Goal: Transaction & Acquisition: Purchase product/service

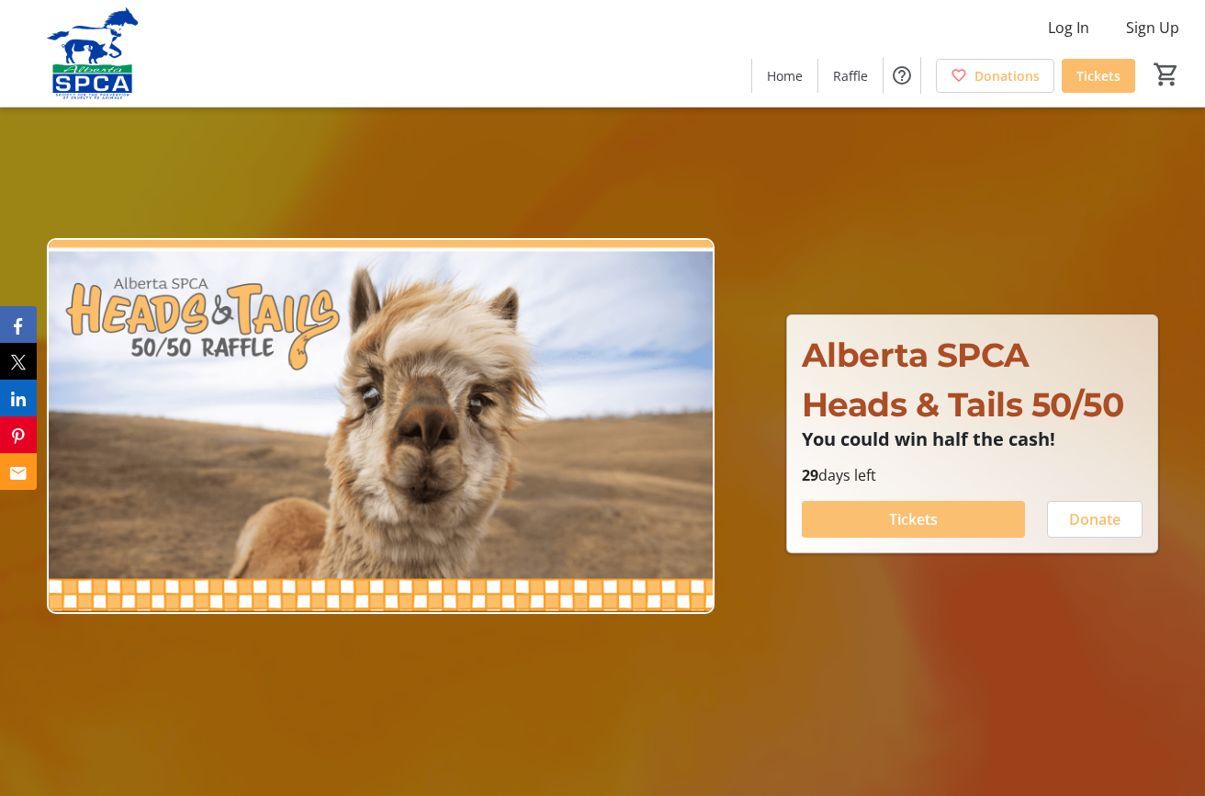
click at [909, 516] on span "Tickets" at bounding box center [913, 519] width 49 height 22
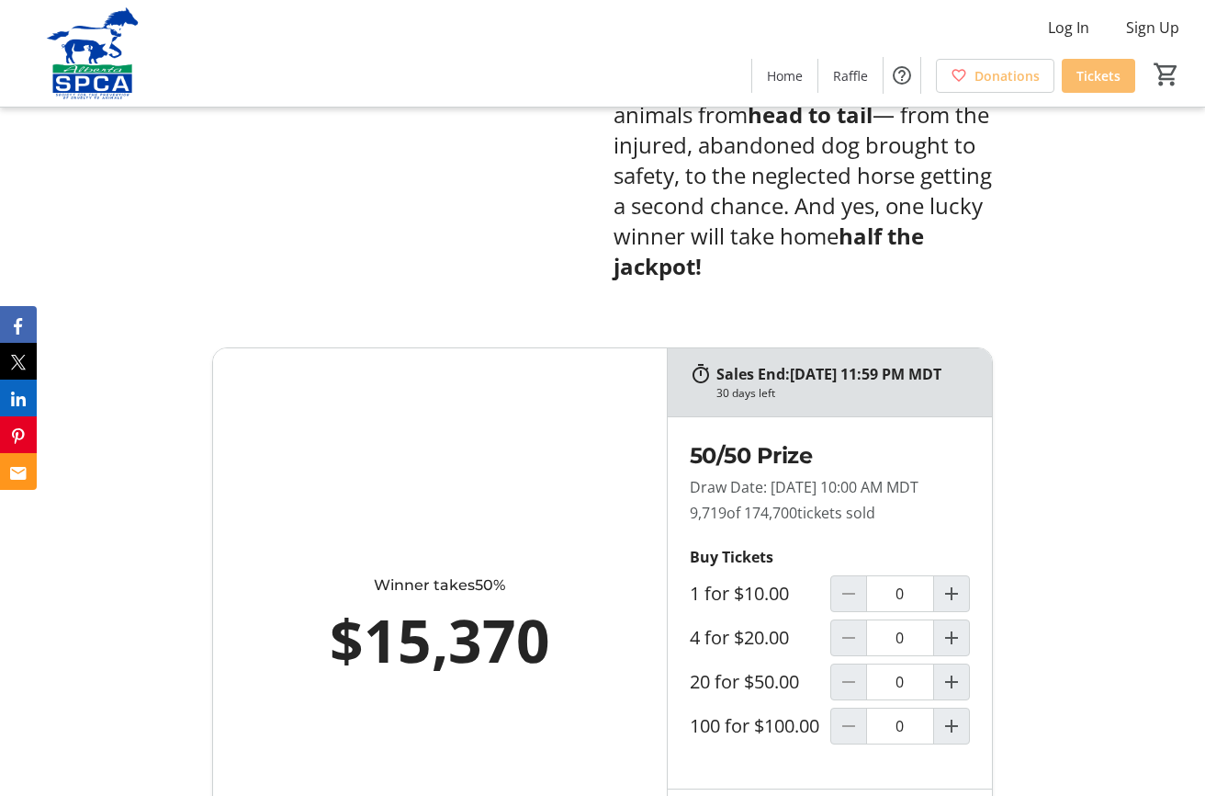
scroll to position [1011, 0]
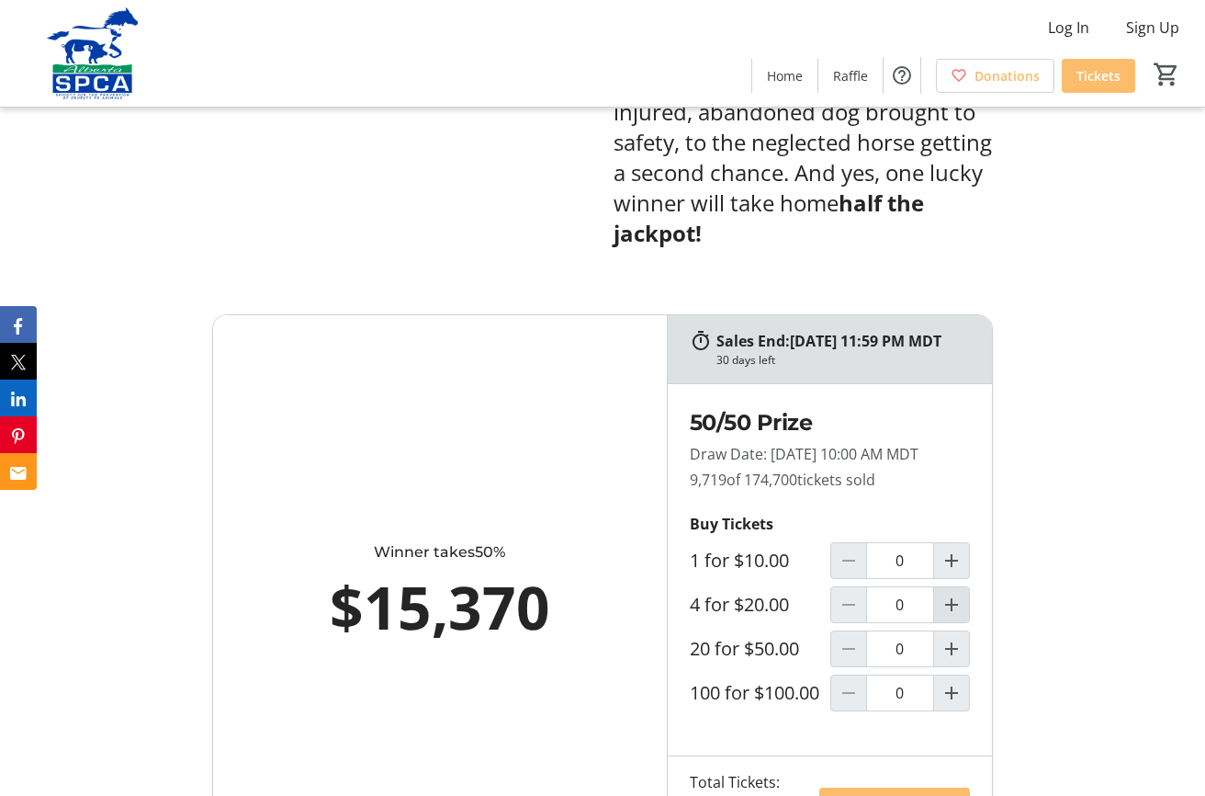
click at [953, 616] on mat-icon "Increment by one" at bounding box center [952, 604] width 22 height 22
type input "1"
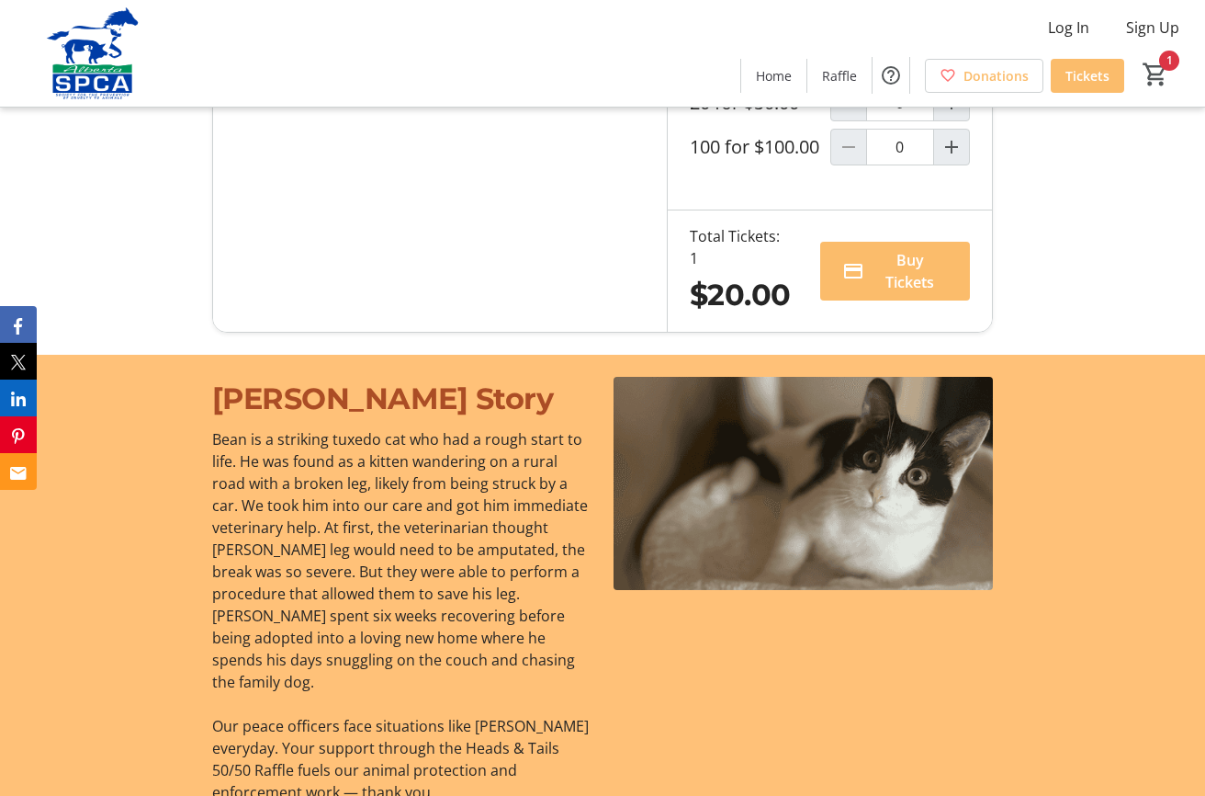
scroll to position [1562, 0]
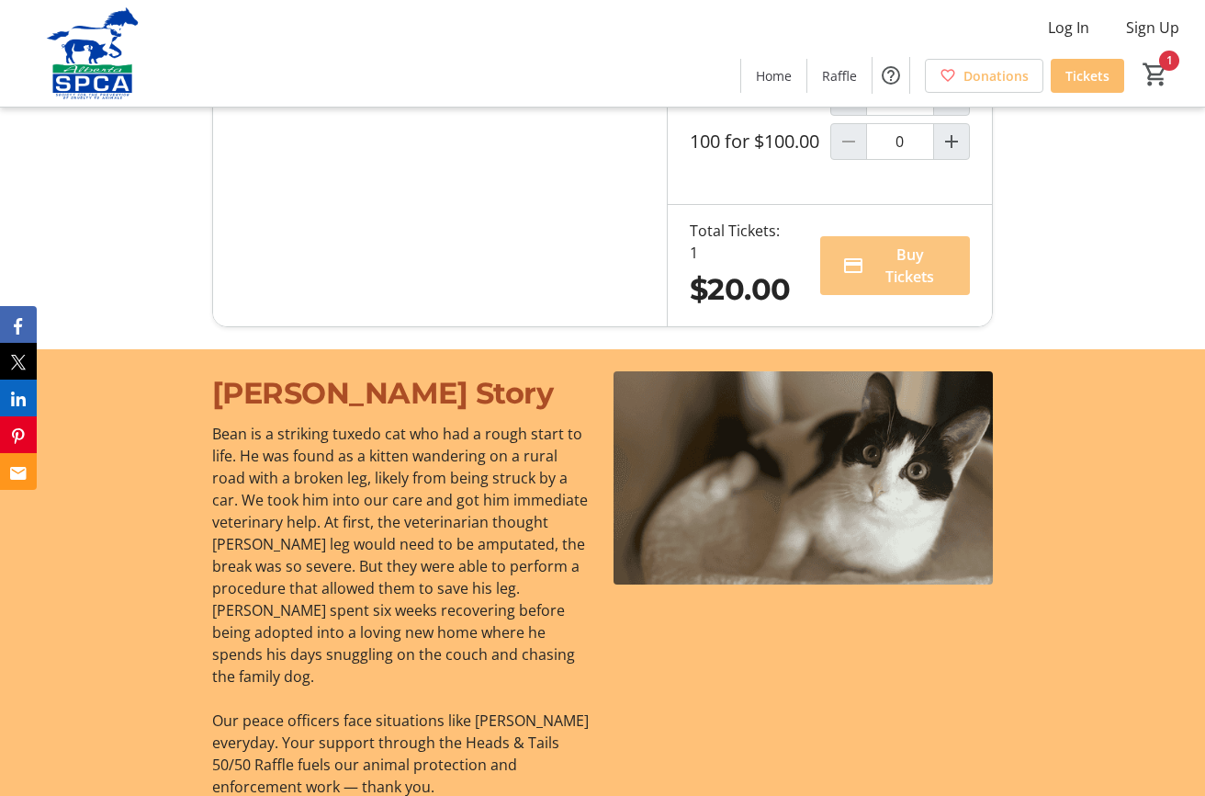
click at [915, 288] on span "Buy Tickets" at bounding box center [910, 265] width 77 height 44
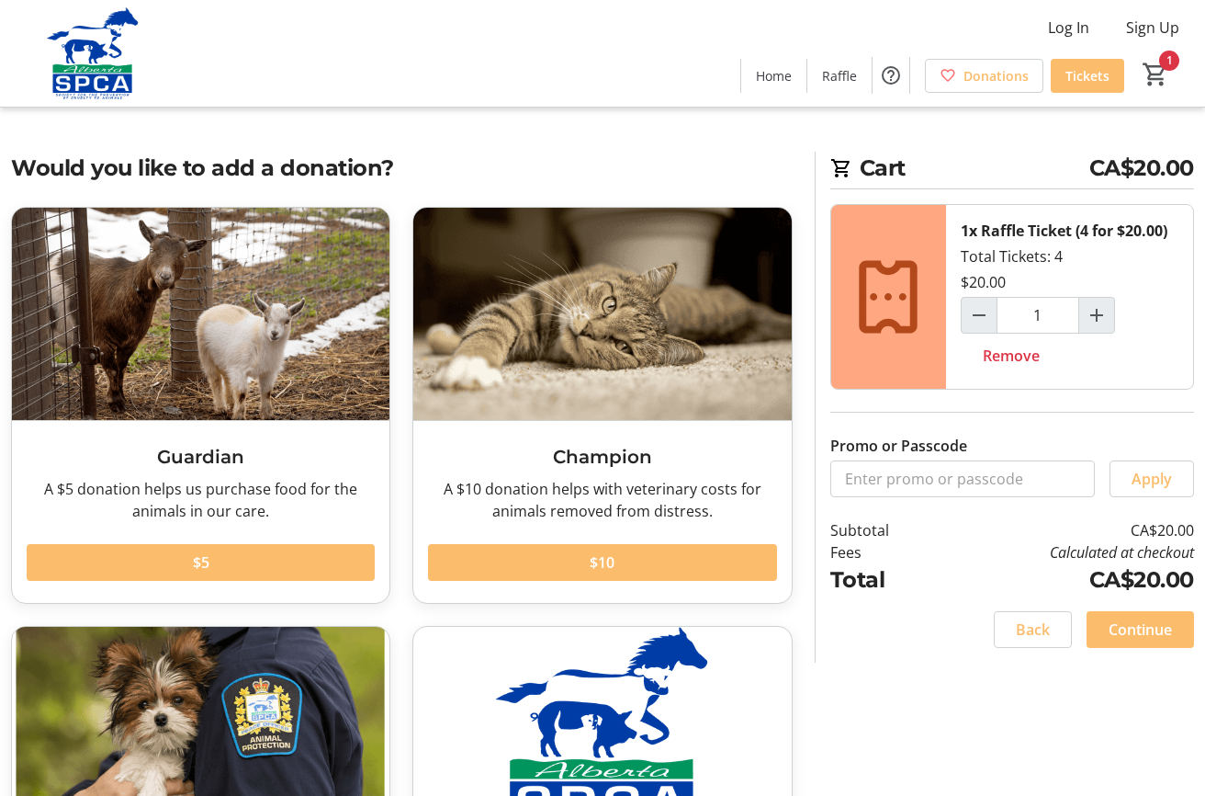
scroll to position [92, 0]
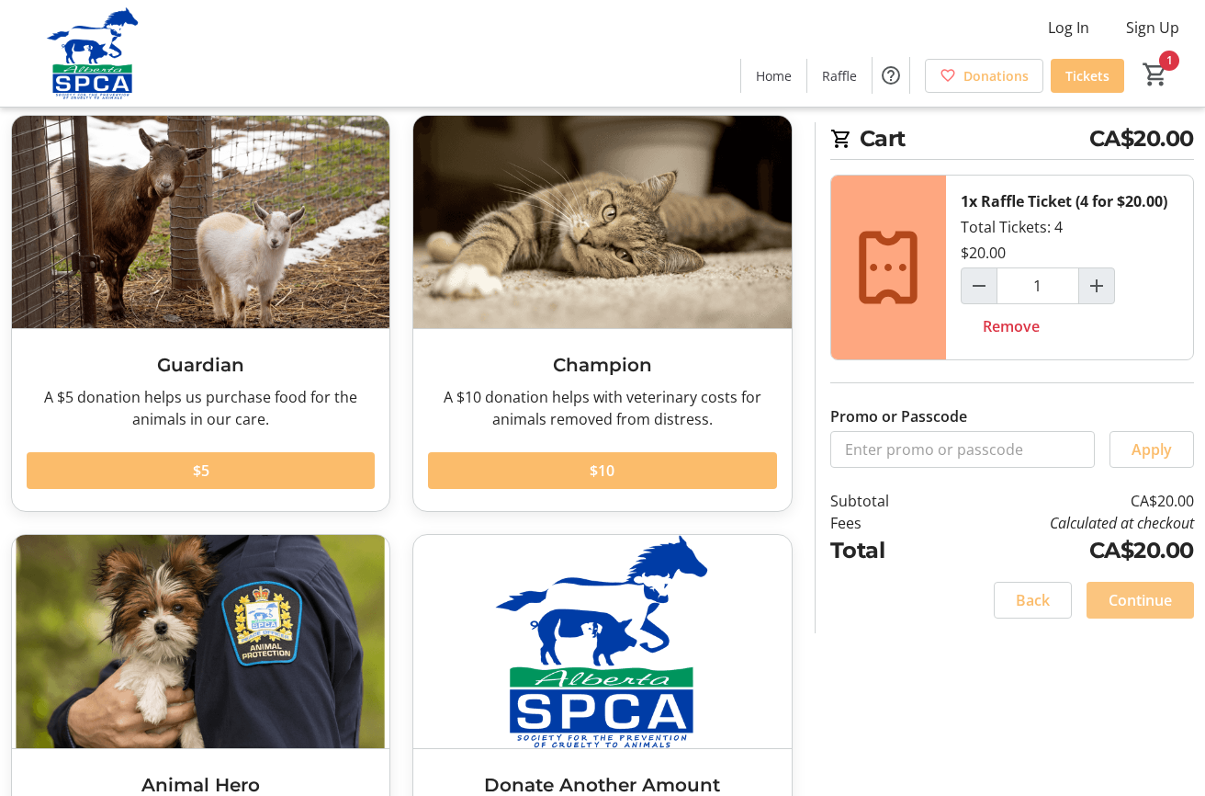
click at [1110, 593] on span "Continue" at bounding box center [1140, 600] width 63 height 22
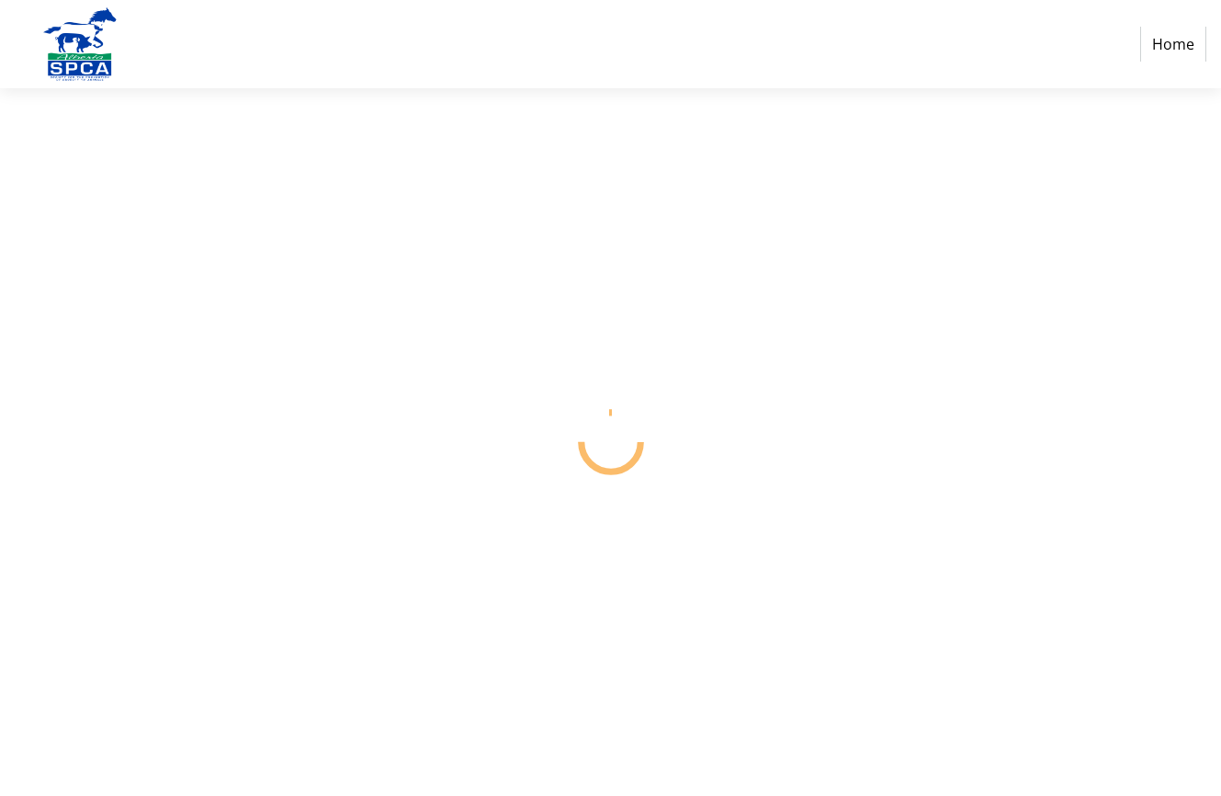
select select "CA"
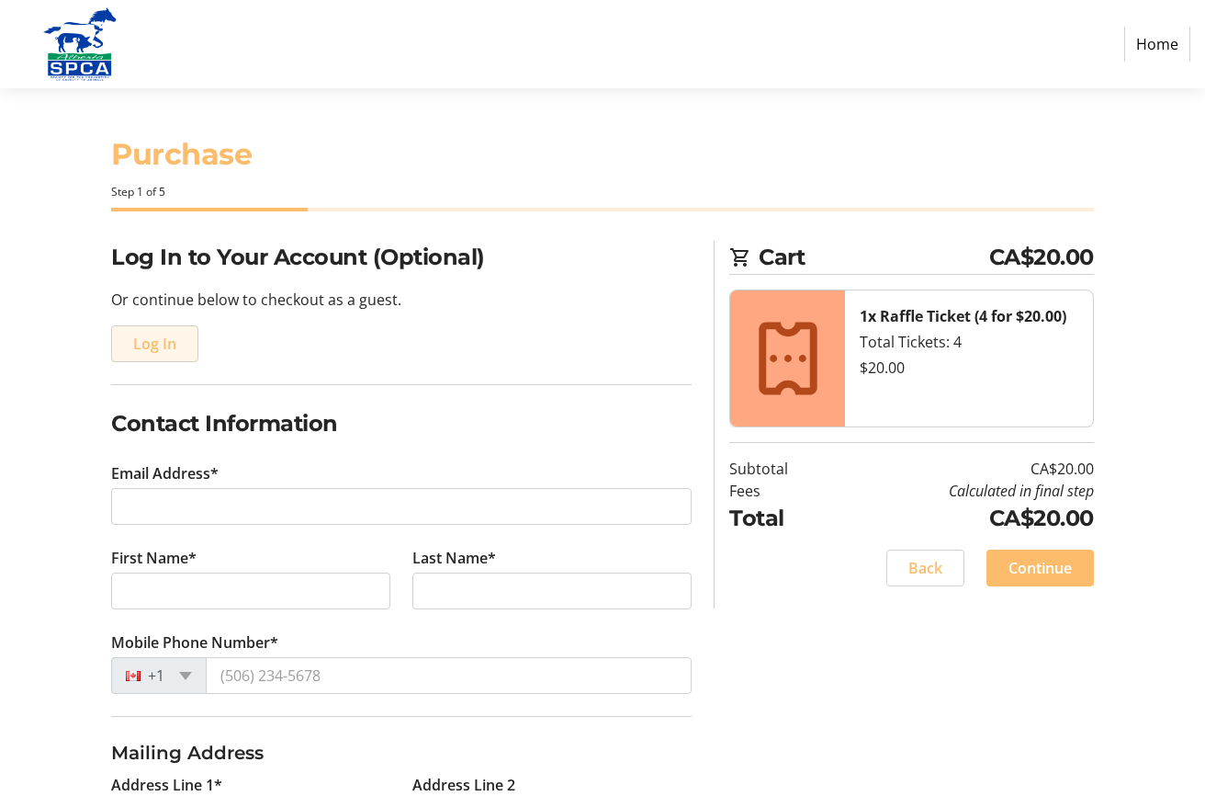
click at [160, 345] on span "Log In" at bounding box center [154, 344] width 43 height 22
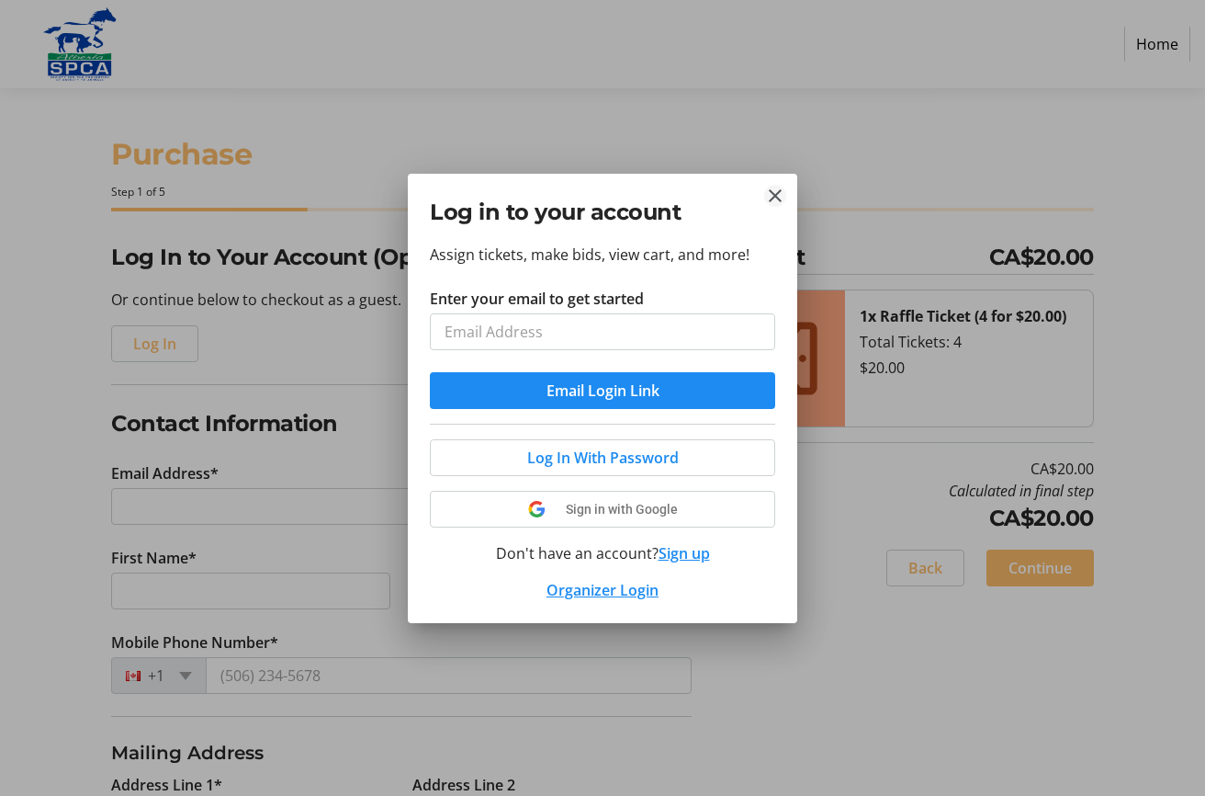
click at [0, 0] on tr-donor-auth-dialog-ui "Log in to your account Assign tickets, make bids, view cart, and more! Enter yo…" at bounding box center [0, 0] width 0 height 0
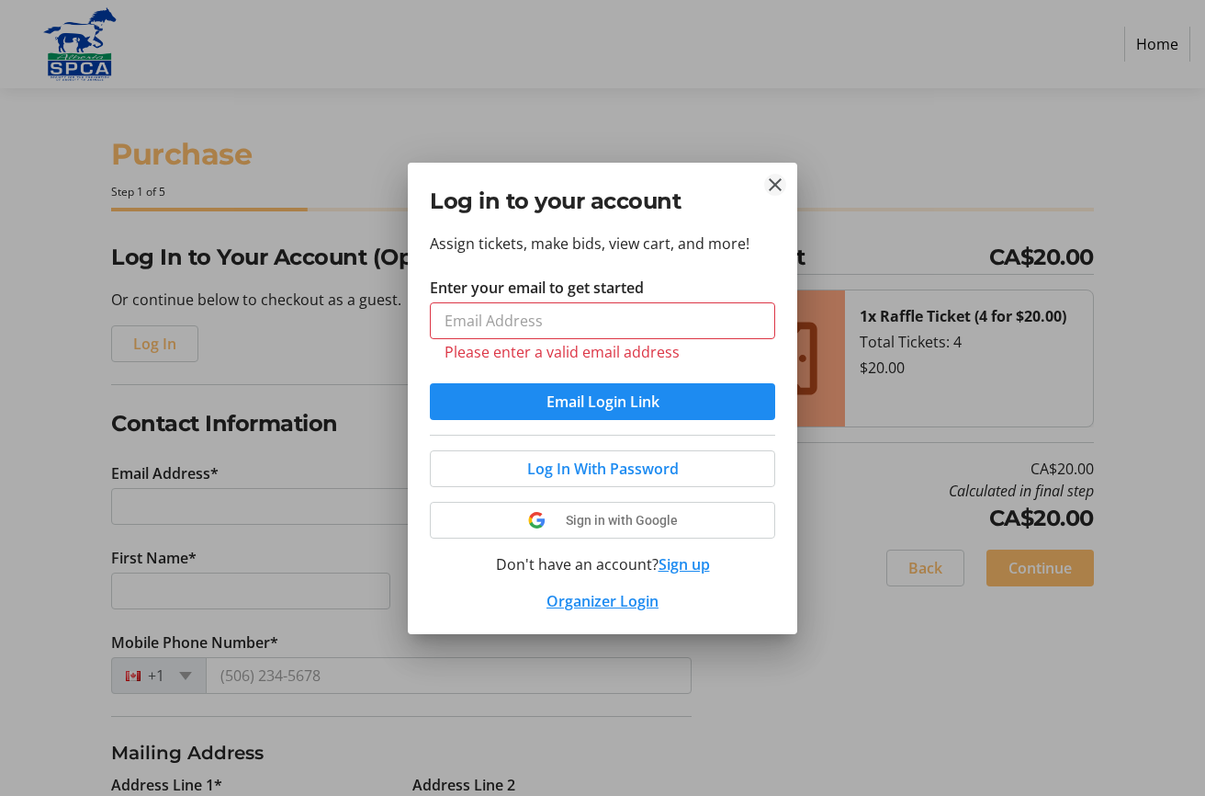
click at [772, 182] on mat-icon "Close" at bounding box center [775, 185] width 22 height 22
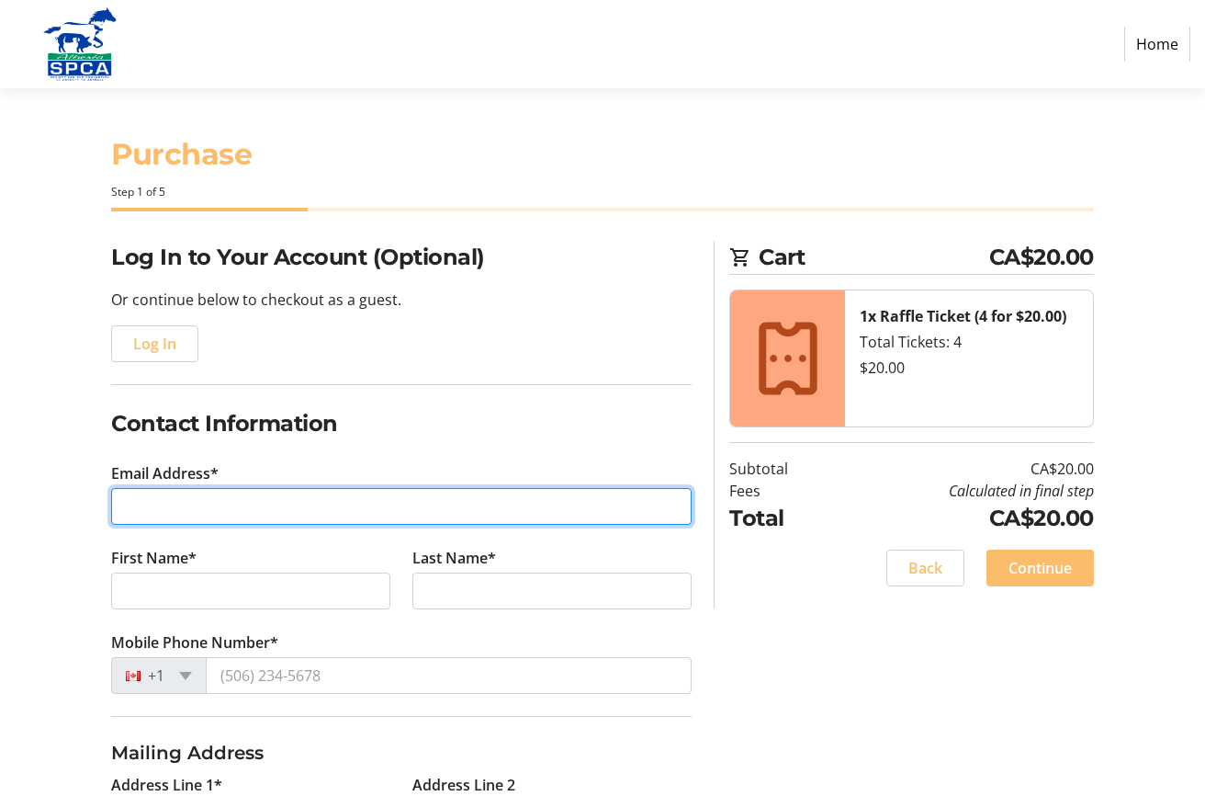
click at [165, 499] on input "Email Address*" at bounding box center [401, 506] width 581 height 37
type input "[EMAIL_ADDRESS][PERSON_NAME][DOMAIN_NAME]"
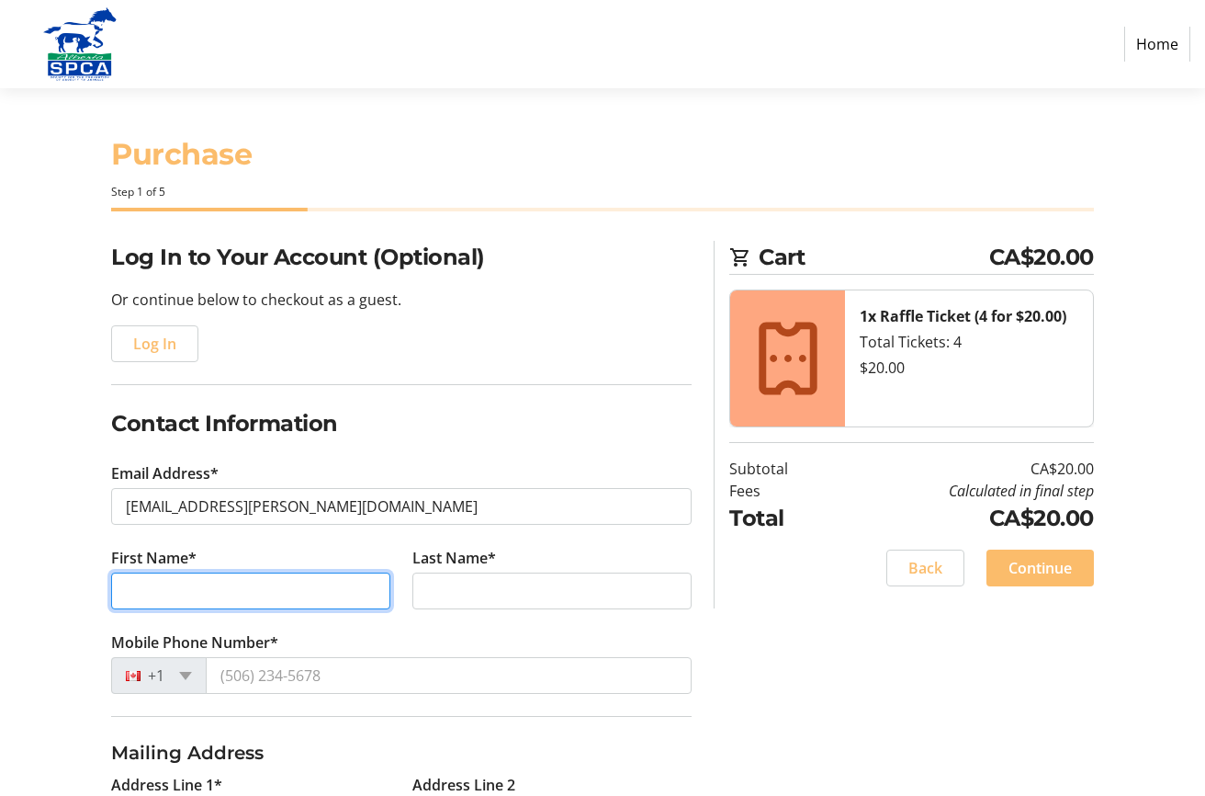
type input "[PERSON_NAME]"
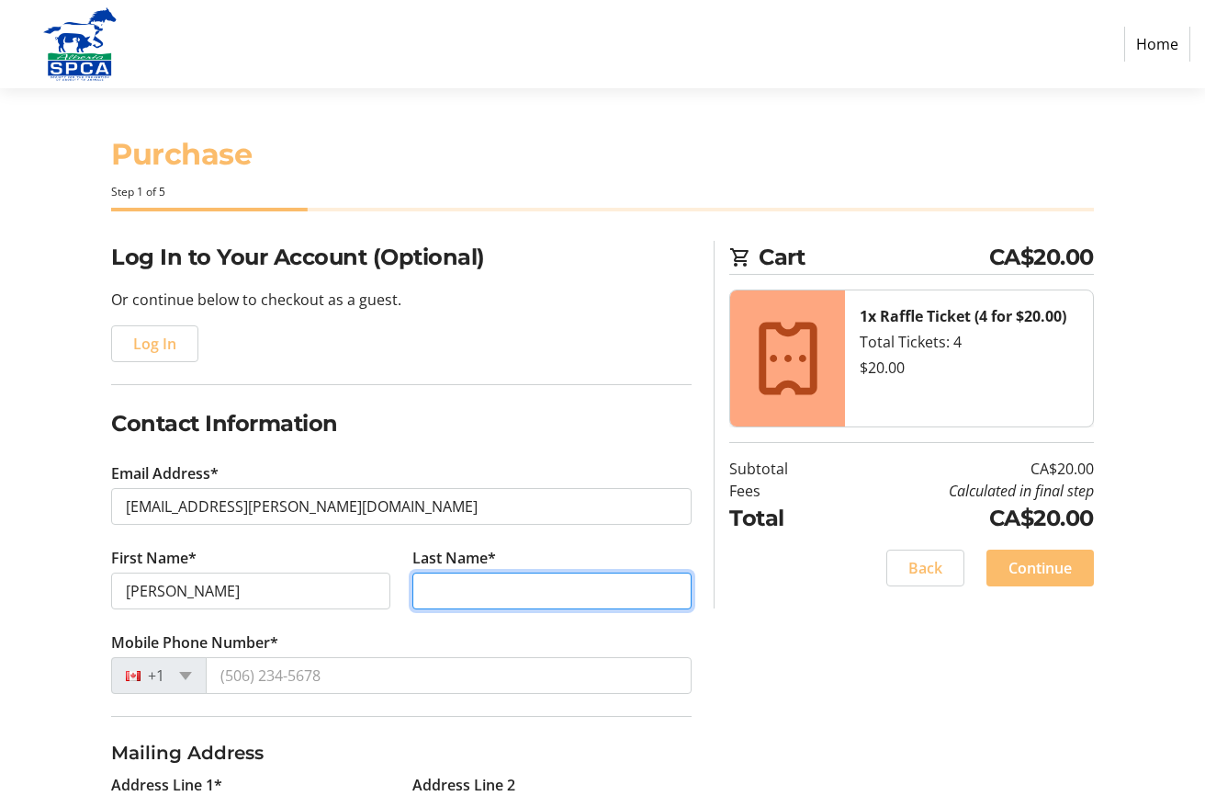
type input "Brask"
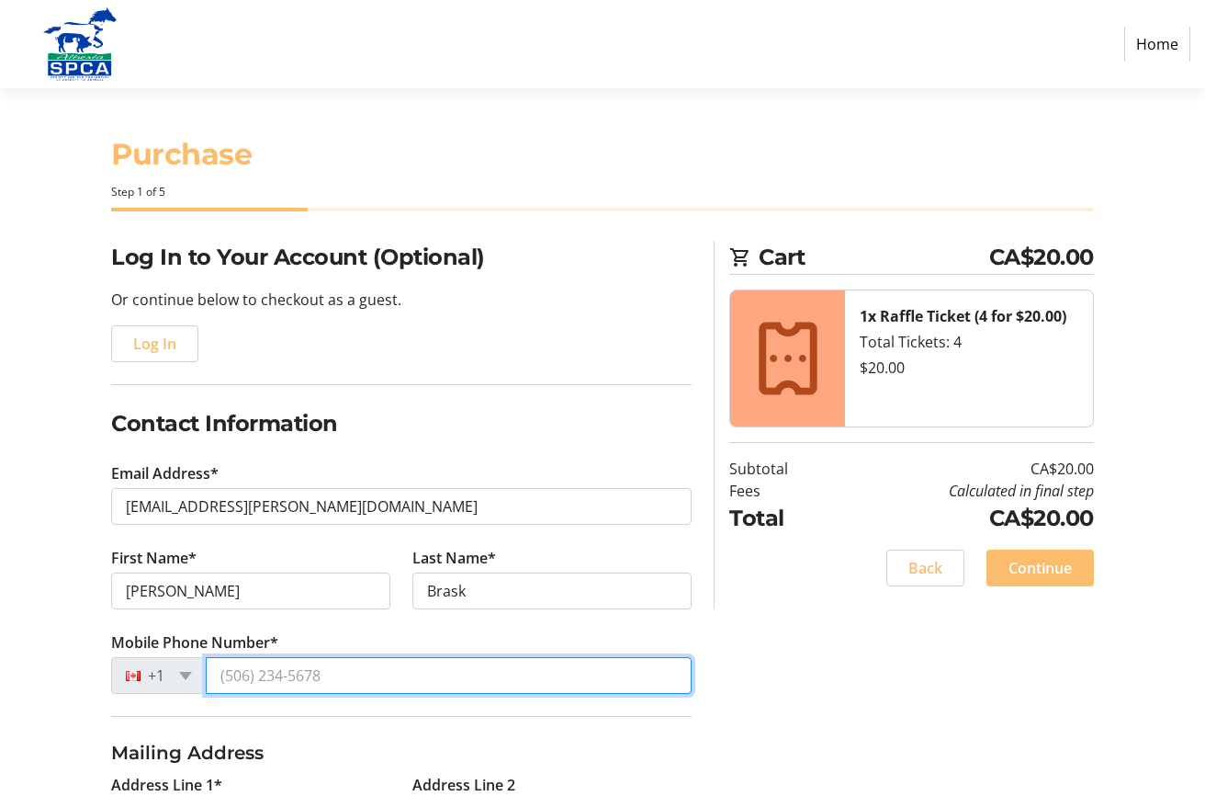
type input "4032086464"
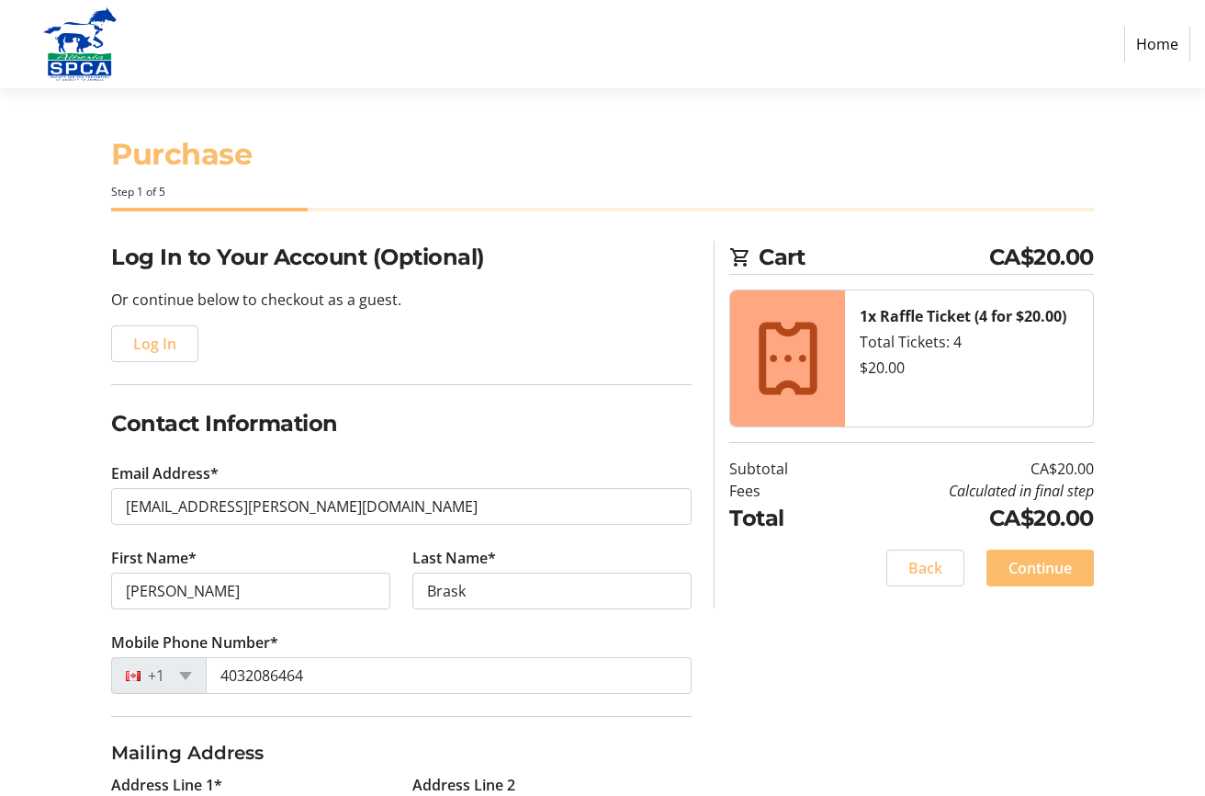
type input "36 Rocky Ridge Green NW"
type input "Calgary"
select select "AB"
type input "T3G 4R4"
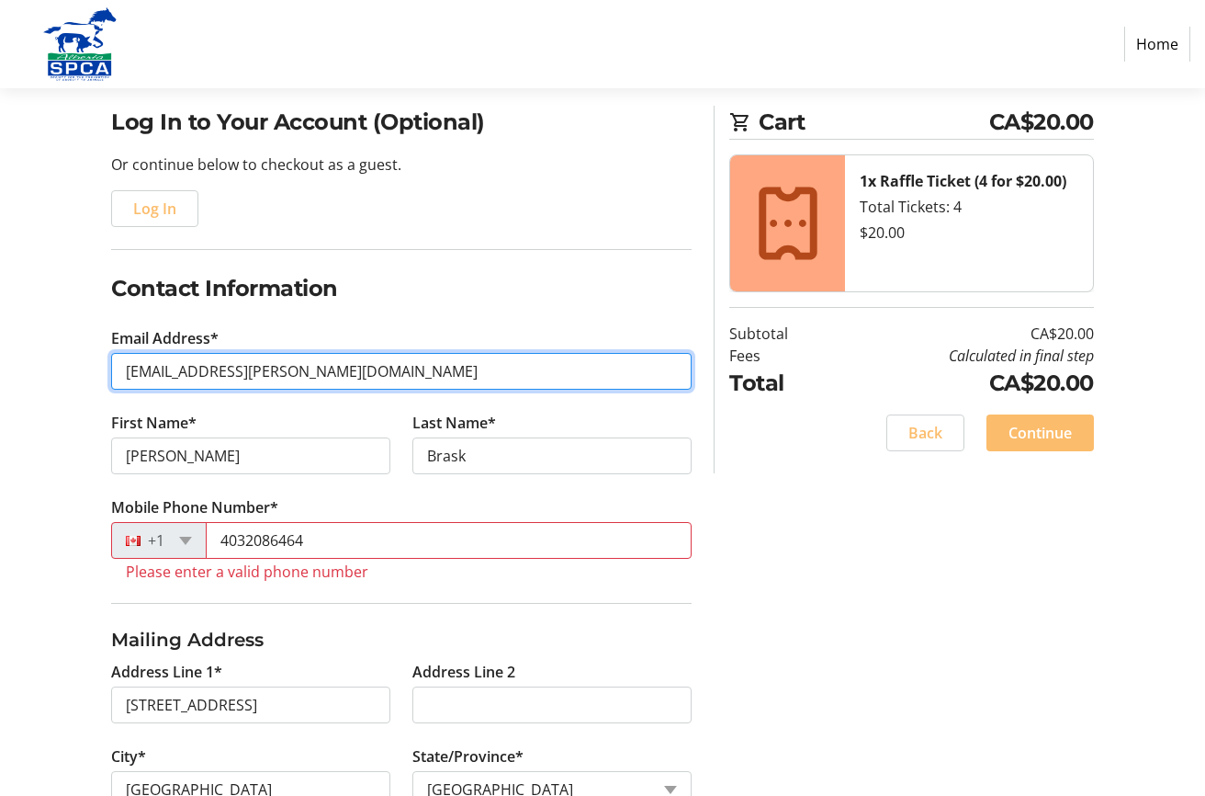
scroll to position [184, 0]
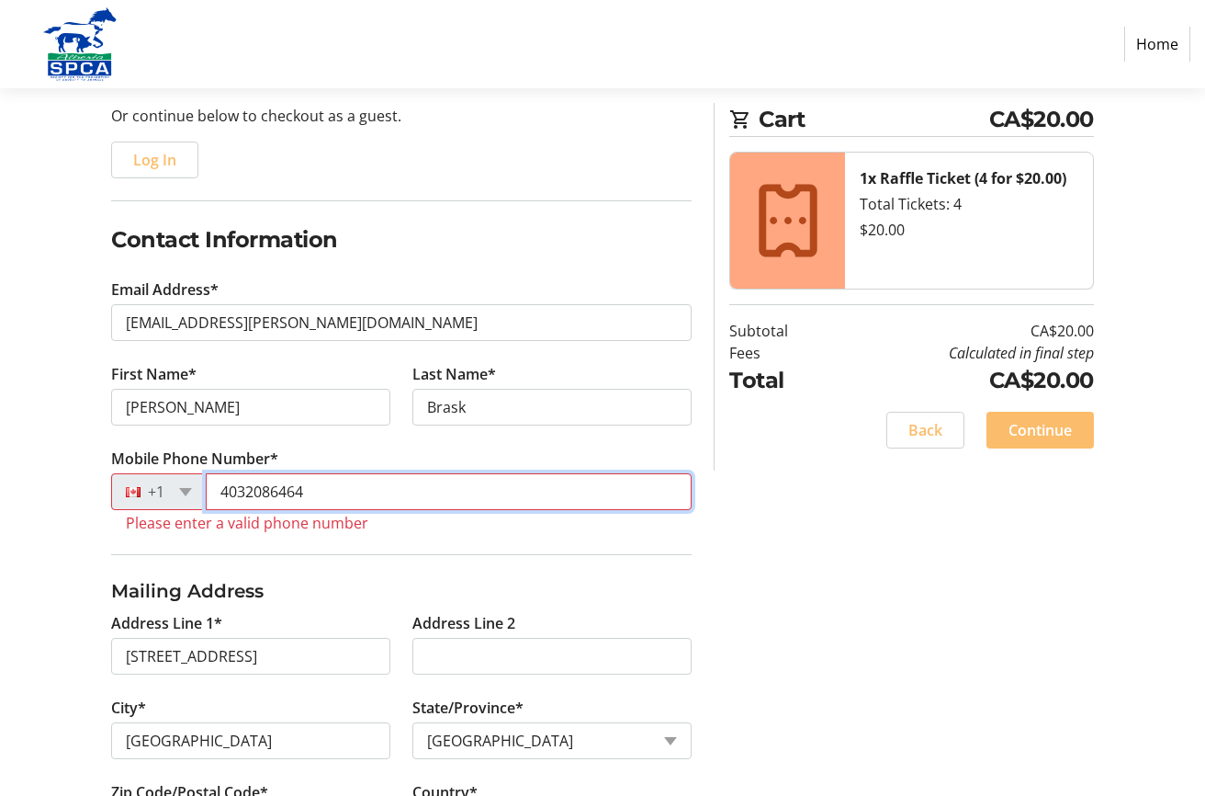
drag, startPoint x: 246, startPoint y: 492, endPoint x: 322, endPoint y: 496, distance: 75.4
click at [322, 496] on input "4032086464" at bounding box center [449, 491] width 486 height 37
click at [220, 490] on input "4038169099" at bounding box center [449, 491] width 486 height 37
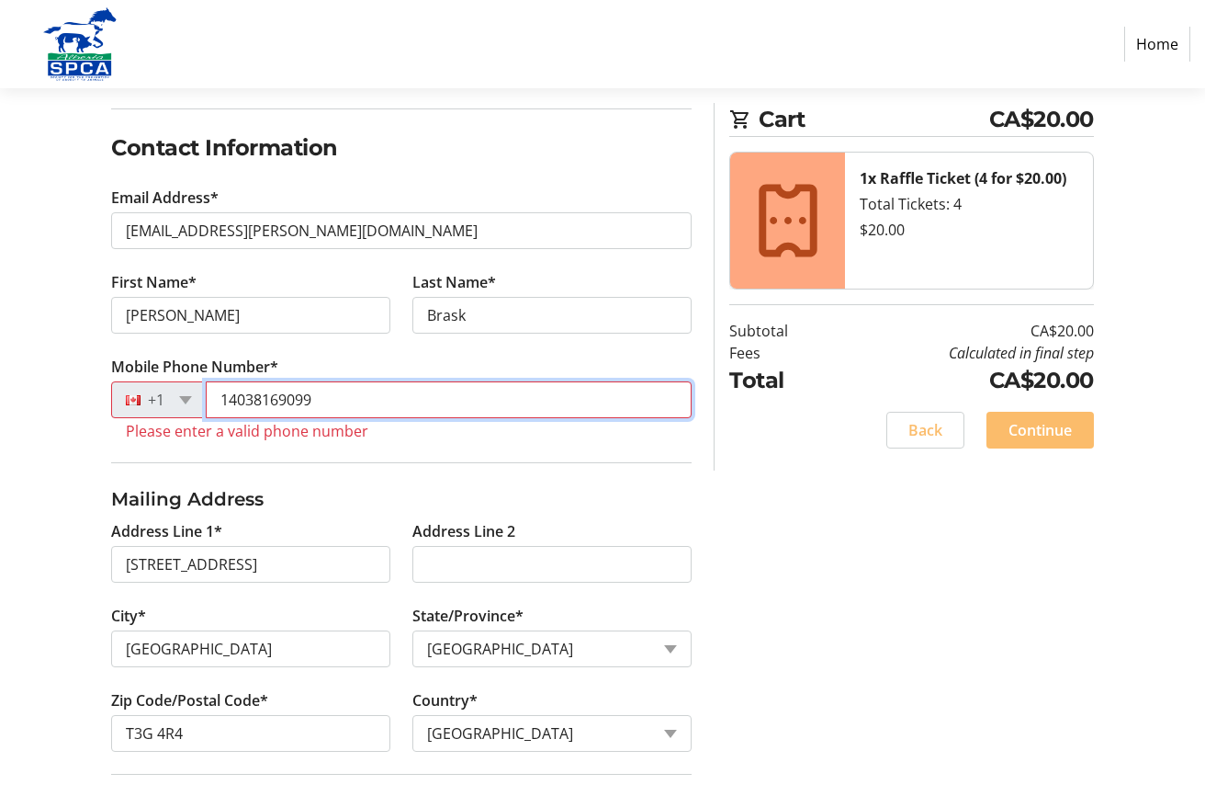
drag, startPoint x: 324, startPoint y: 400, endPoint x: 77, endPoint y: 387, distance: 247.5
click at [96, 388] on div "Log In to Your Account (Optional) Or continue below to checkout as a guest. Log…" at bounding box center [602, 437] width 1205 height 945
type input "14038169099"
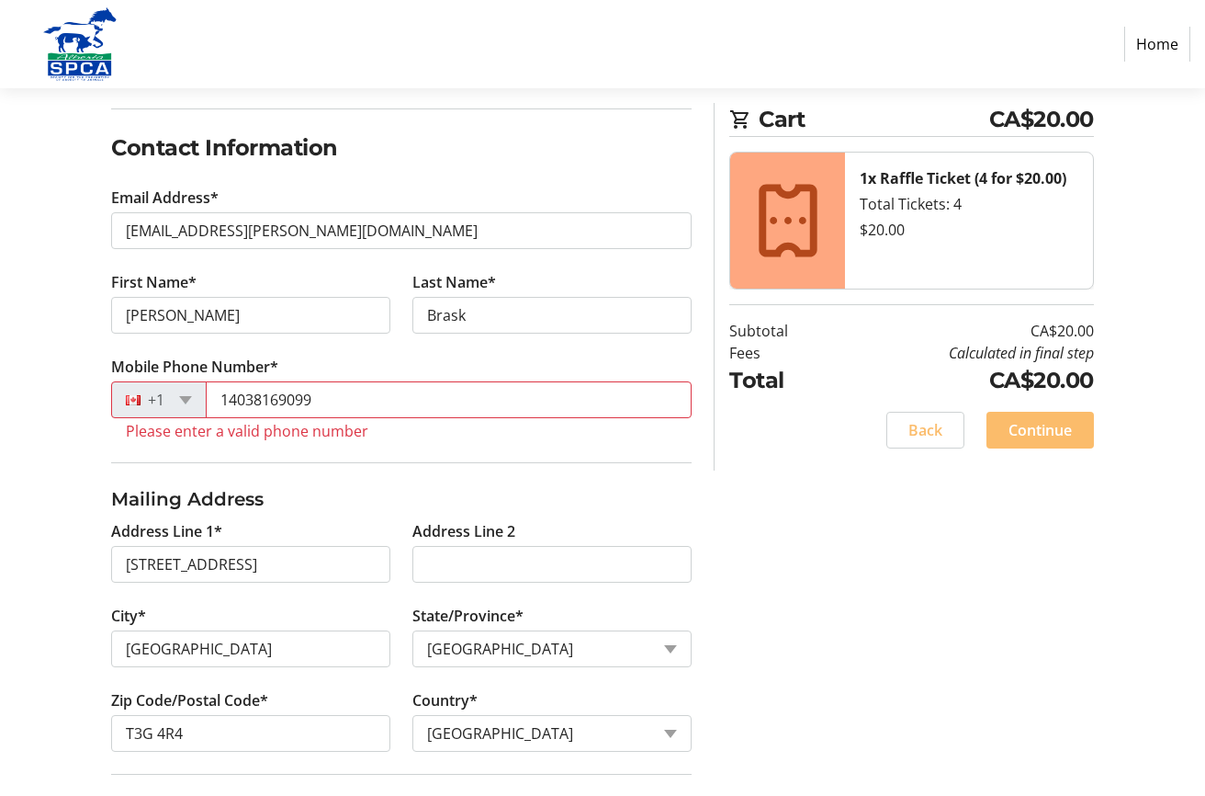
click at [47, 385] on div "Log In to Your Account (Optional) Or continue below to checkout as a guest. Log…" at bounding box center [602, 437] width 1205 height 945
click at [269, 363] on label "Mobile Phone Number*" at bounding box center [194, 367] width 167 height 22
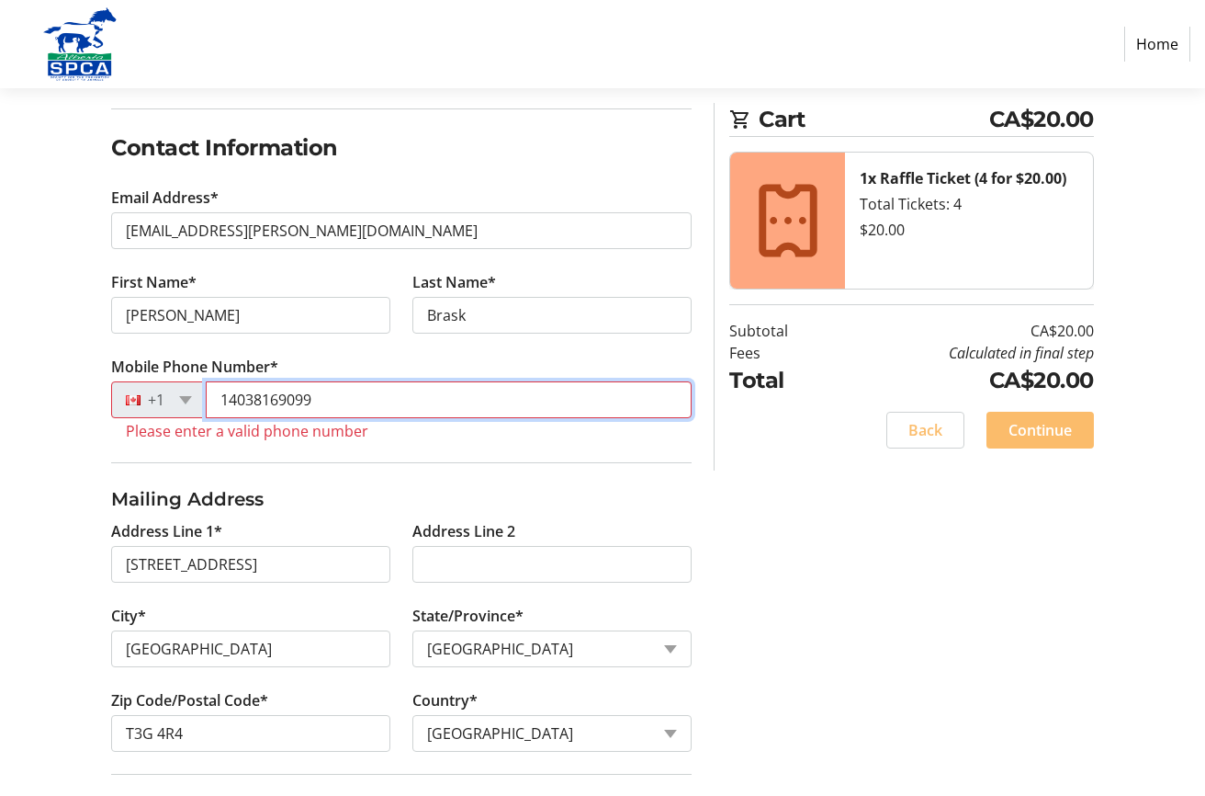
click at [269, 381] on input "14038169099" at bounding box center [449, 399] width 486 height 37
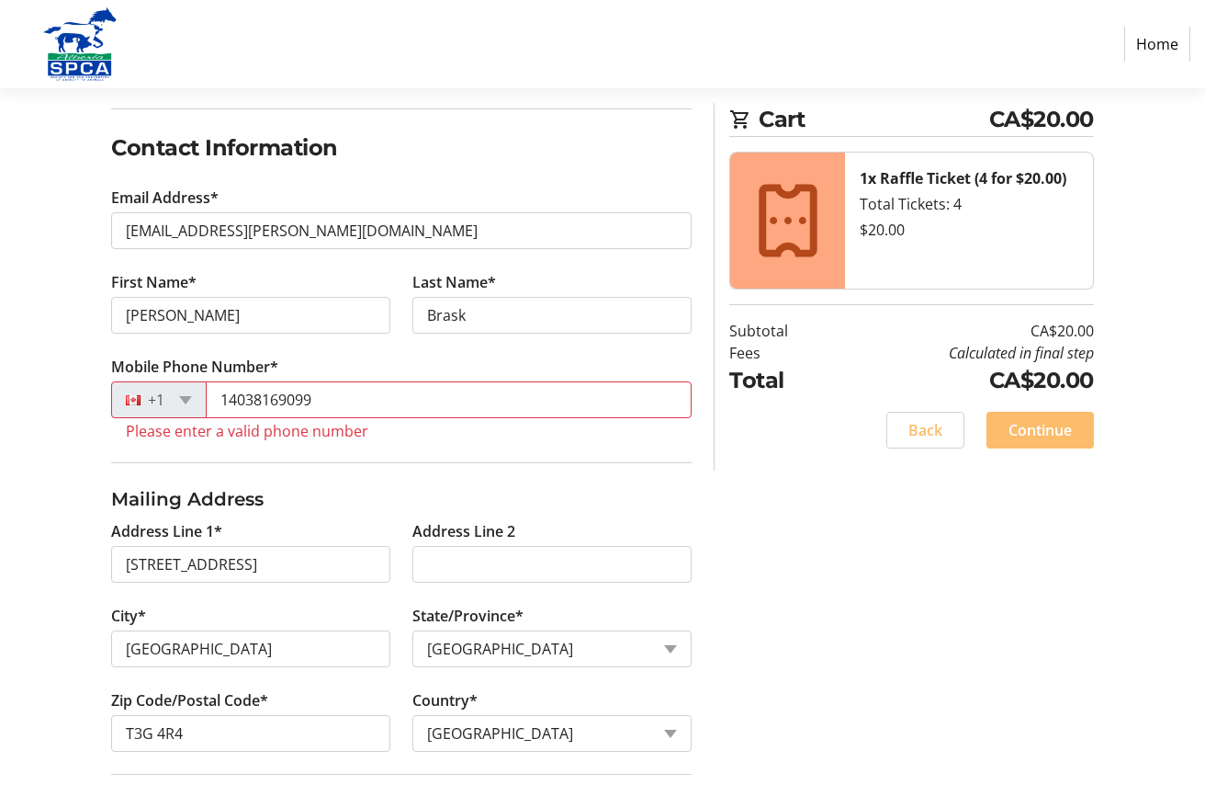
click at [145, 400] on div at bounding box center [138, 400] width 52 height 20
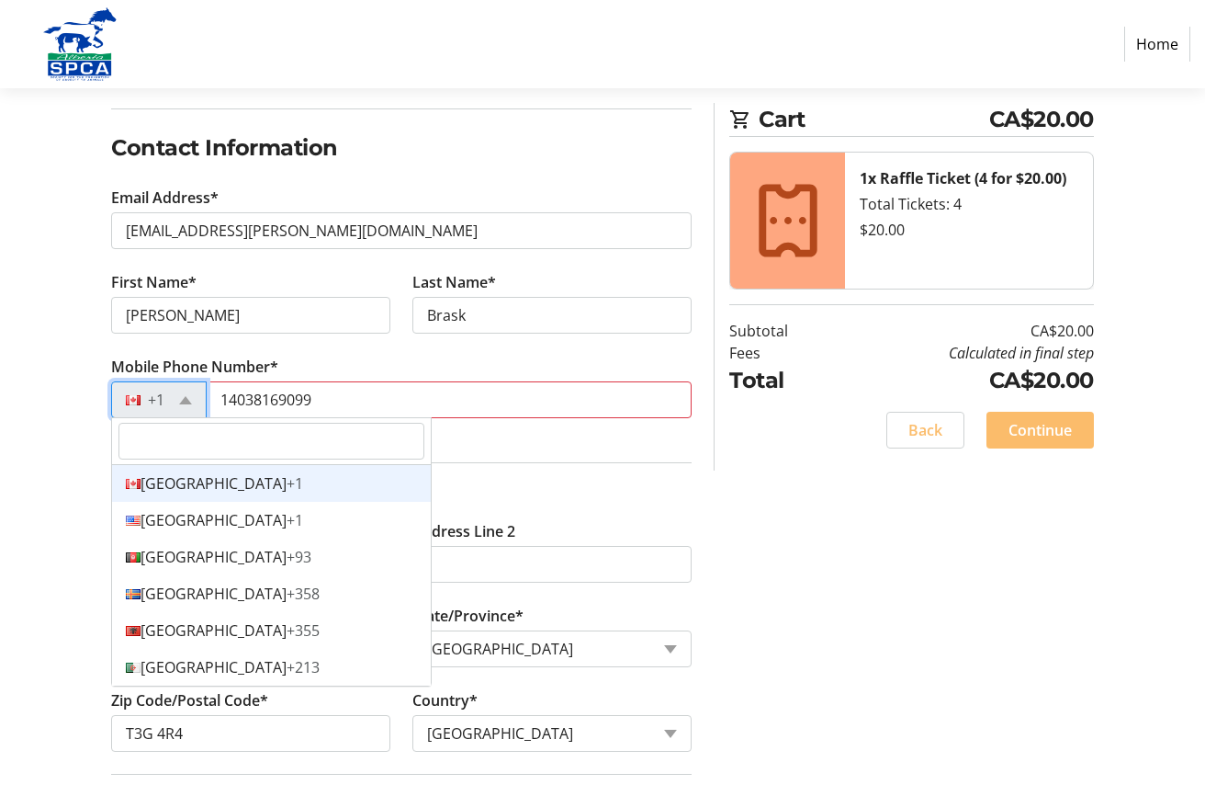
click at [763, 526] on div "Log In to Your Account (Optional) Or continue below to checkout as a guest. Log…" at bounding box center [602, 437] width 1205 height 945
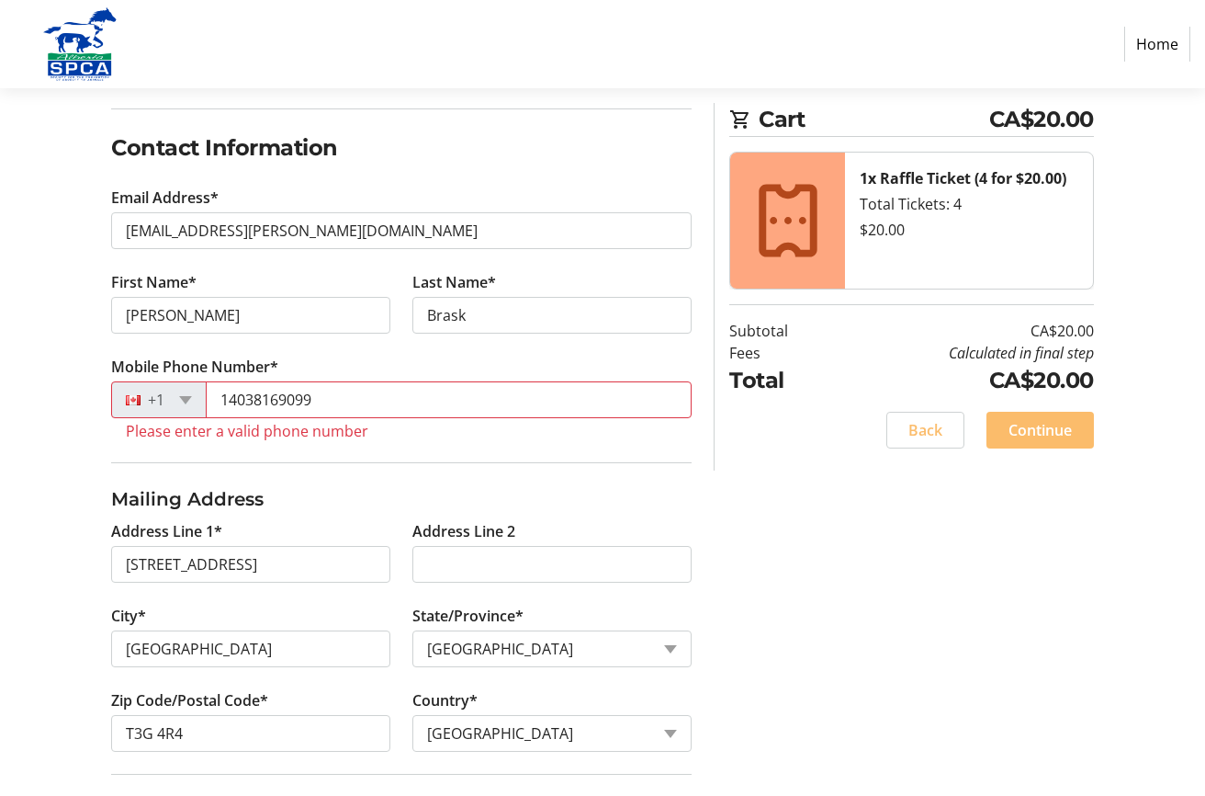
drag, startPoint x: 706, startPoint y: 535, endPoint x: 692, endPoint y: 528, distance: 16.0
click at [706, 538] on div "Log In to Your Account (Optional) Or continue below to checkout as a guest. Log…" at bounding box center [602, 437] width 1205 height 945
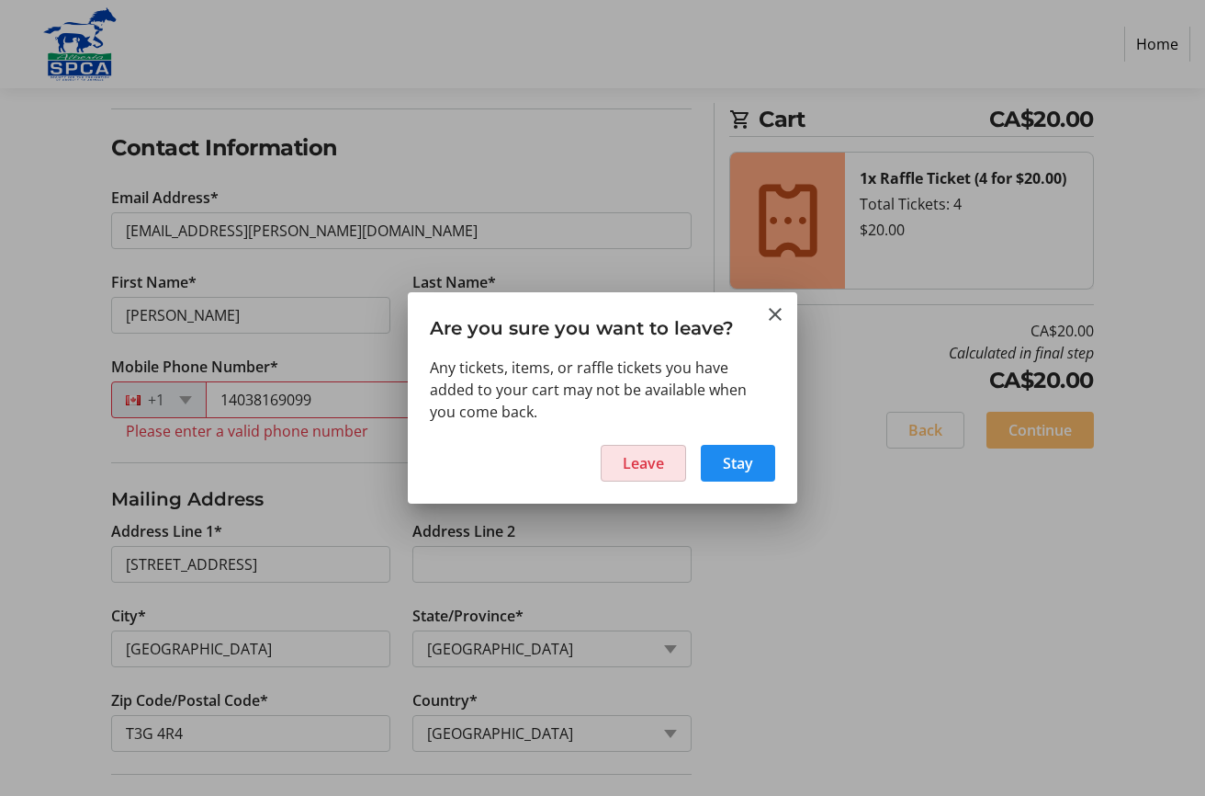
click at [661, 461] on span "Leave" at bounding box center [643, 463] width 41 height 22
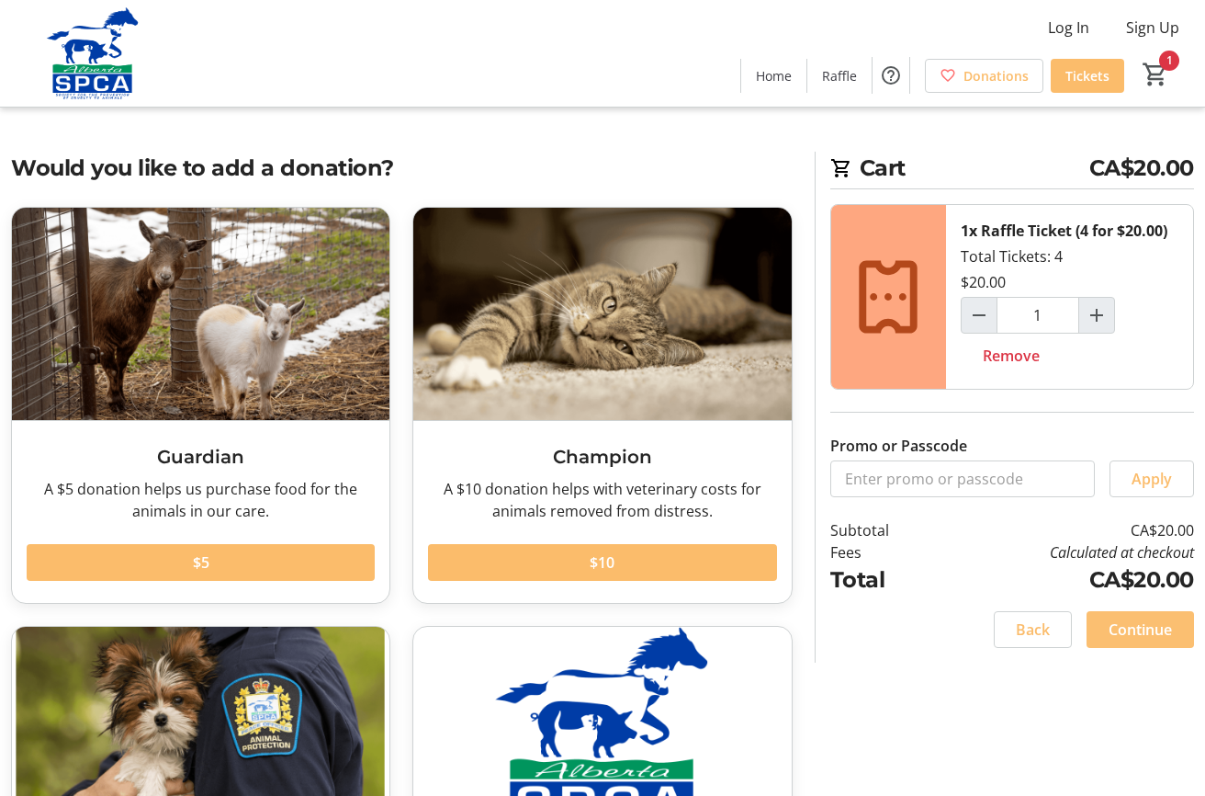
click at [1126, 622] on span "Continue" at bounding box center [1140, 629] width 63 height 22
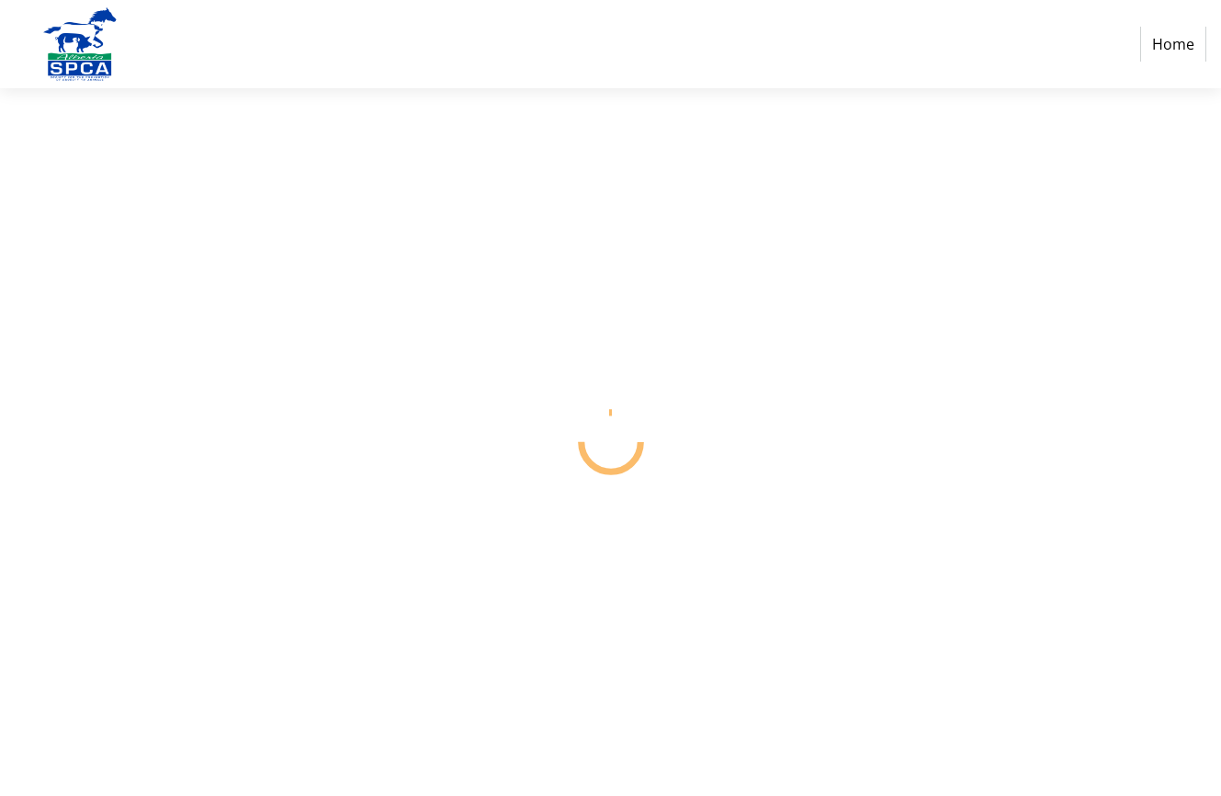
select select "CA"
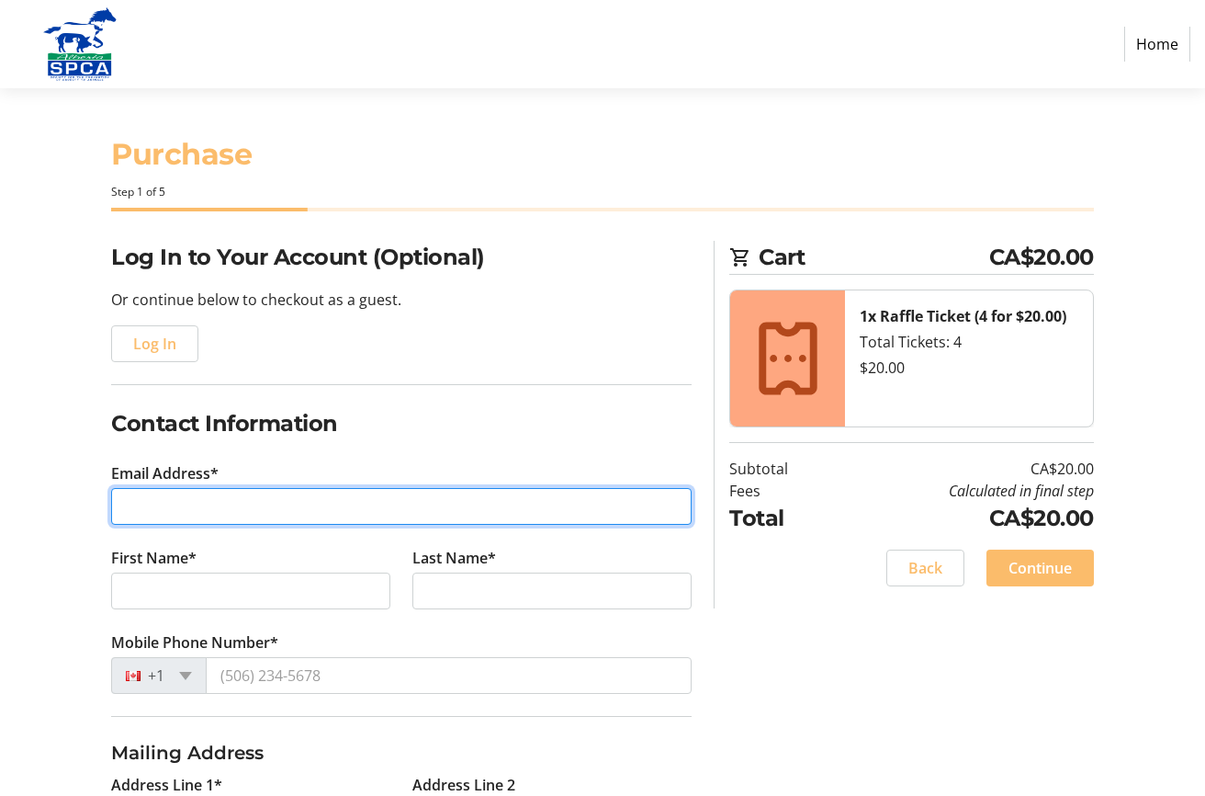
click at [157, 511] on input "Email Address*" at bounding box center [401, 506] width 581 height 37
type input "[EMAIL_ADDRESS][PERSON_NAME][DOMAIN_NAME]"
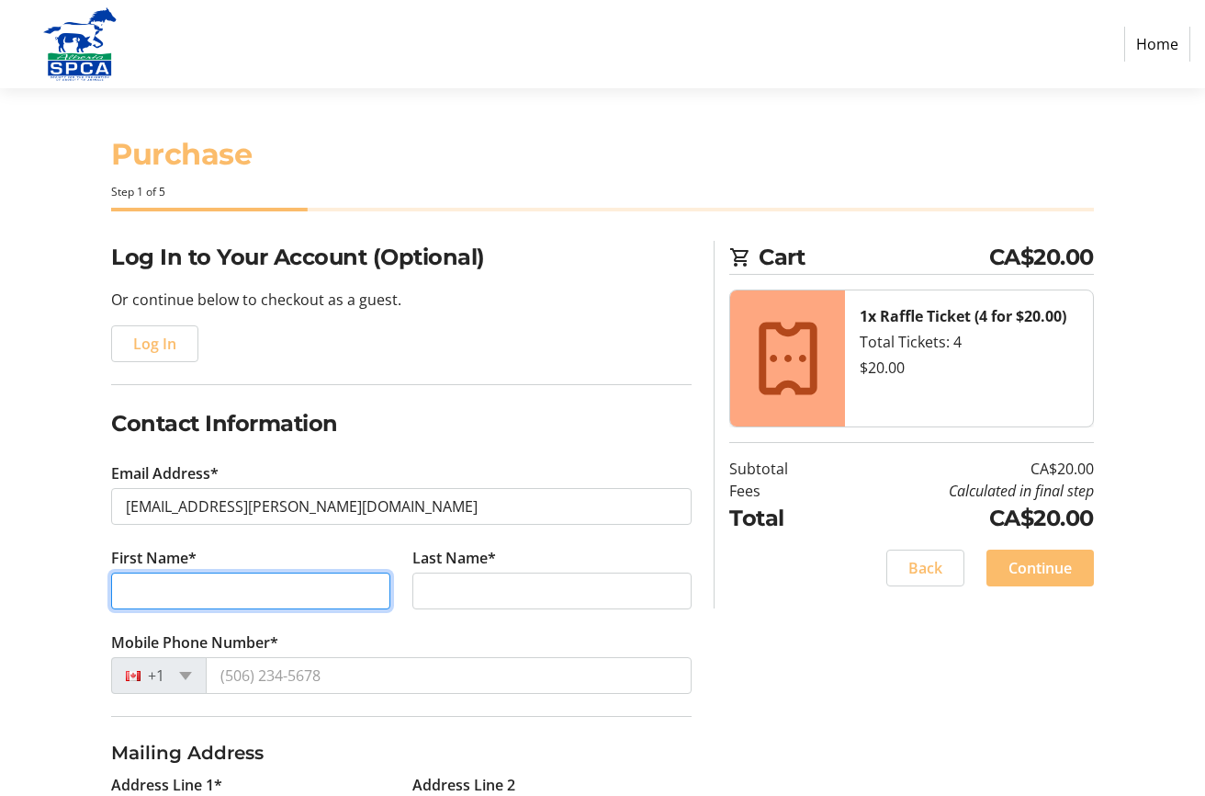
type input "[PERSON_NAME]"
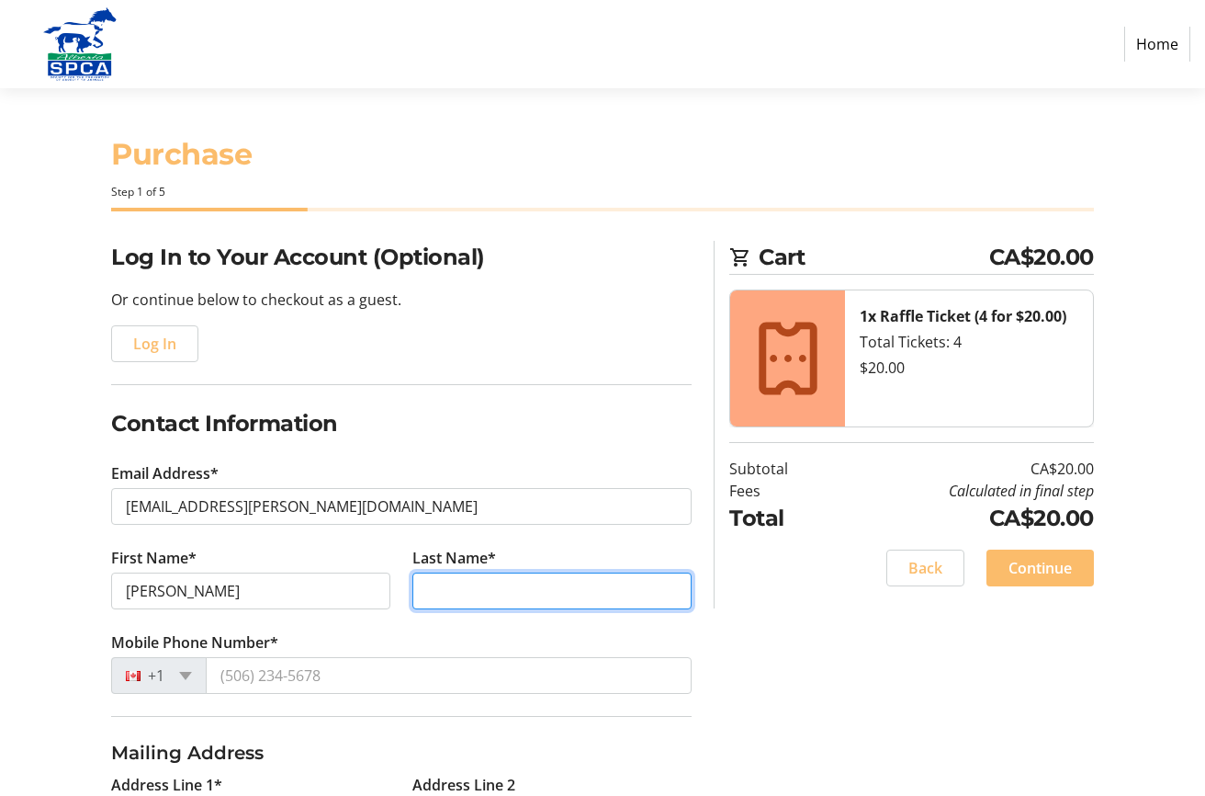
type input "Brask"
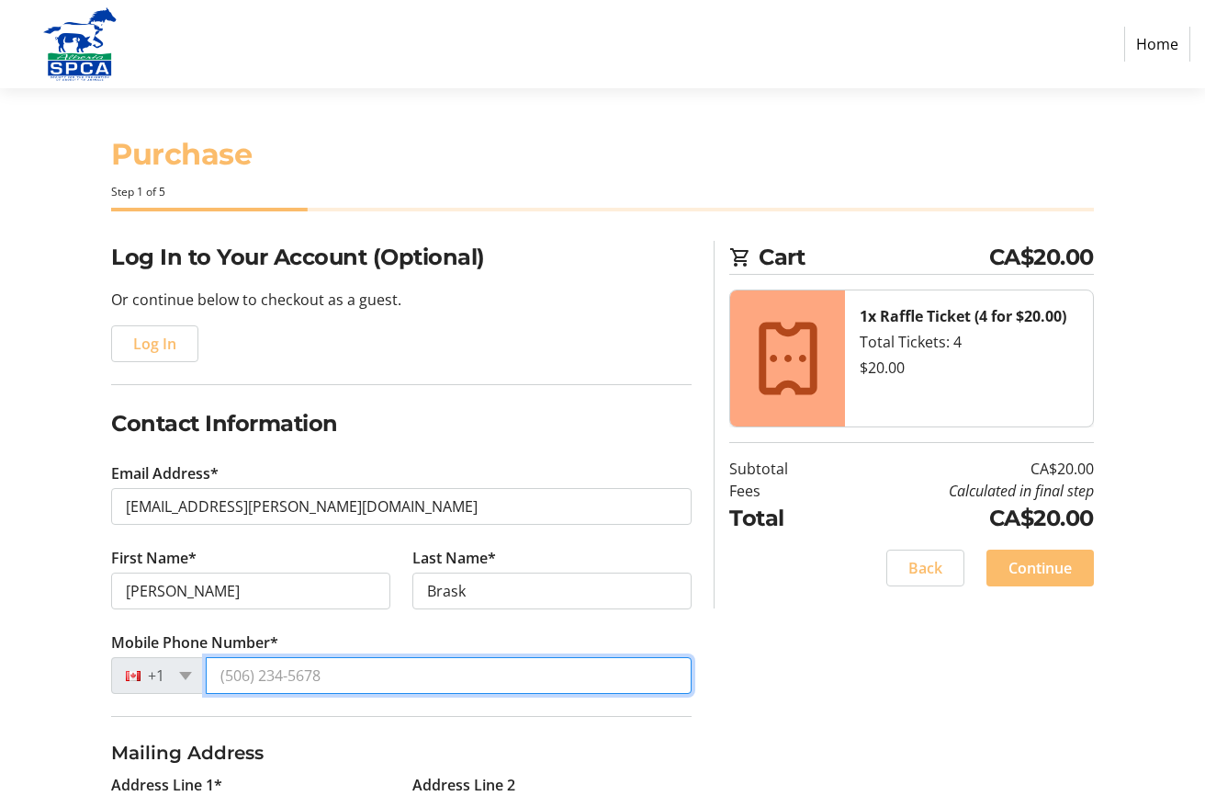
type input "4032086464"
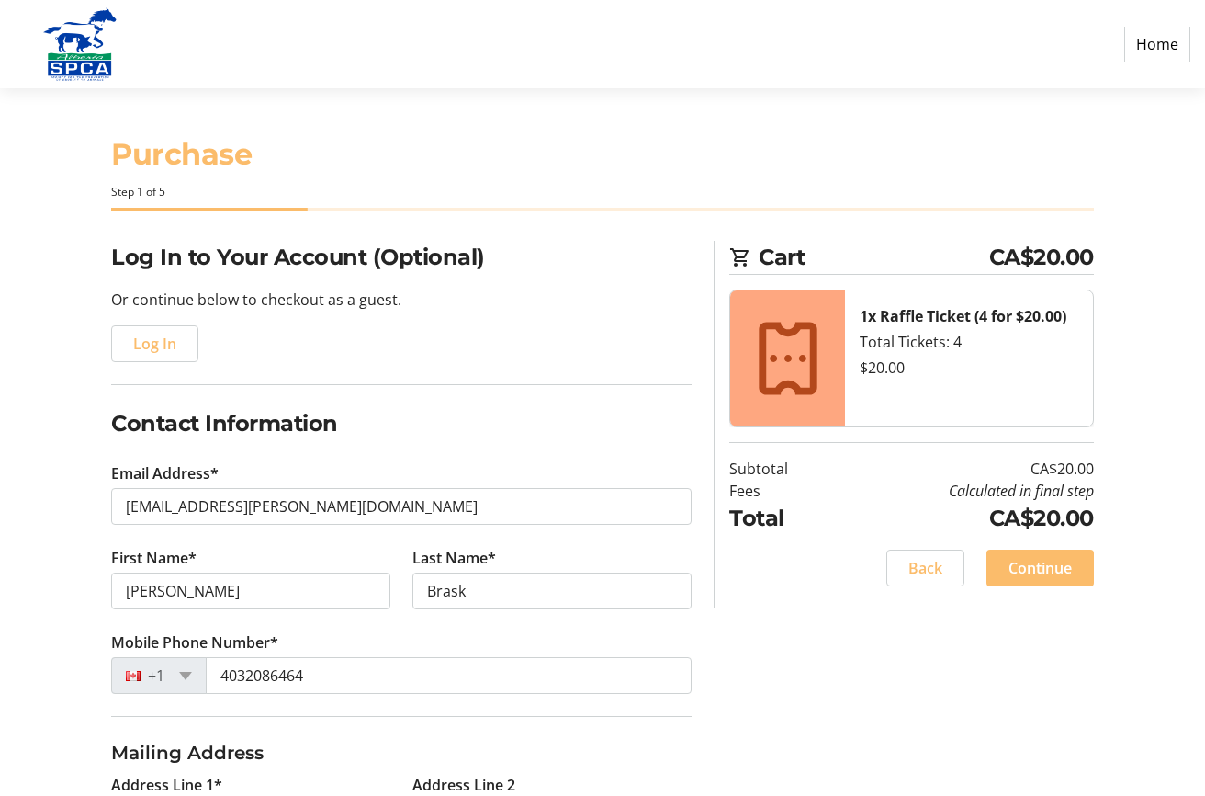
type input "36 Rocky Ridge Green NW"
type input "Calgary"
select select "AB"
type input "T3G 4R4"
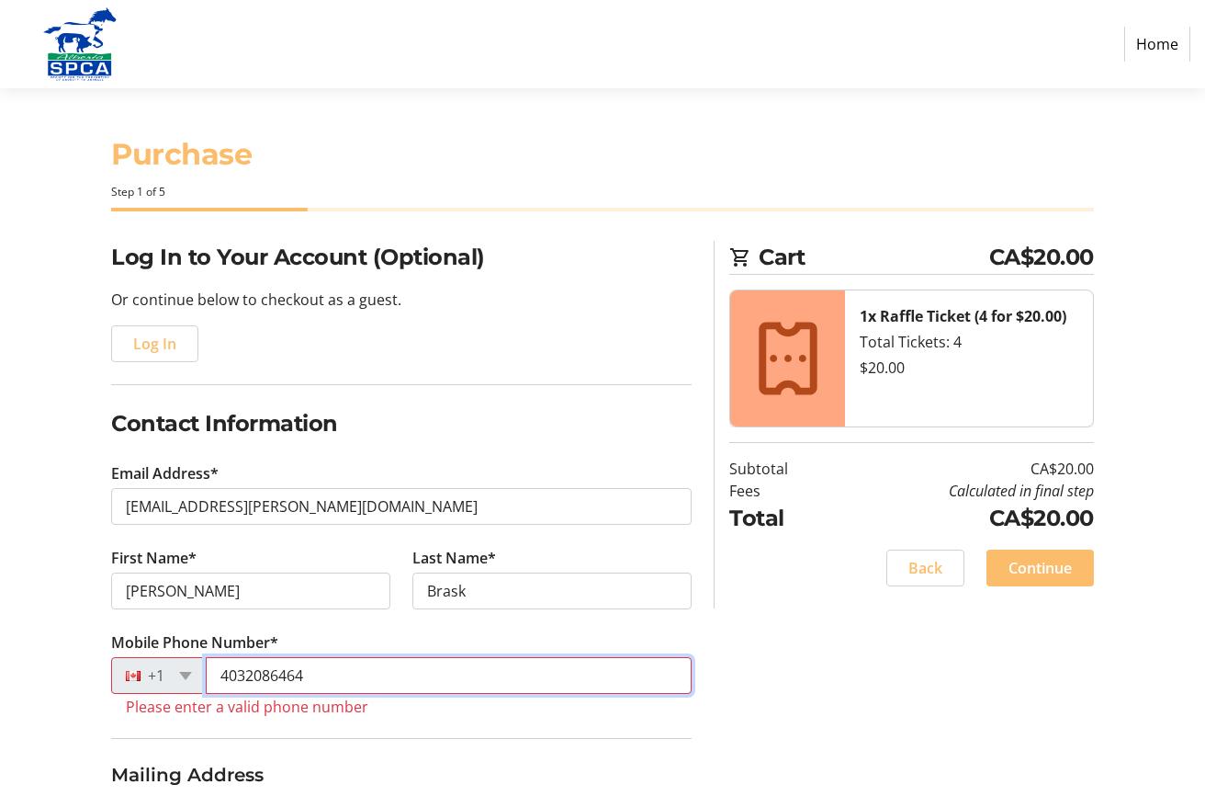
drag, startPoint x: 245, startPoint y: 674, endPoint x: 301, endPoint y: 676, distance: 56.1
click at [301, 676] on input "4032086464" at bounding box center [449, 675] width 486 height 37
click at [368, 766] on h3 "Mailing Address" at bounding box center [401, 775] width 581 height 28
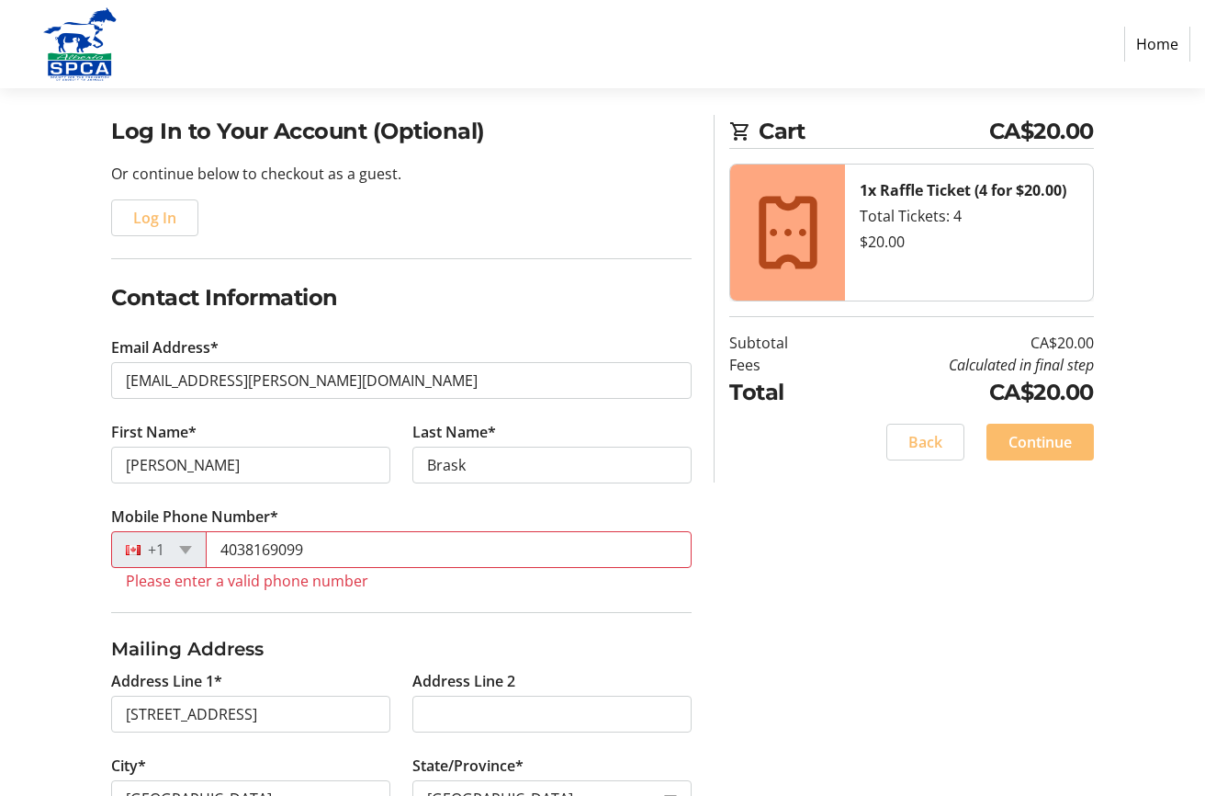
scroll to position [184, 0]
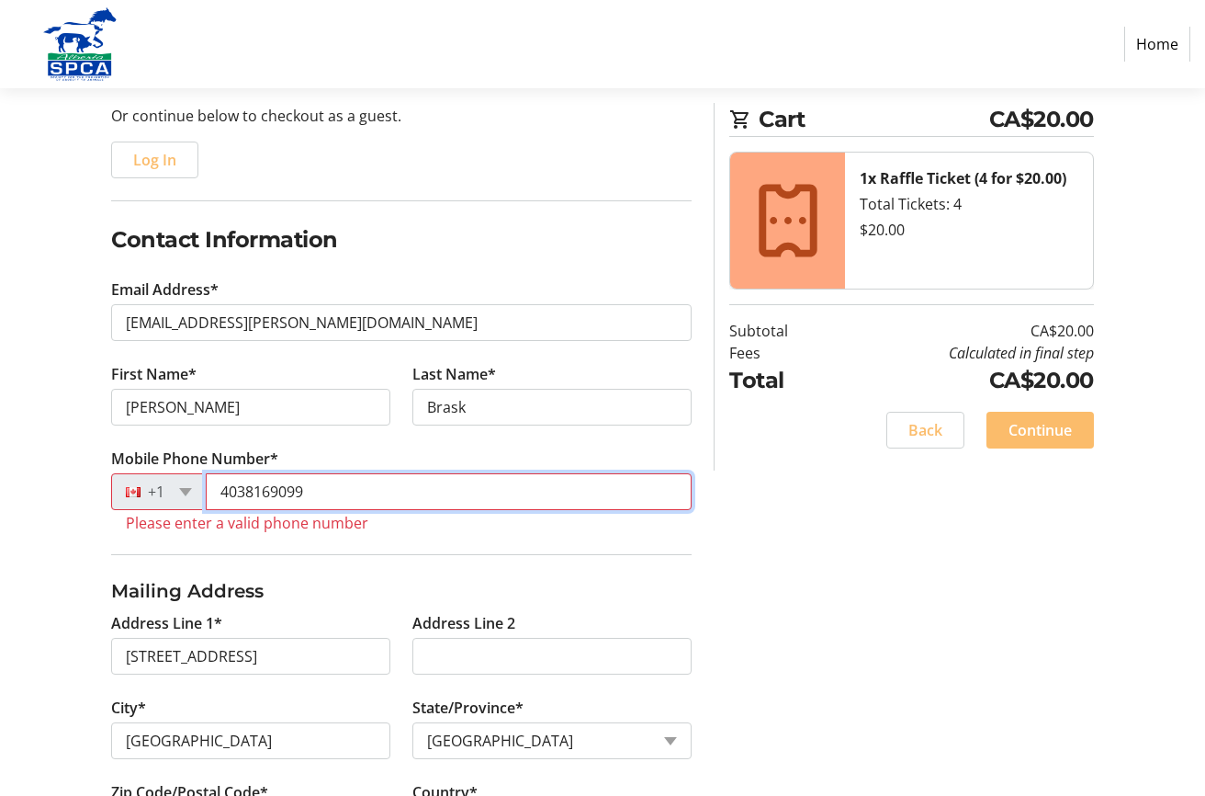
drag, startPoint x: 245, startPoint y: 492, endPoint x: 365, endPoint y: 499, distance: 119.7
click at [365, 499] on input "4038169099" at bounding box center [449, 491] width 486 height 37
drag, startPoint x: 554, startPoint y: 556, endPoint x: 564, endPoint y: 547, distance: 13.7
click at [555, 556] on fieldset "Mailing Address Address Line 1* 36 Rocky Ridge Green NW Address Line 2 City* Ca…" at bounding box center [401, 709] width 581 height 311
click at [578, 548] on tr-form-field "Mobile Phone Number* +1 4032086464 Please enter a valid phone number" at bounding box center [401, 500] width 581 height 107
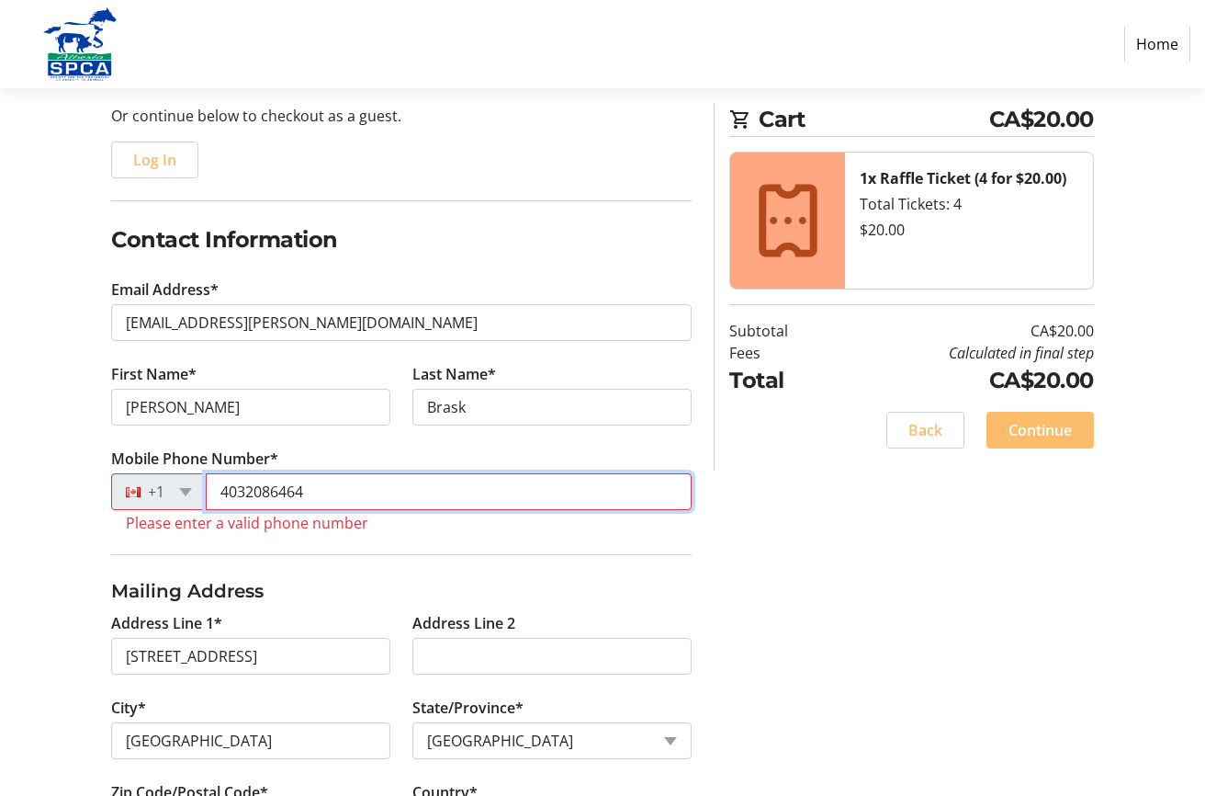
click at [220, 489] on input "4032086464" at bounding box center [449, 491] width 486 height 37
click at [742, 616] on div "Log In to Your Account (Optional) Or continue below to checkout as a guest. Log…" at bounding box center [602, 529] width 1205 height 945
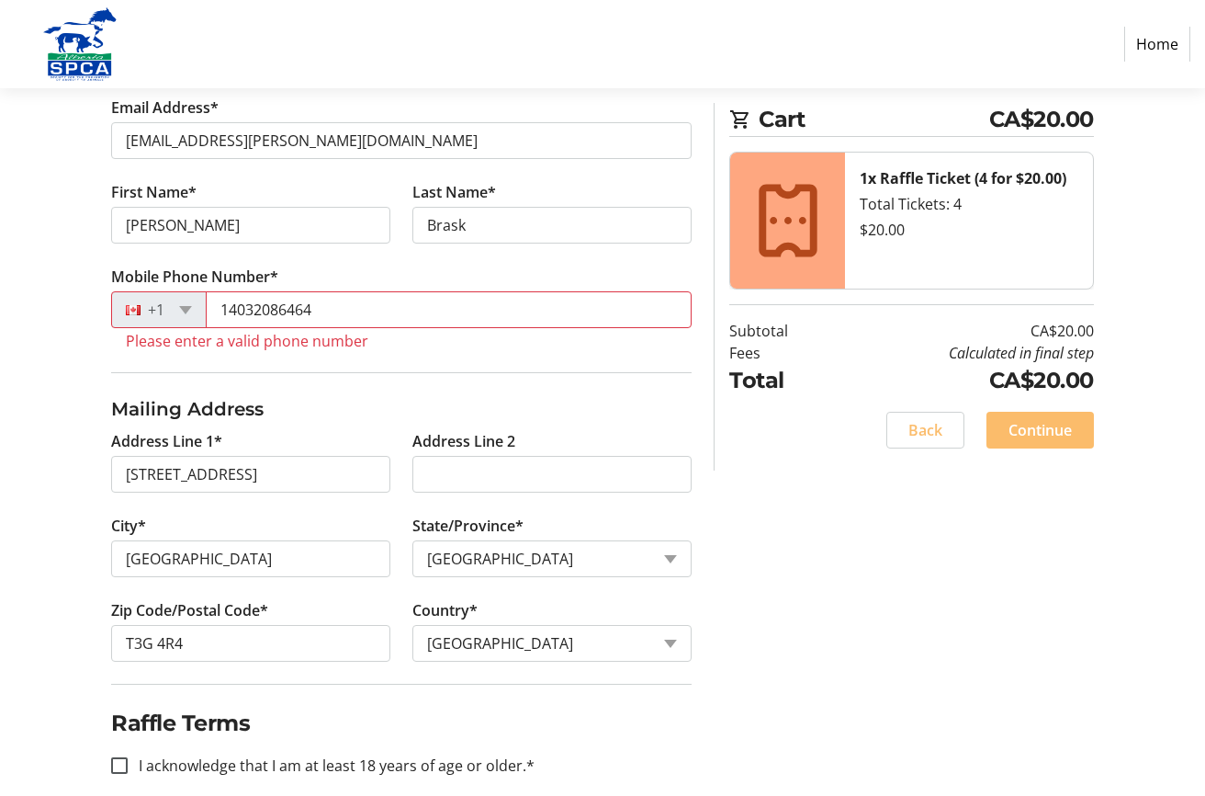
scroll to position [367, 0]
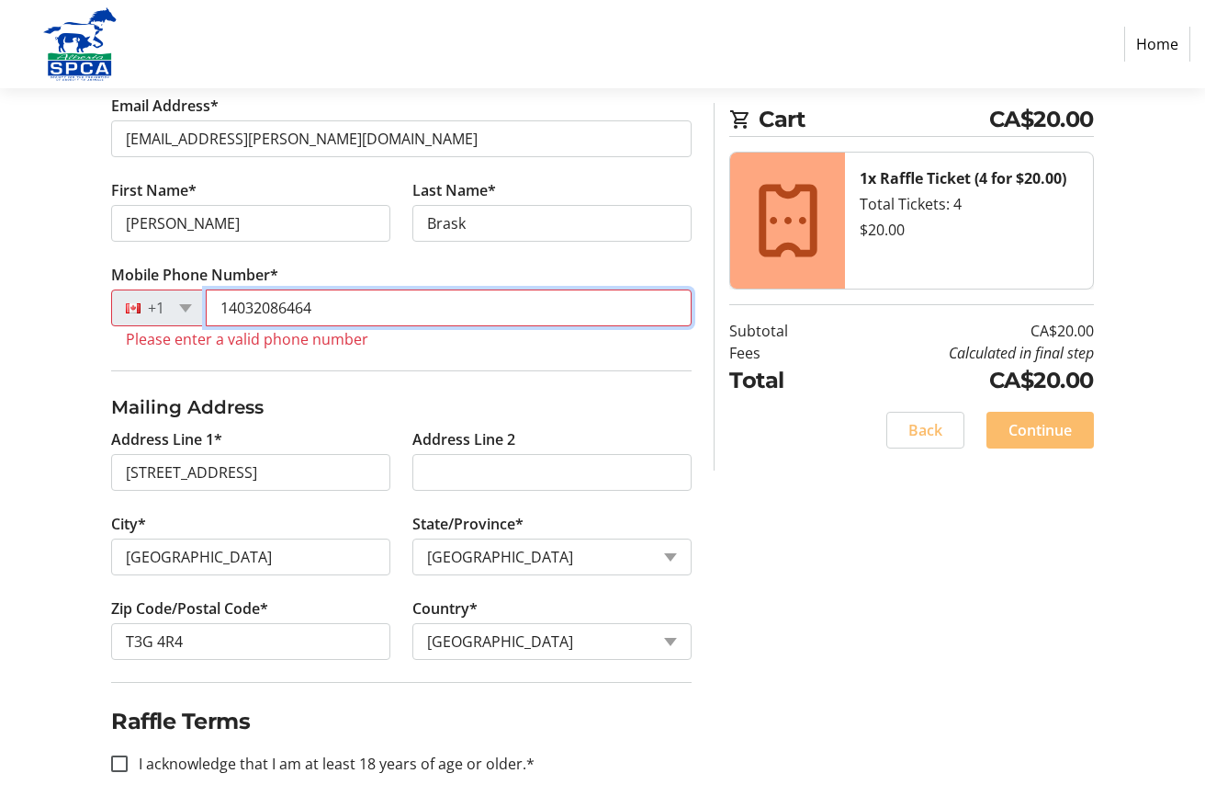
drag, startPoint x: 254, startPoint y: 306, endPoint x: 372, endPoint y: 311, distance: 117.7
click at [372, 311] on input "14032086464" at bounding box center [449, 307] width 486 height 37
type input "14038169099"
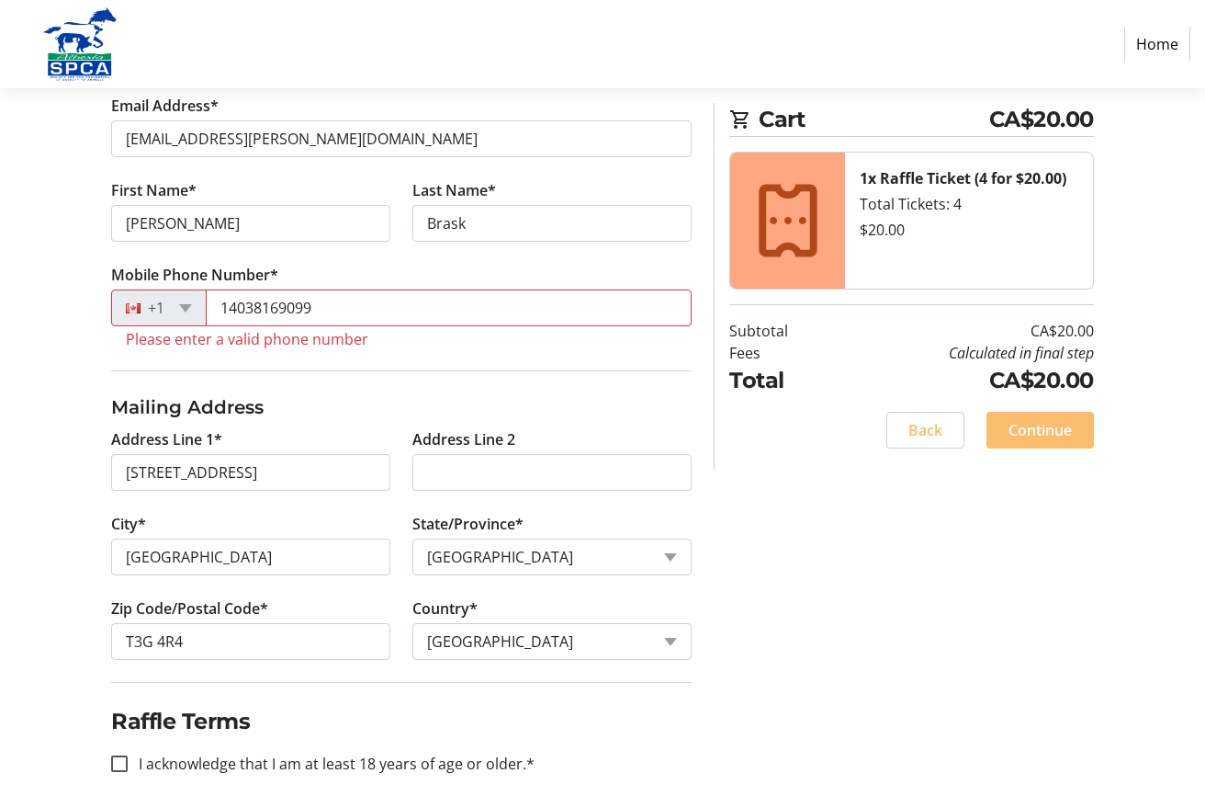
click at [913, 686] on div "Log In to Your Account (Optional) Or continue below to checkout as a guest. Log…" at bounding box center [602, 345] width 1205 height 945
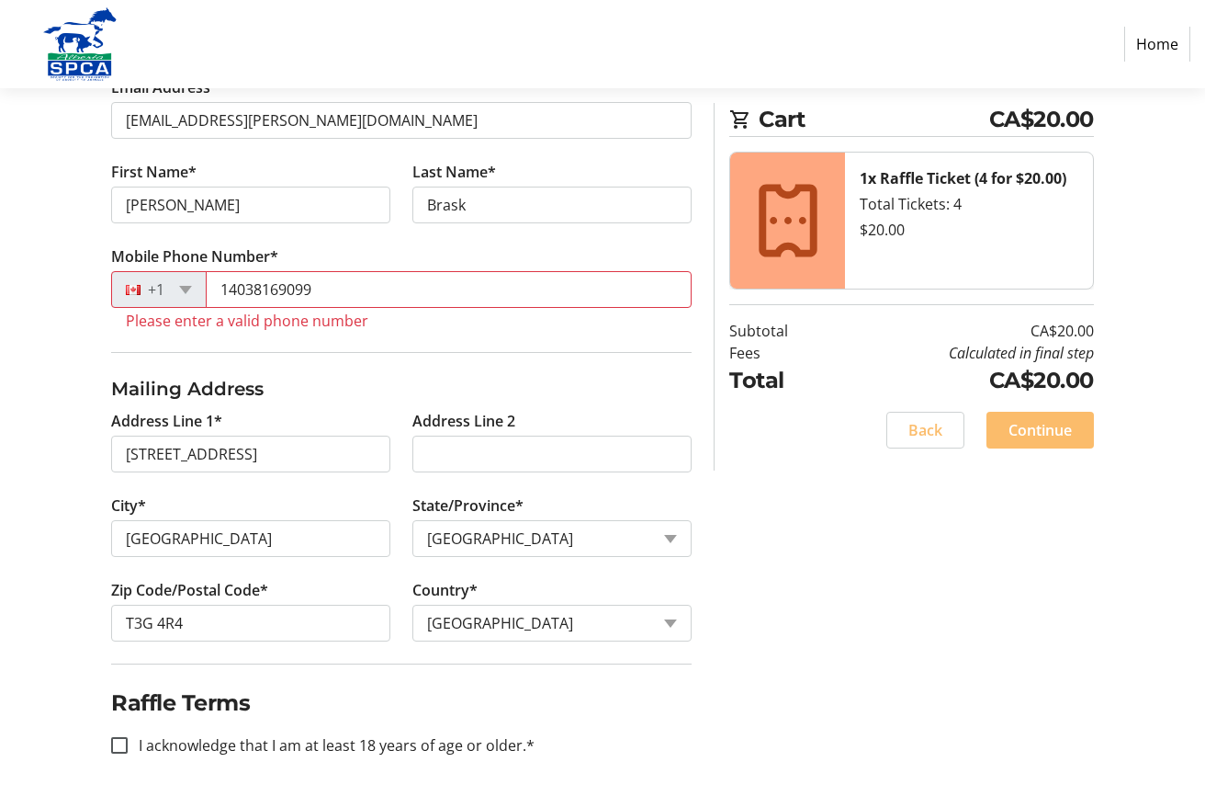
scroll to position [390, 0]
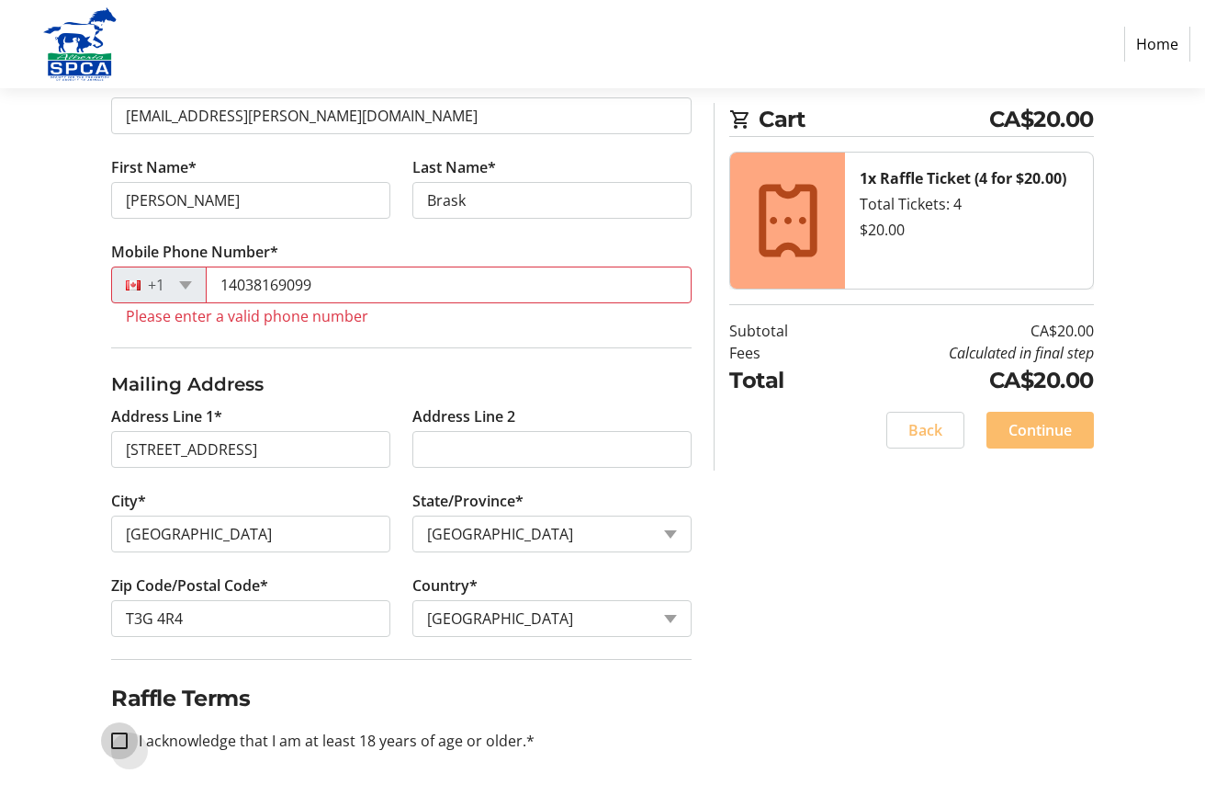
click at [120, 739] on input "I acknowledge that I am at least 18 years of age or older.*" at bounding box center [119, 740] width 17 height 17
checkbox input "true"
click at [1046, 423] on span "Continue" at bounding box center [1040, 430] width 63 height 22
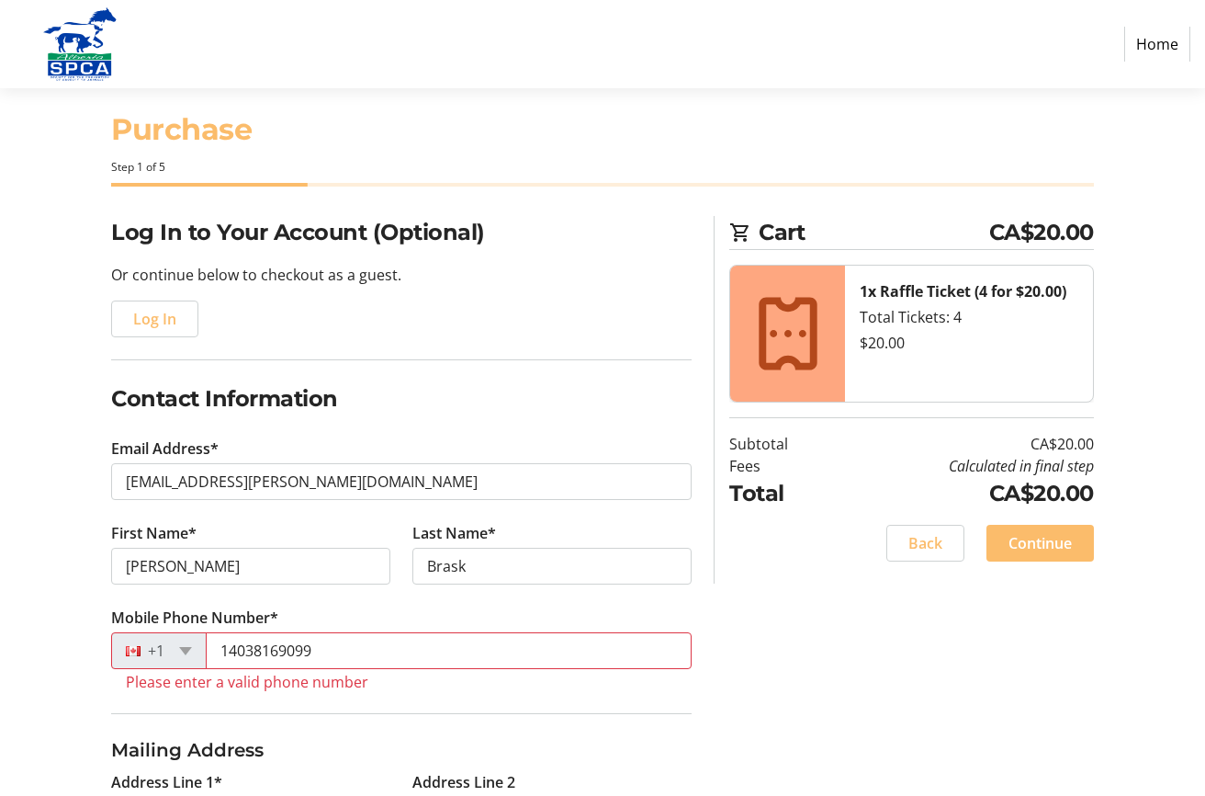
scroll to position [0, 0]
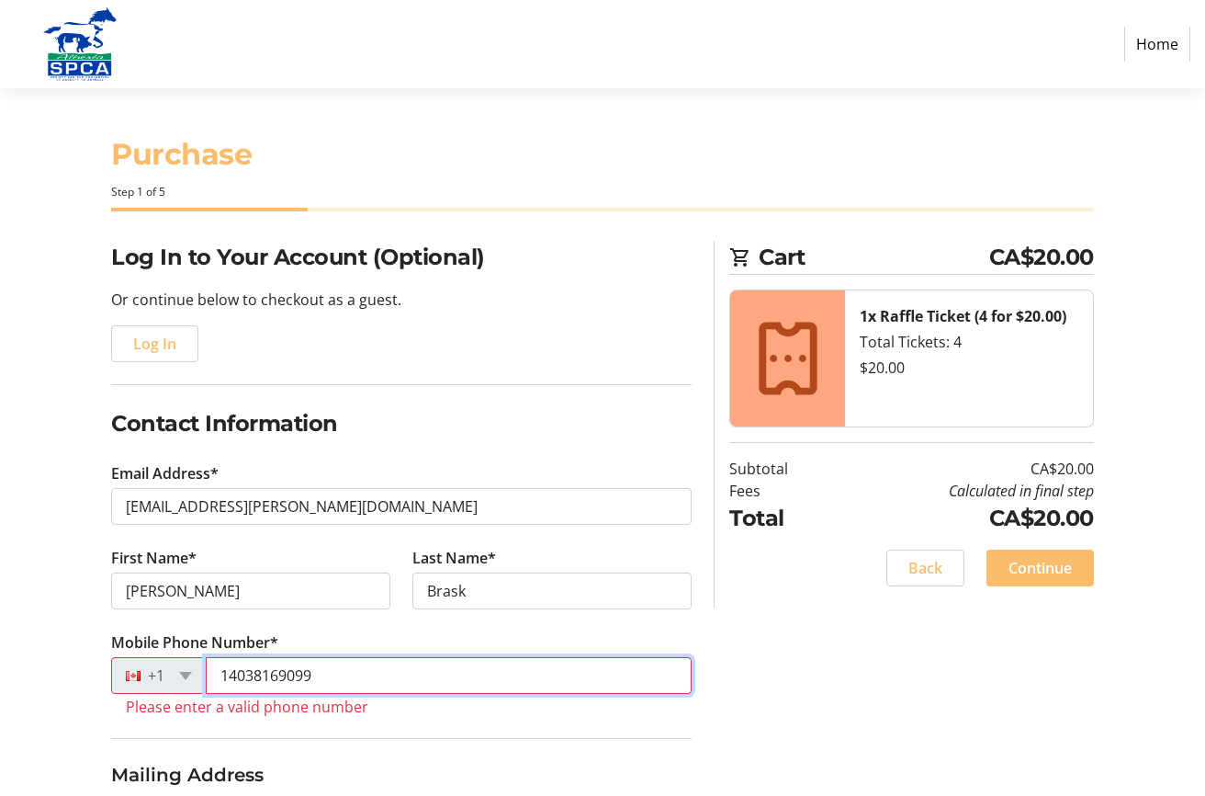
click at [227, 676] on input "14038169099" at bounding box center [449, 675] width 486 height 37
click at [245, 672] on input "4038169099" at bounding box center [449, 675] width 486 height 37
click at [271, 674] on input "4038169099" at bounding box center [449, 675] width 486 height 37
type input "4038169099"
click at [1147, 40] on link "Home" at bounding box center [1157, 44] width 66 height 35
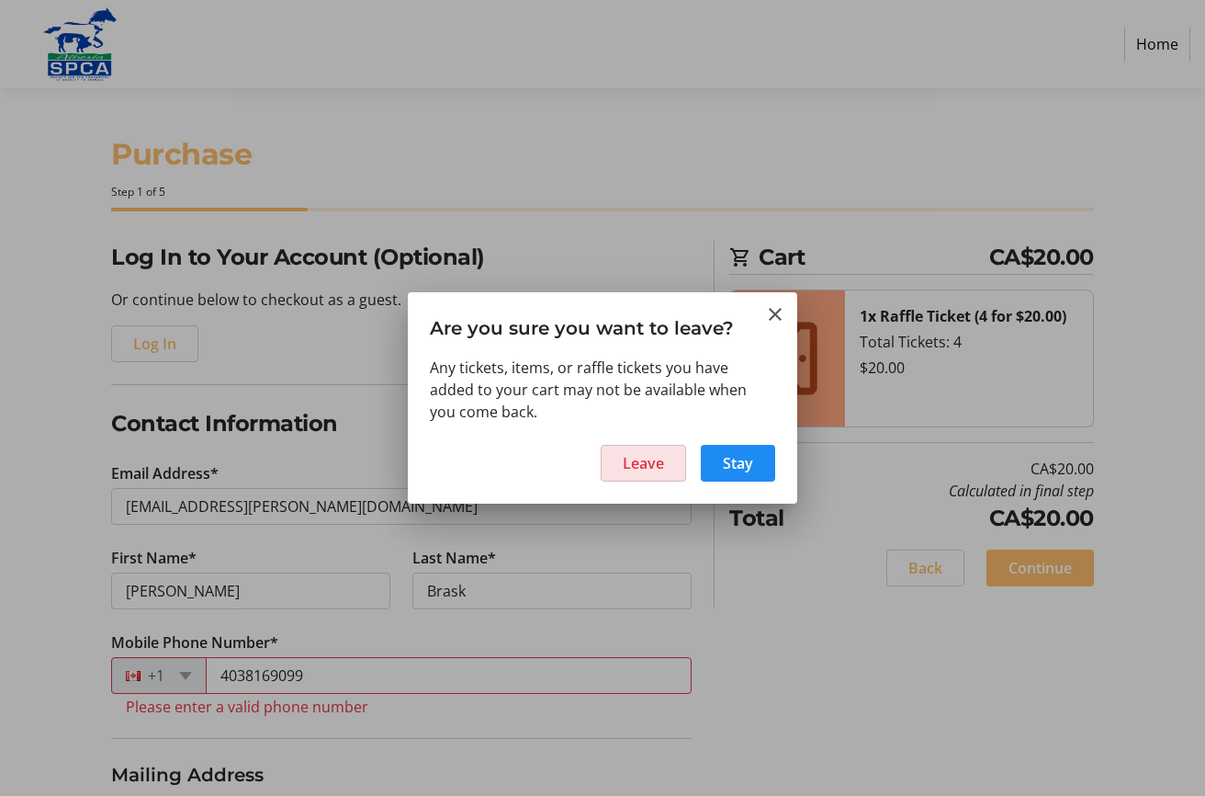
click at [658, 462] on span "Leave" at bounding box center [643, 463] width 41 height 22
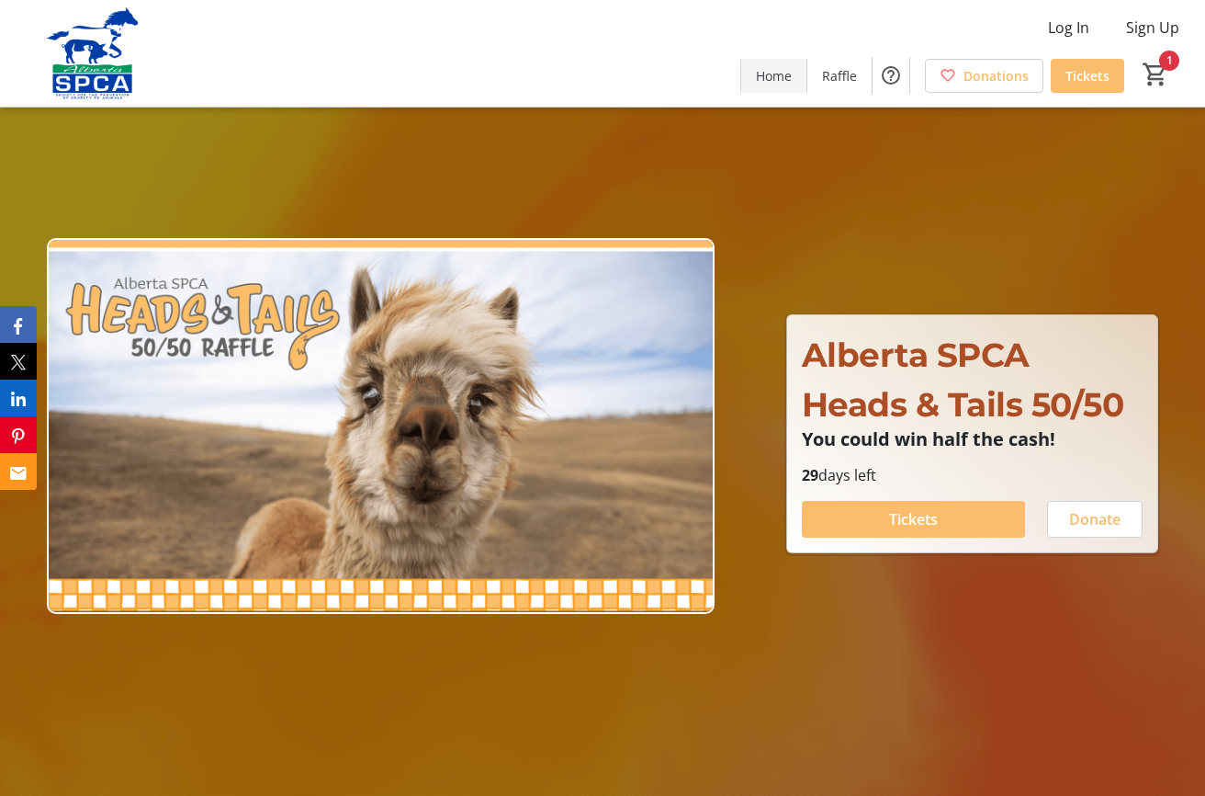
click at [770, 73] on span "Home" at bounding box center [774, 75] width 36 height 19
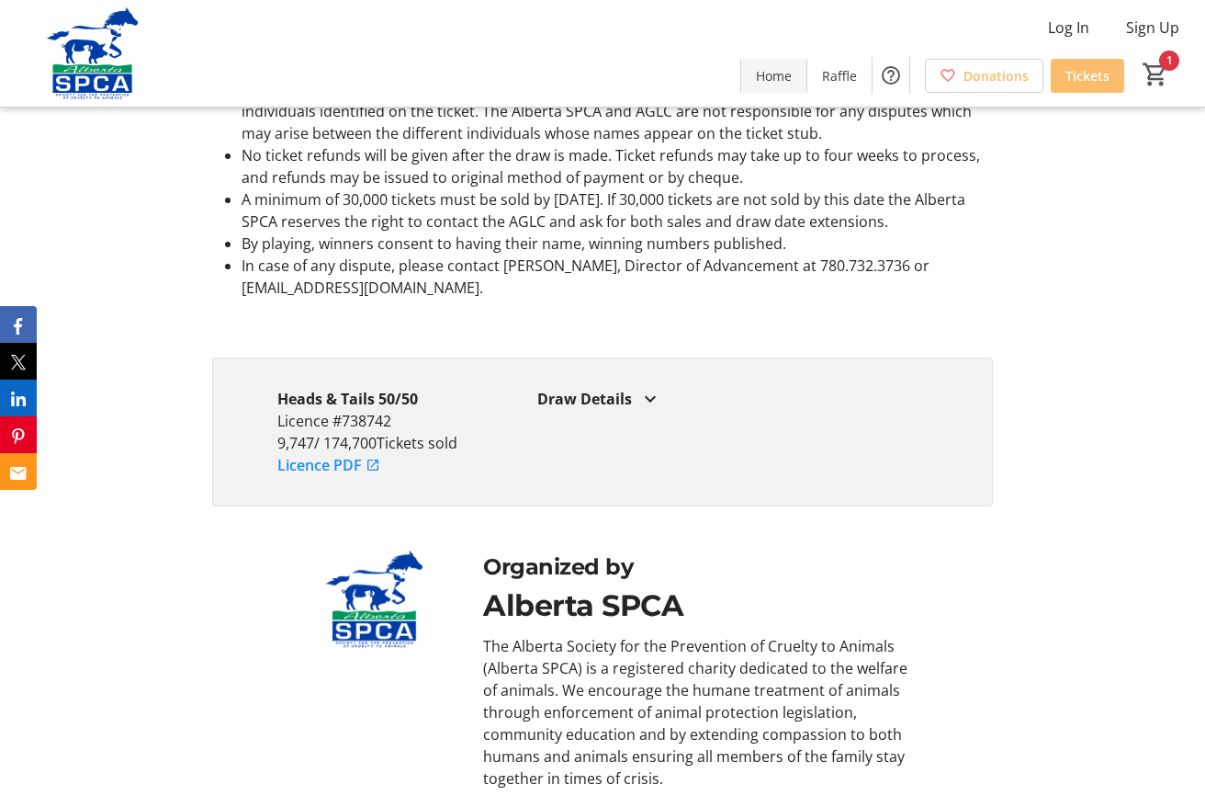
scroll to position [3776, 0]
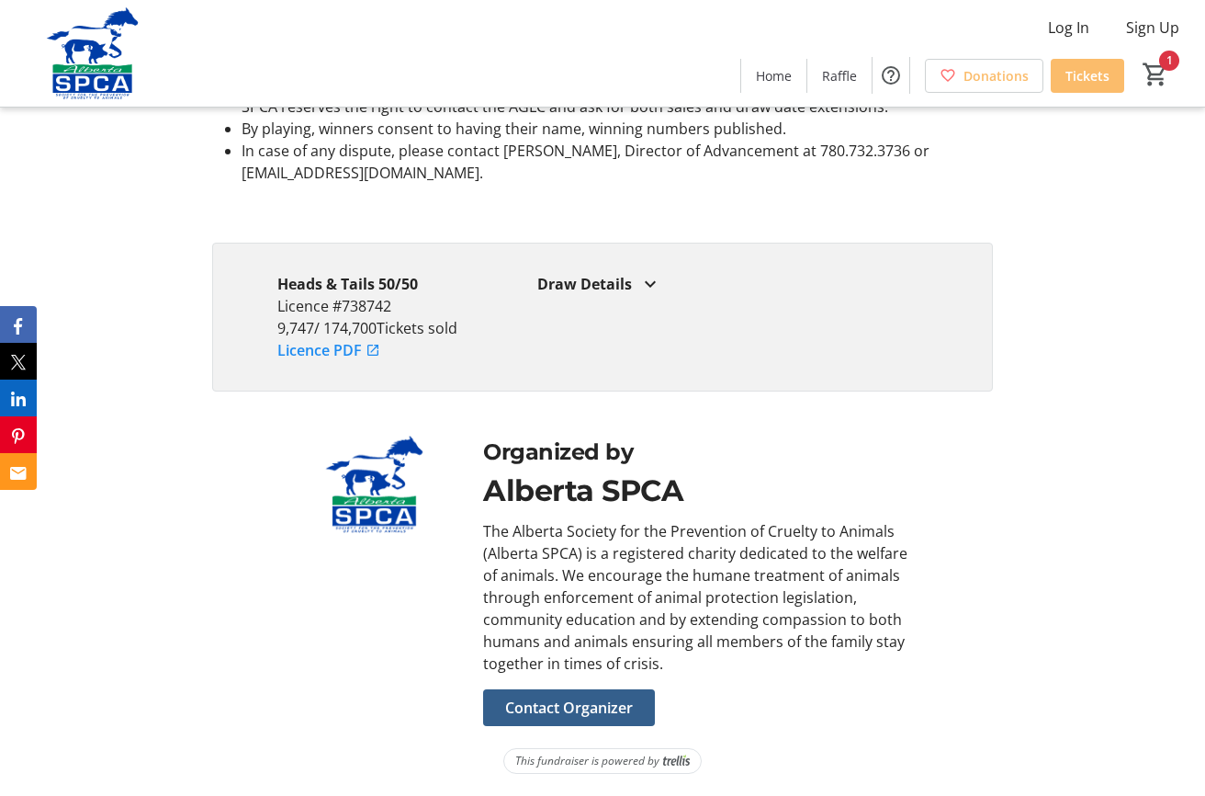
click at [574, 705] on span "Contact Organizer" at bounding box center [569, 707] width 128 height 22
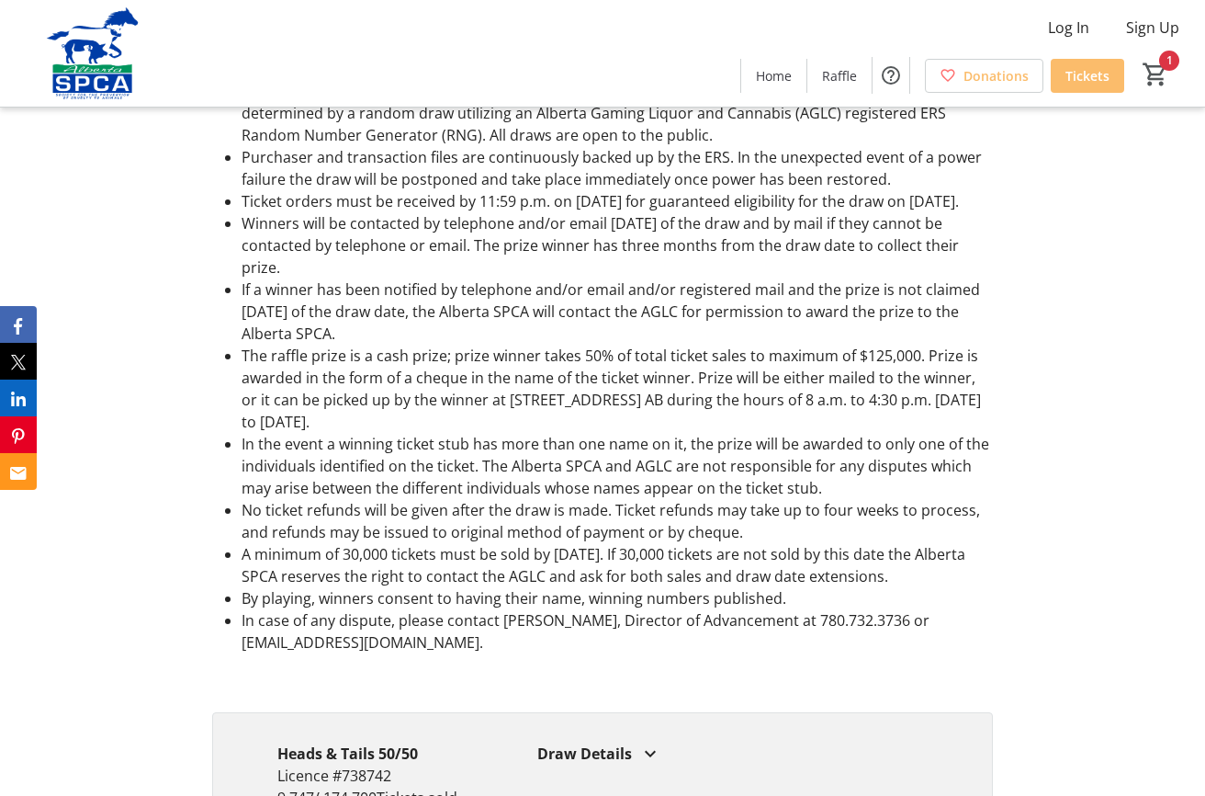
scroll to position [3225, 0]
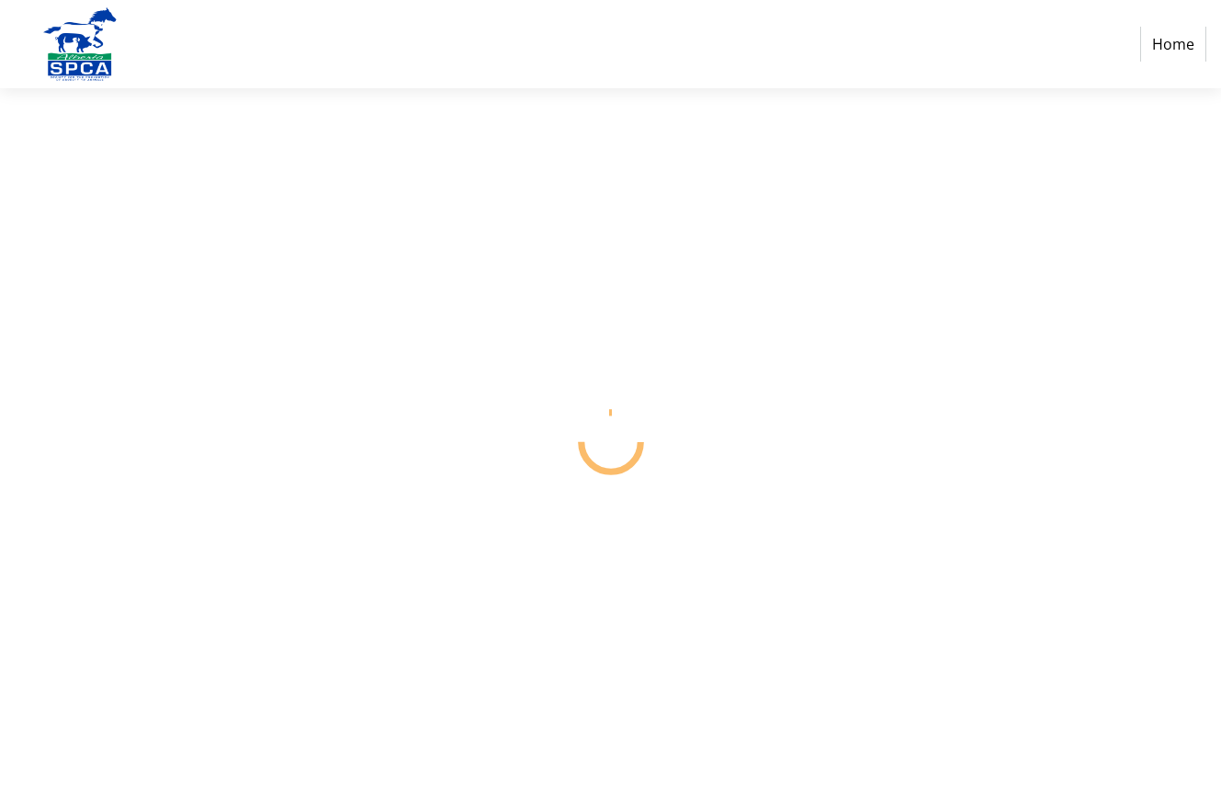
select select "AB"
select select "CA"
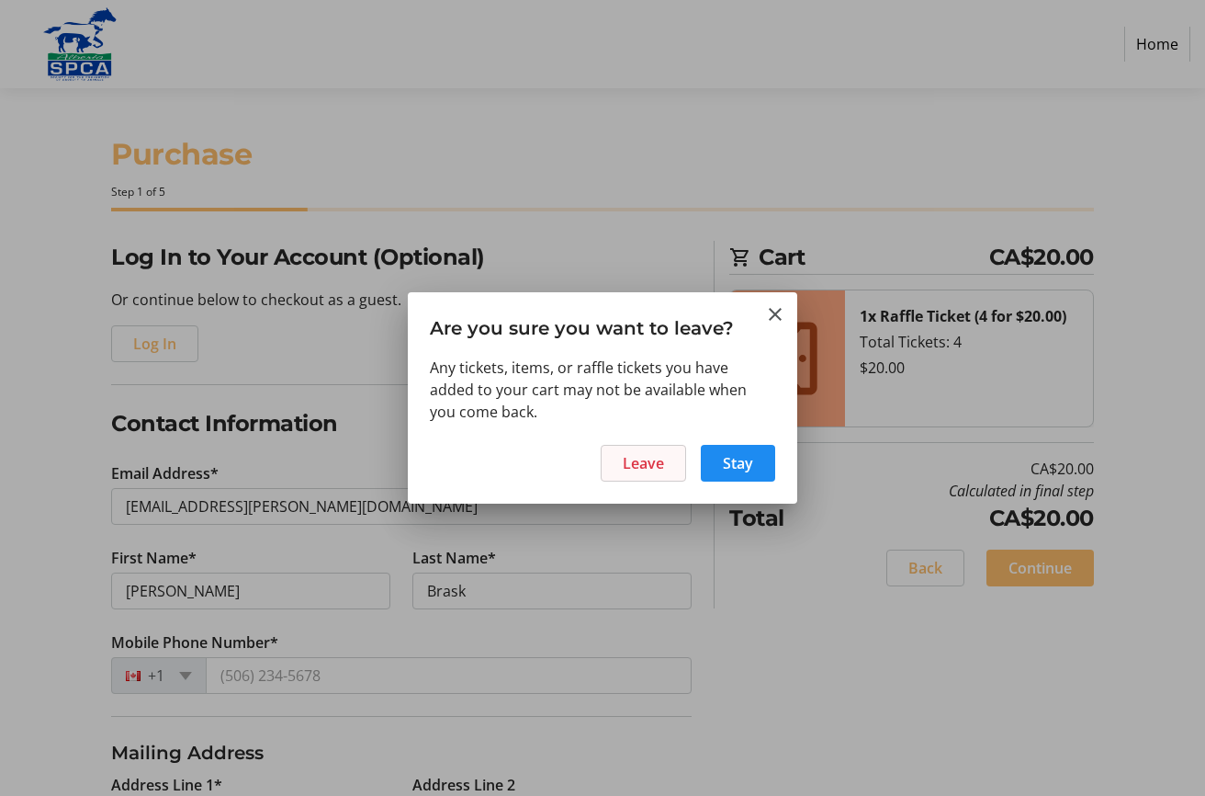
click at [657, 455] on span "Leave" at bounding box center [643, 463] width 41 height 22
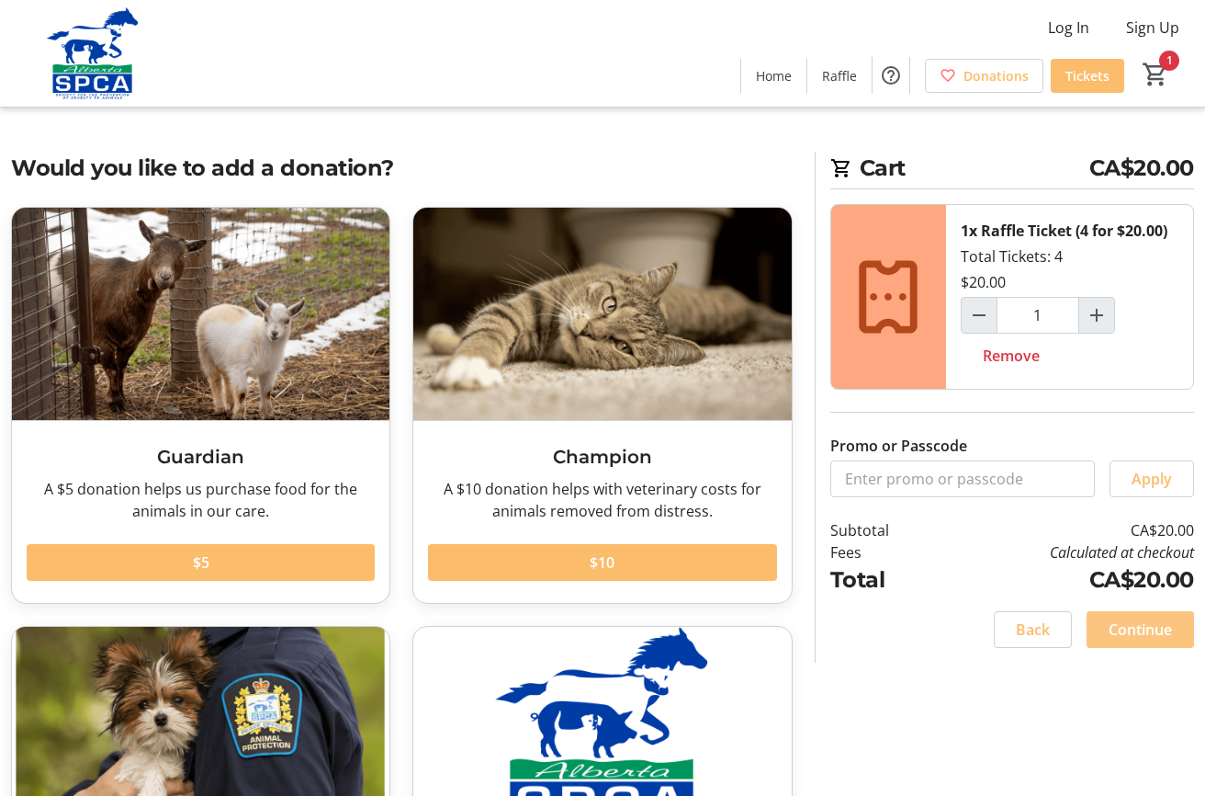
click at [1131, 631] on span "Continue" at bounding box center [1140, 629] width 63 height 22
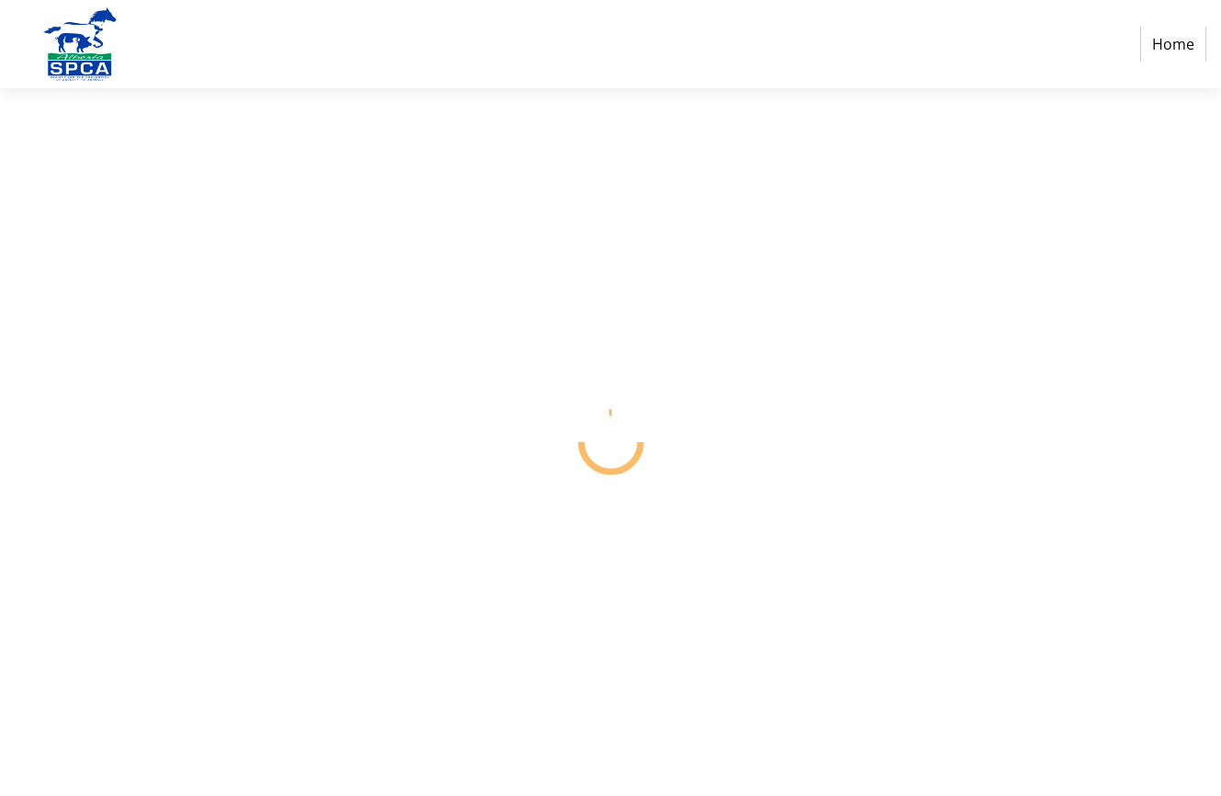
select select "CA"
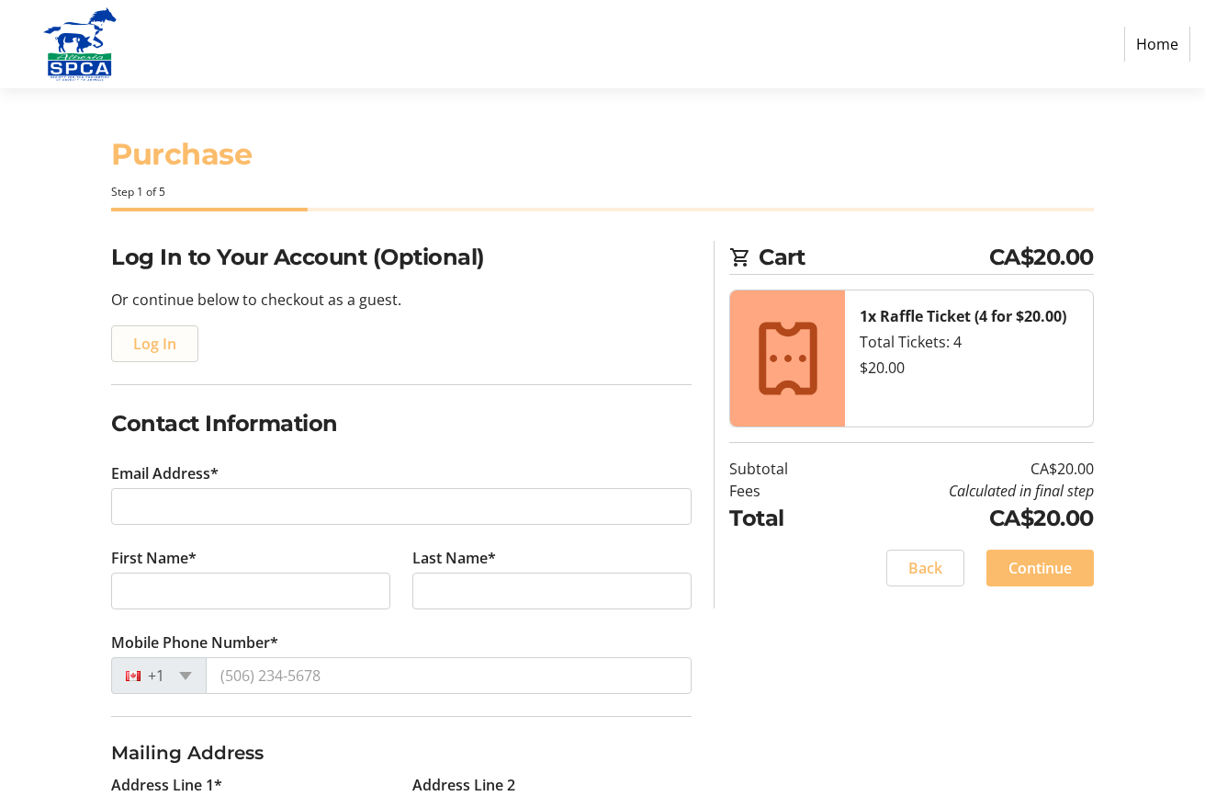
click at [131, 342] on span "button" at bounding box center [154, 344] width 85 height 44
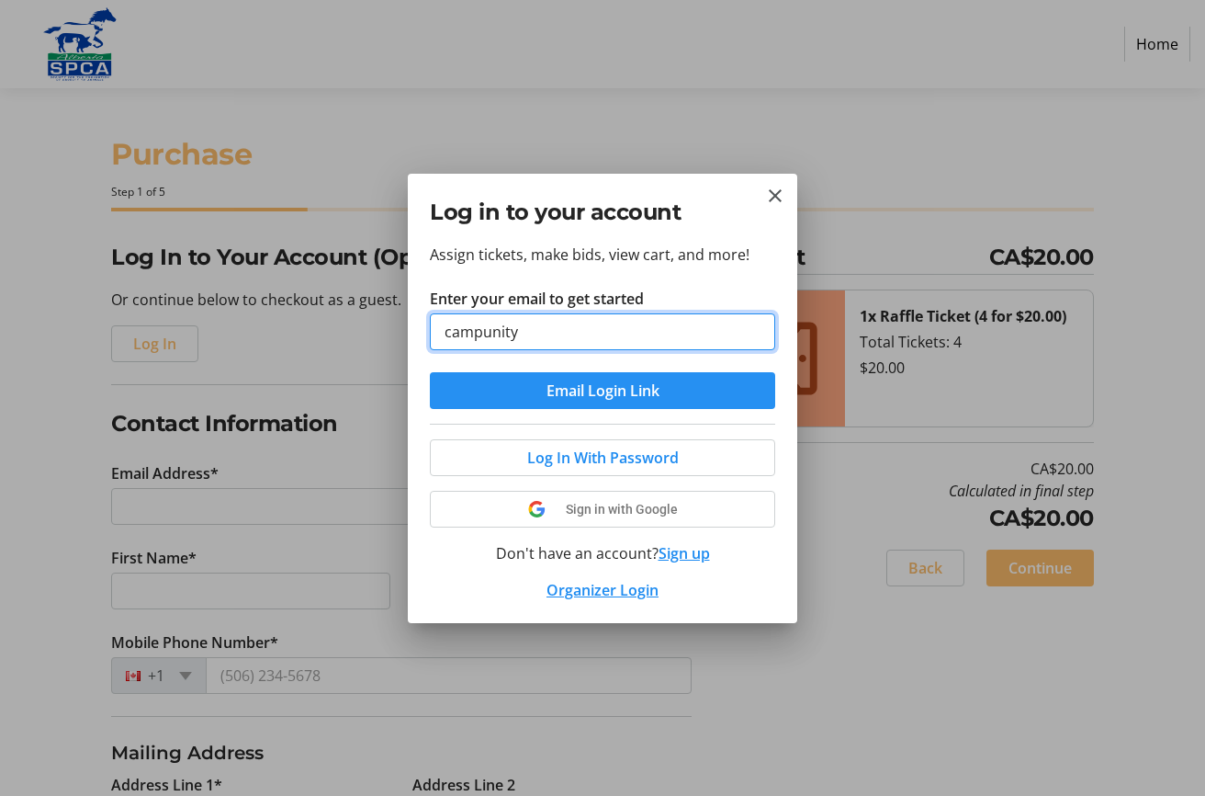
type input "[EMAIL_ADDRESS][PERSON_NAME][DOMAIN_NAME]"
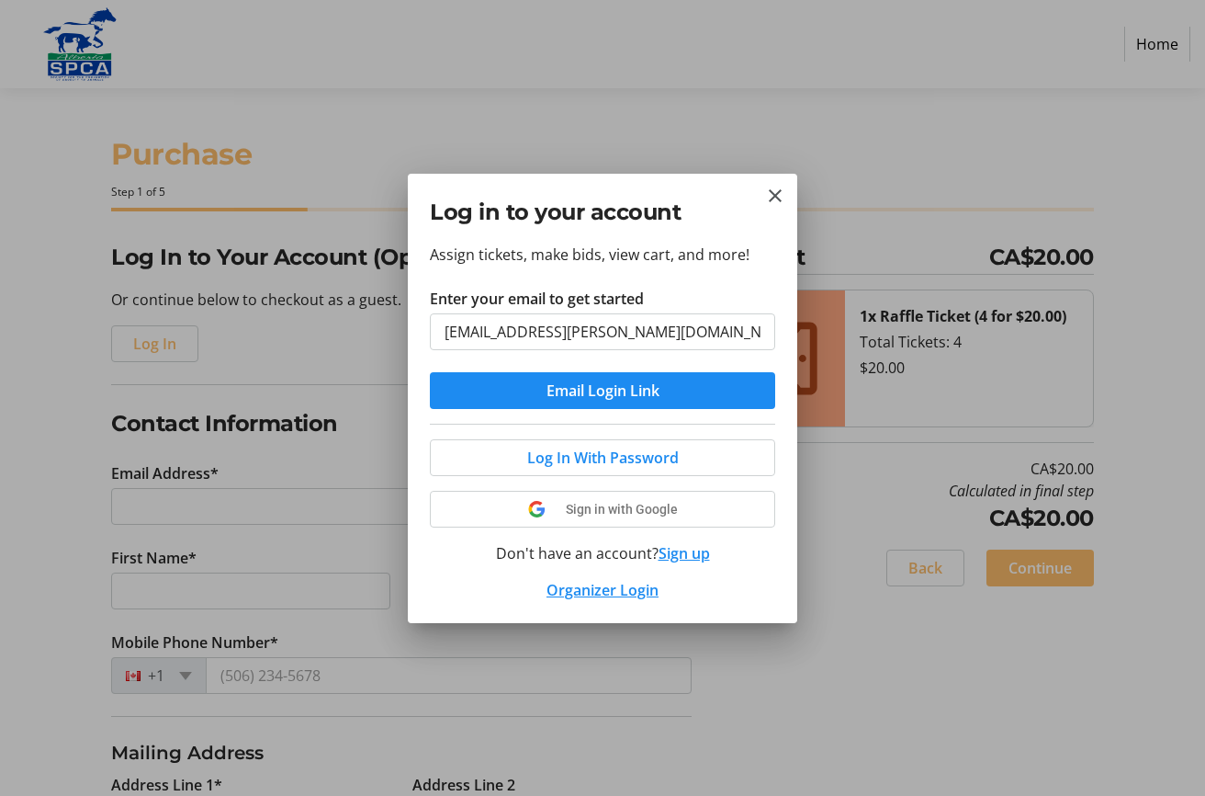
click at [683, 552] on button "Sign up" at bounding box center [684, 553] width 51 height 22
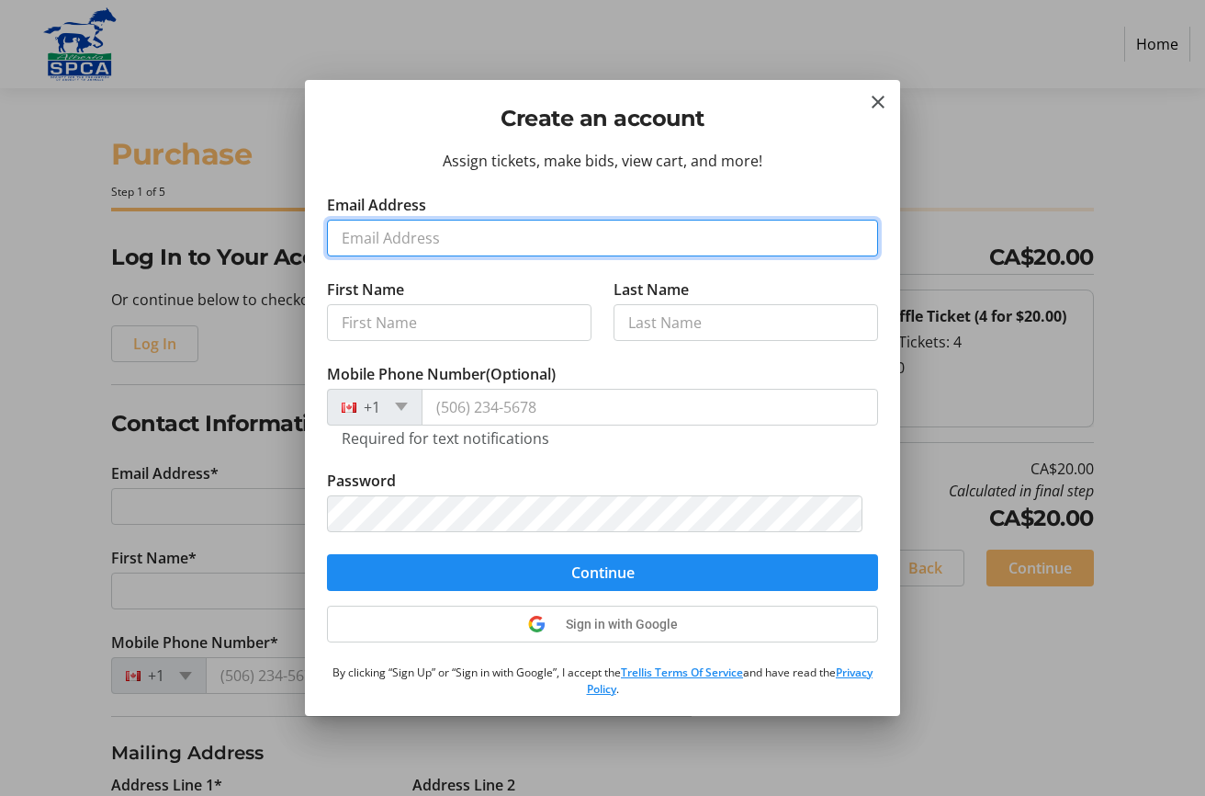
click at [386, 236] on input "Email Address" at bounding box center [602, 238] width 551 height 37
type input "[EMAIL_ADDRESS][PERSON_NAME][DOMAIN_NAME]"
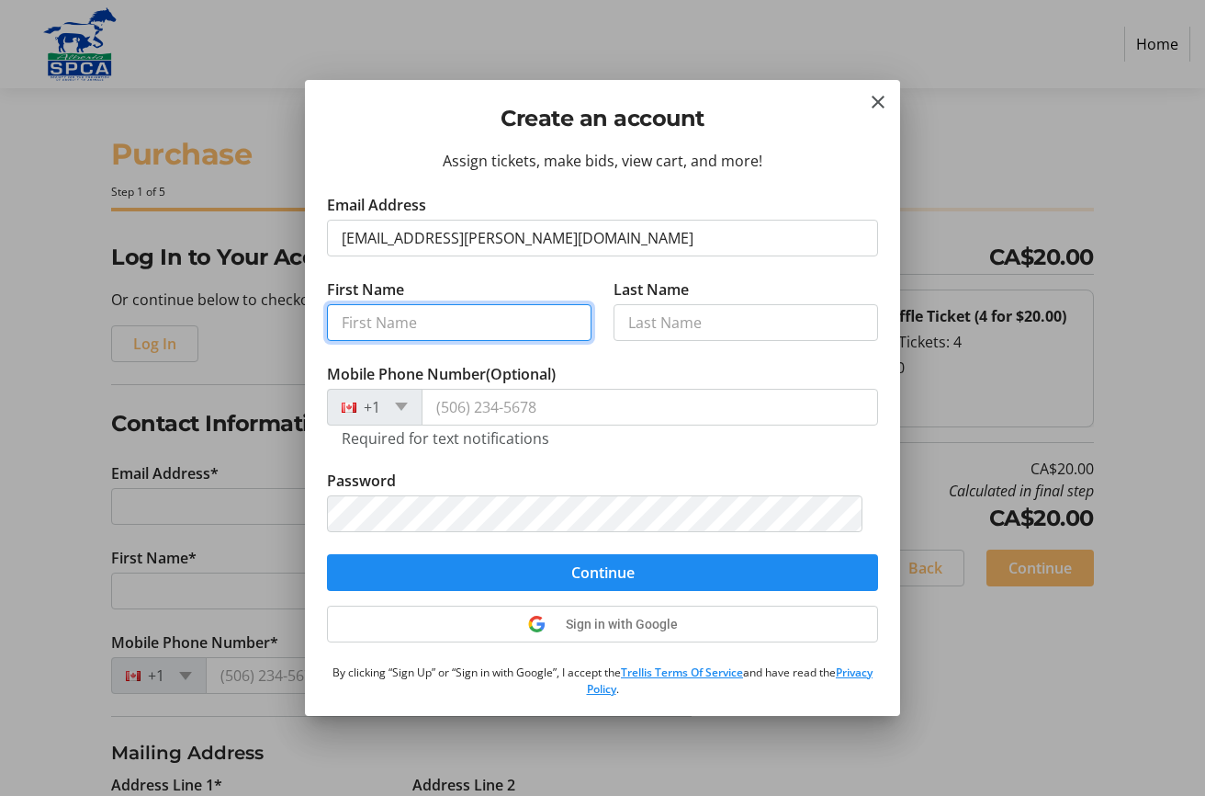
type input "[PERSON_NAME]"
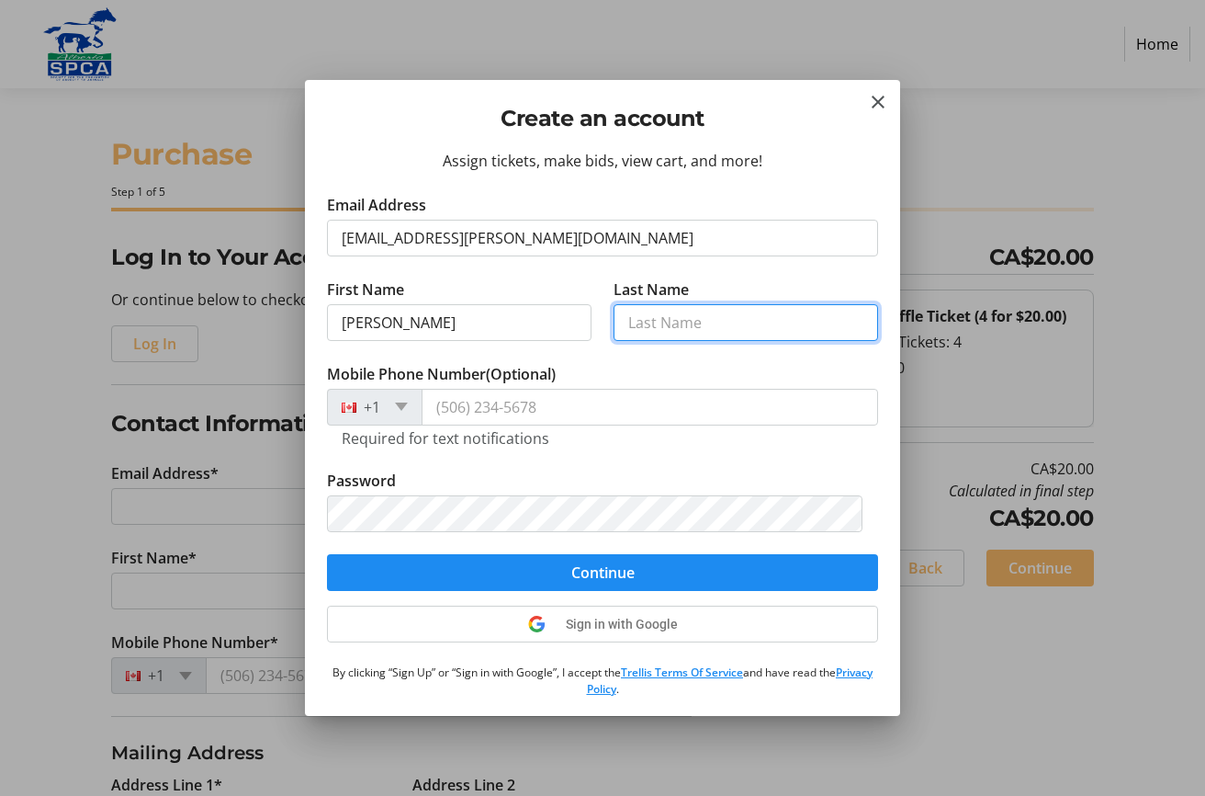
type input "Brask"
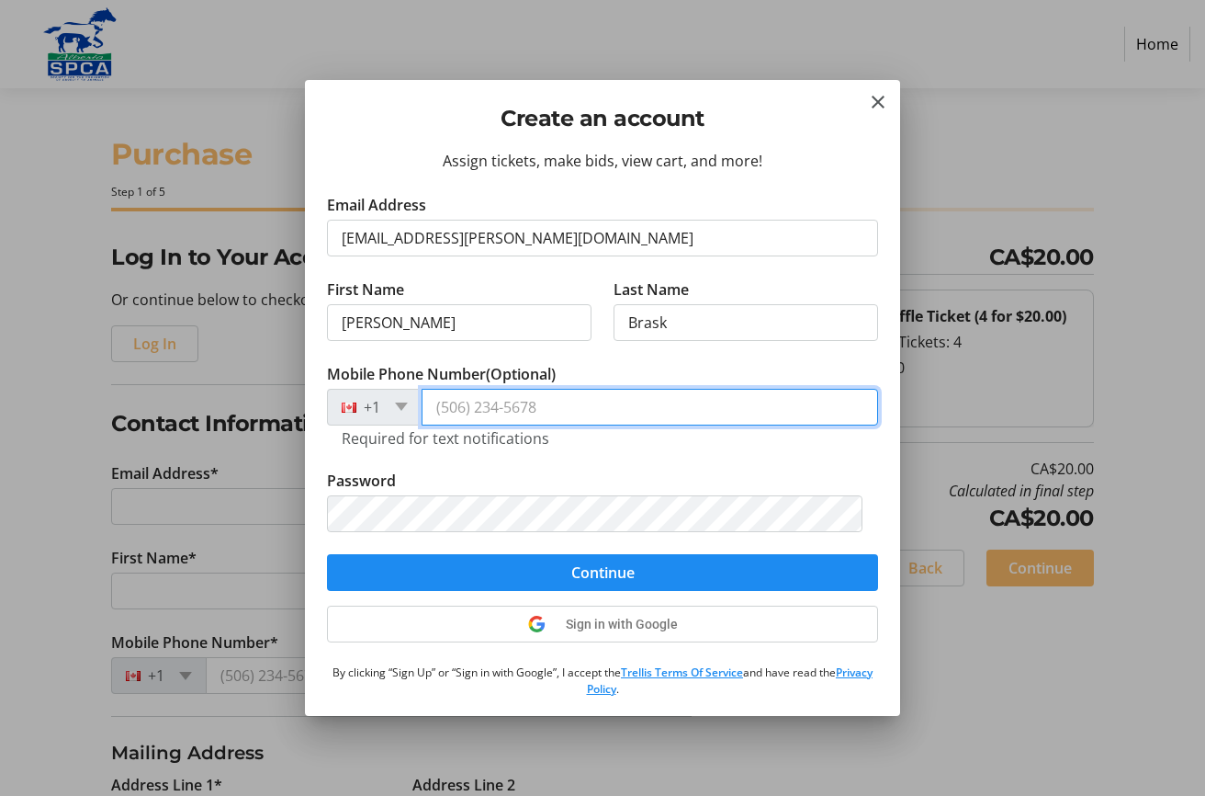
type input "4032086464"
drag, startPoint x: 528, startPoint y: 401, endPoint x: 338, endPoint y: 401, distance: 190.2
click at [350, 405] on div "+1 4032086464" at bounding box center [602, 407] width 551 height 37
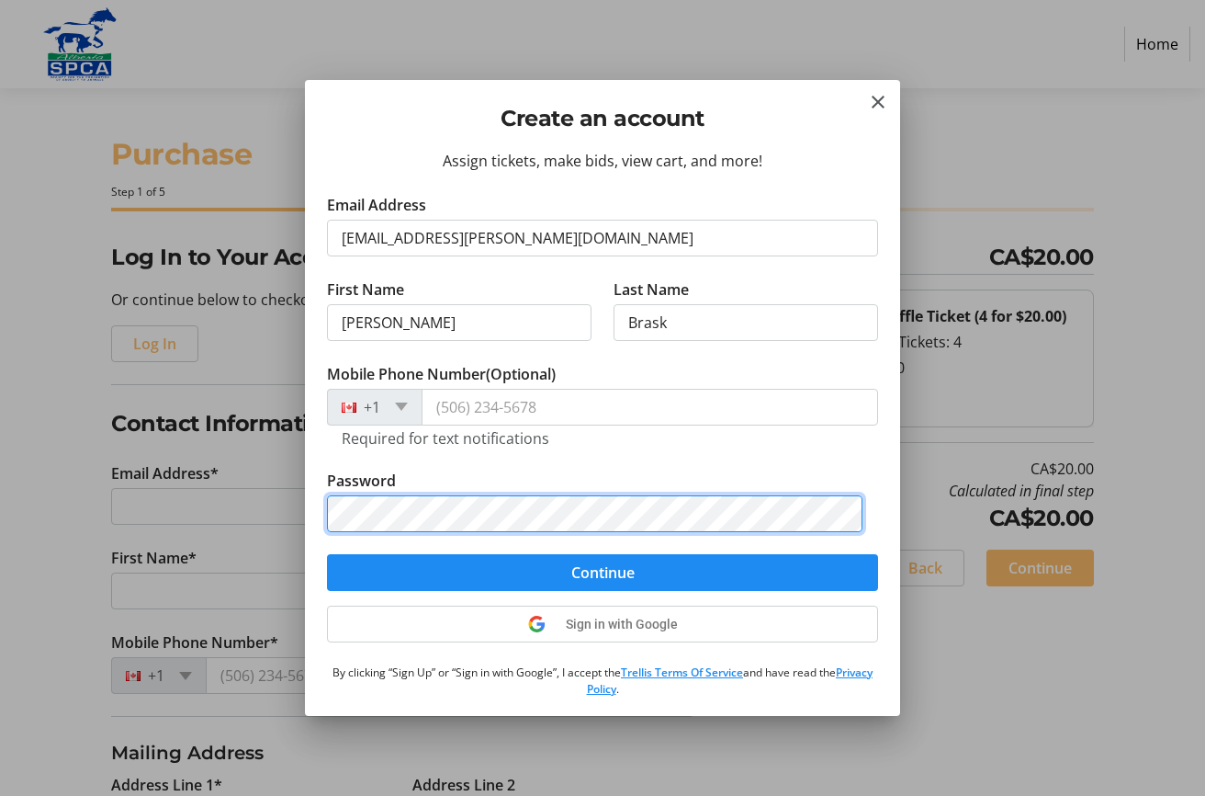
click at [310, 513] on div "Assign tickets, make bids, view cart, and more! Email Address CampUnity@shaw.ca…" at bounding box center [602, 433] width 595 height 567
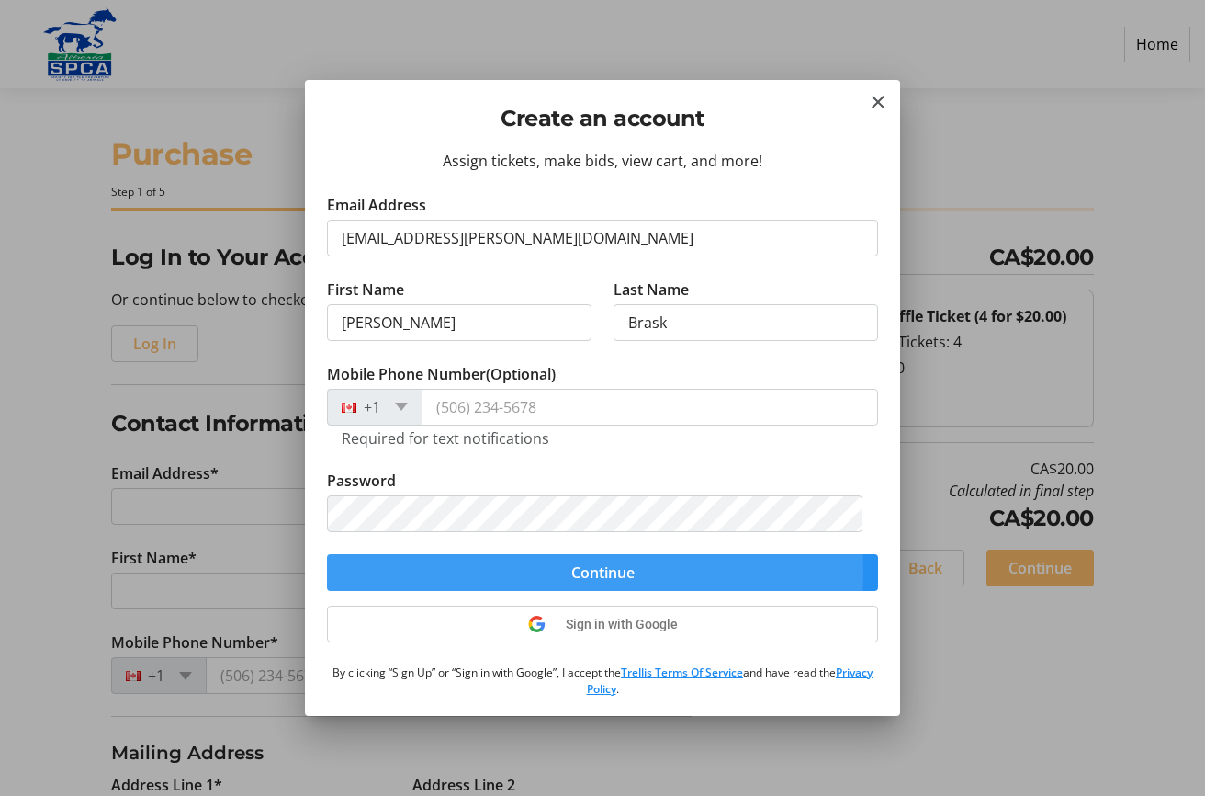
click at [498, 574] on span "submit" at bounding box center [602, 572] width 551 height 44
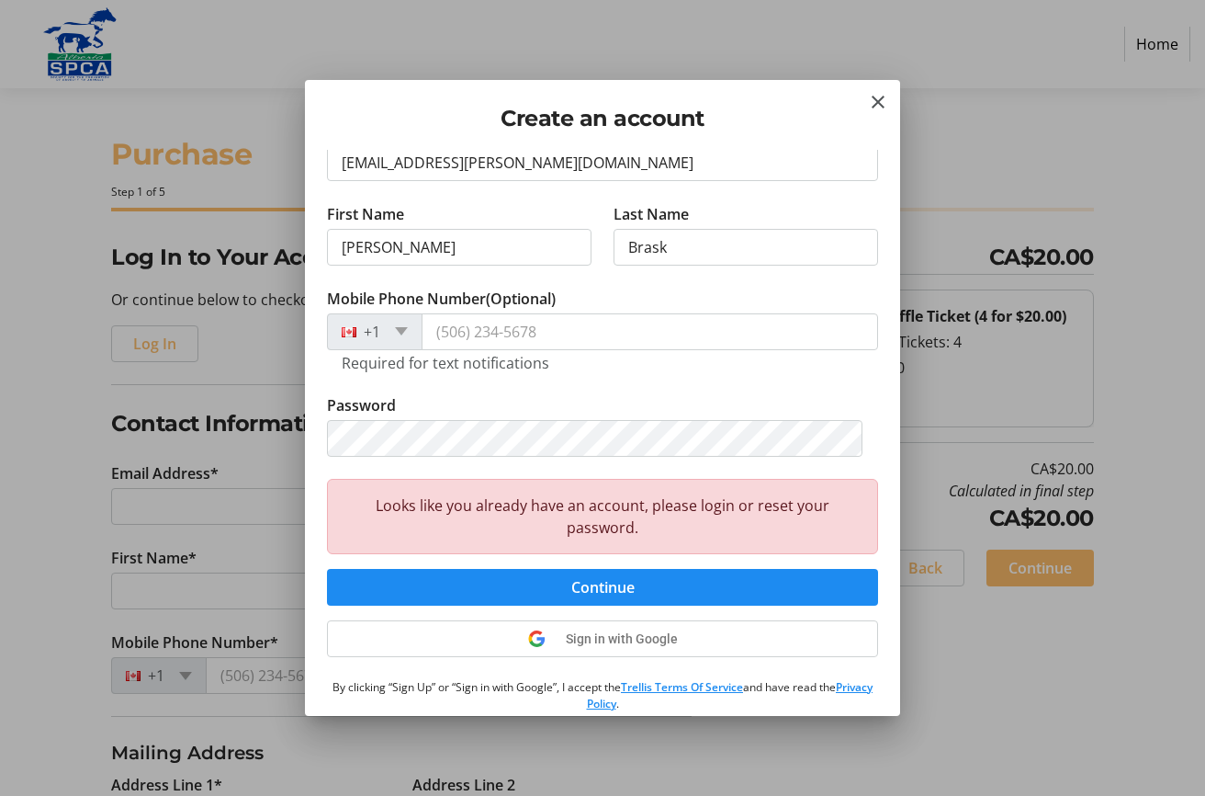
scroll to position [130, 0]
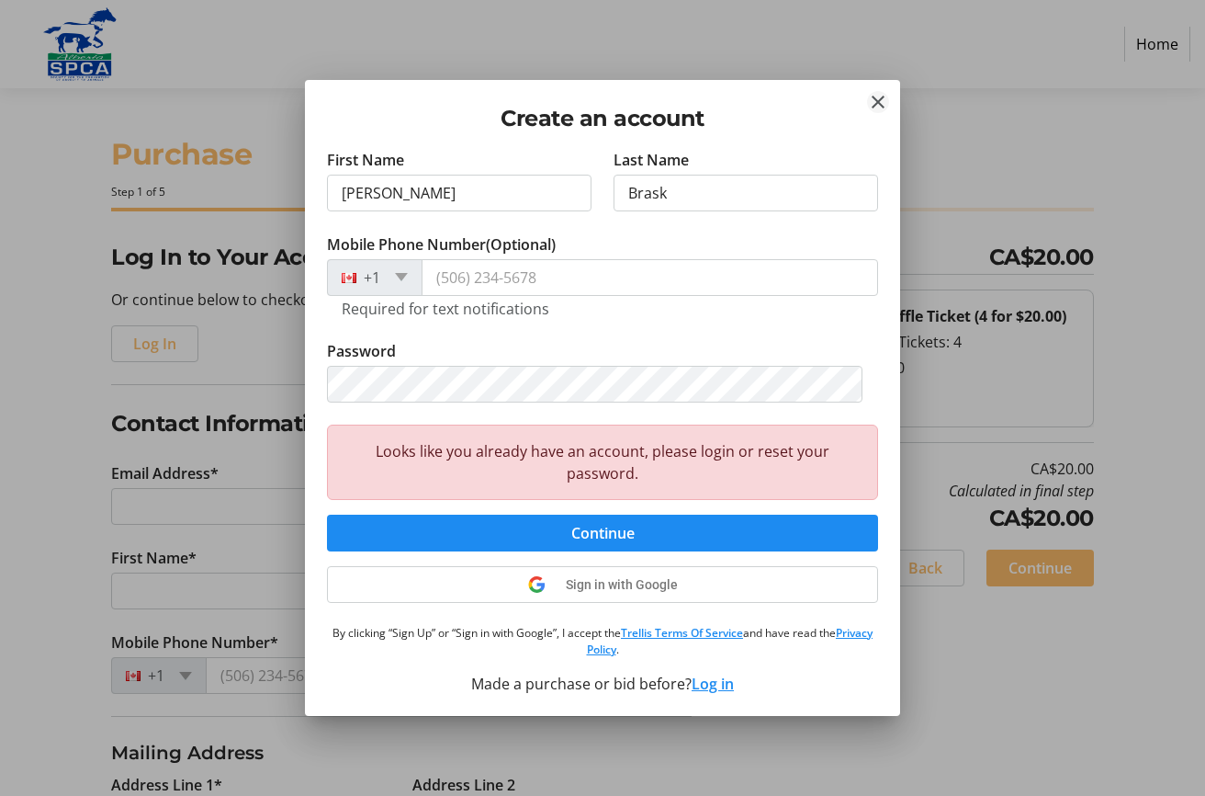
click at [877, 96] on mat-icon "Close" at bounding box center [878, 102] width 22 height 22
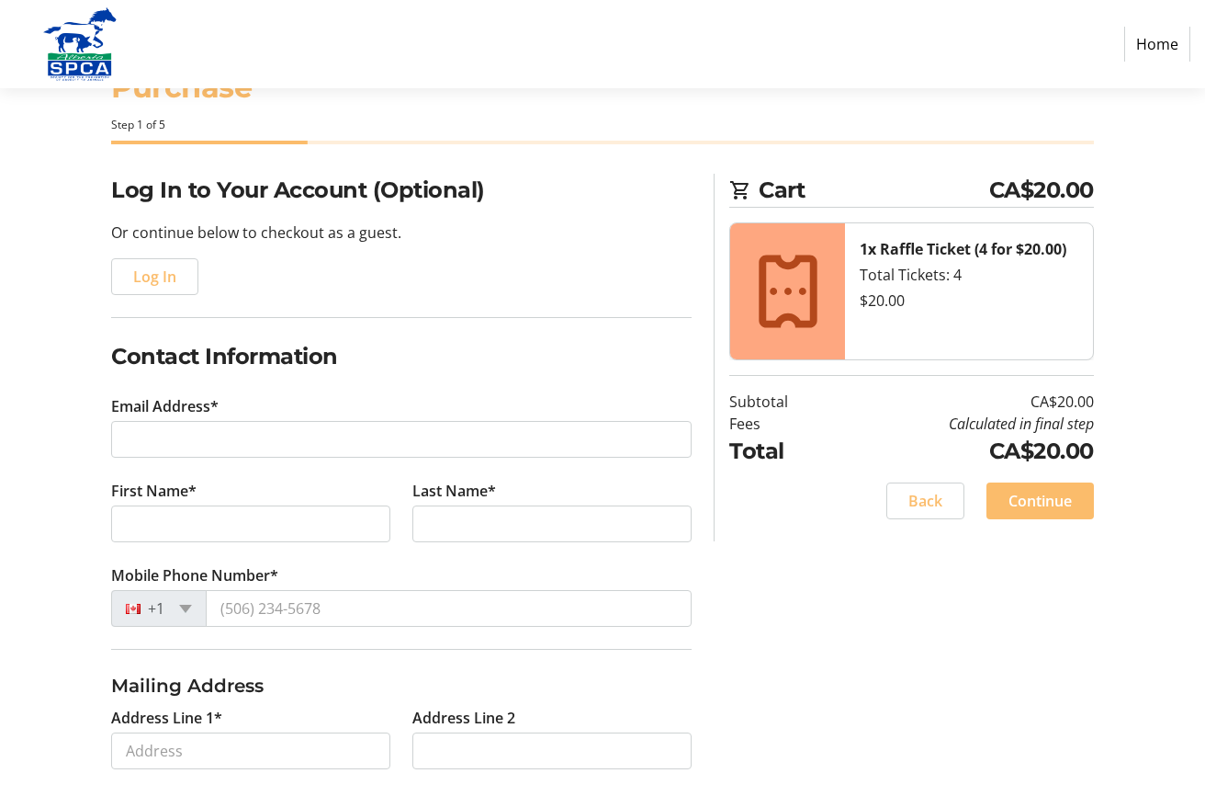
scroll to position [0, 0]
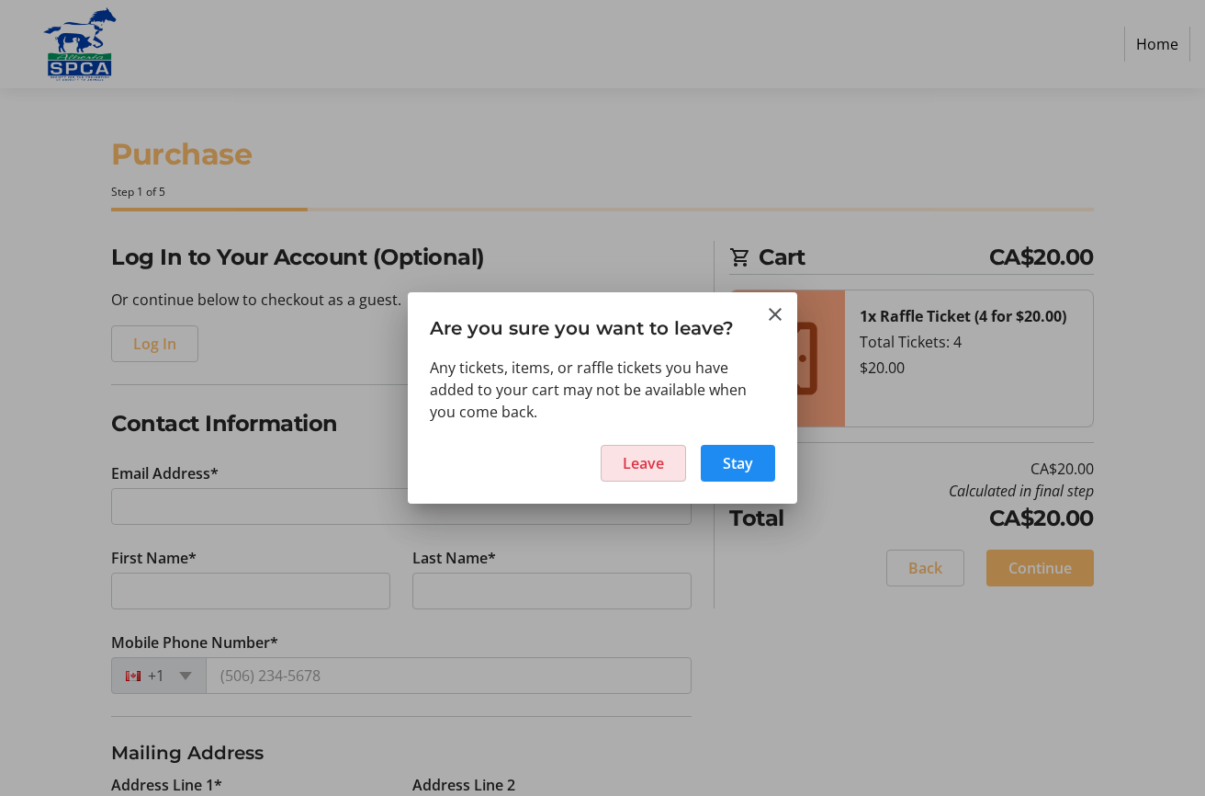
click at [644, 458] on span "Leave" at bounding box center [643, 463] width 41 height 22
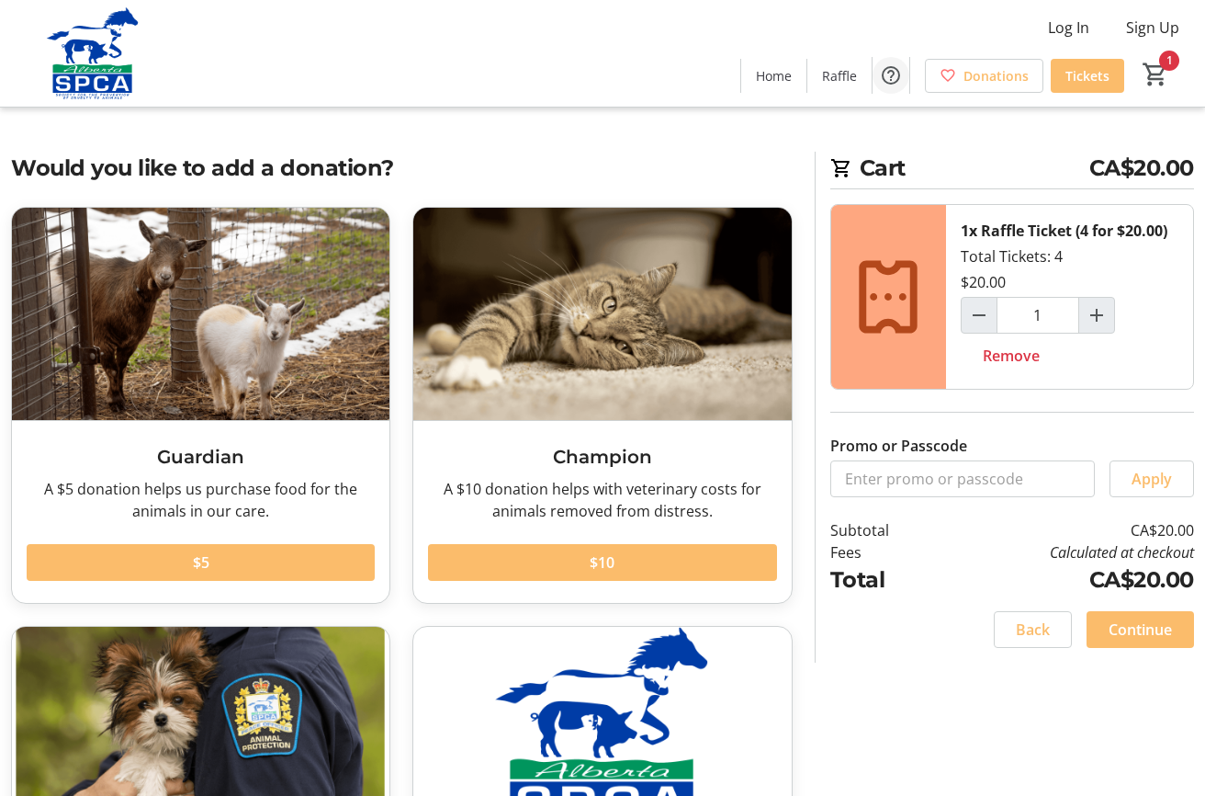
click at [894, 73] on mat-icon "Help" at bounding box center [891, 75] width 22 height 22
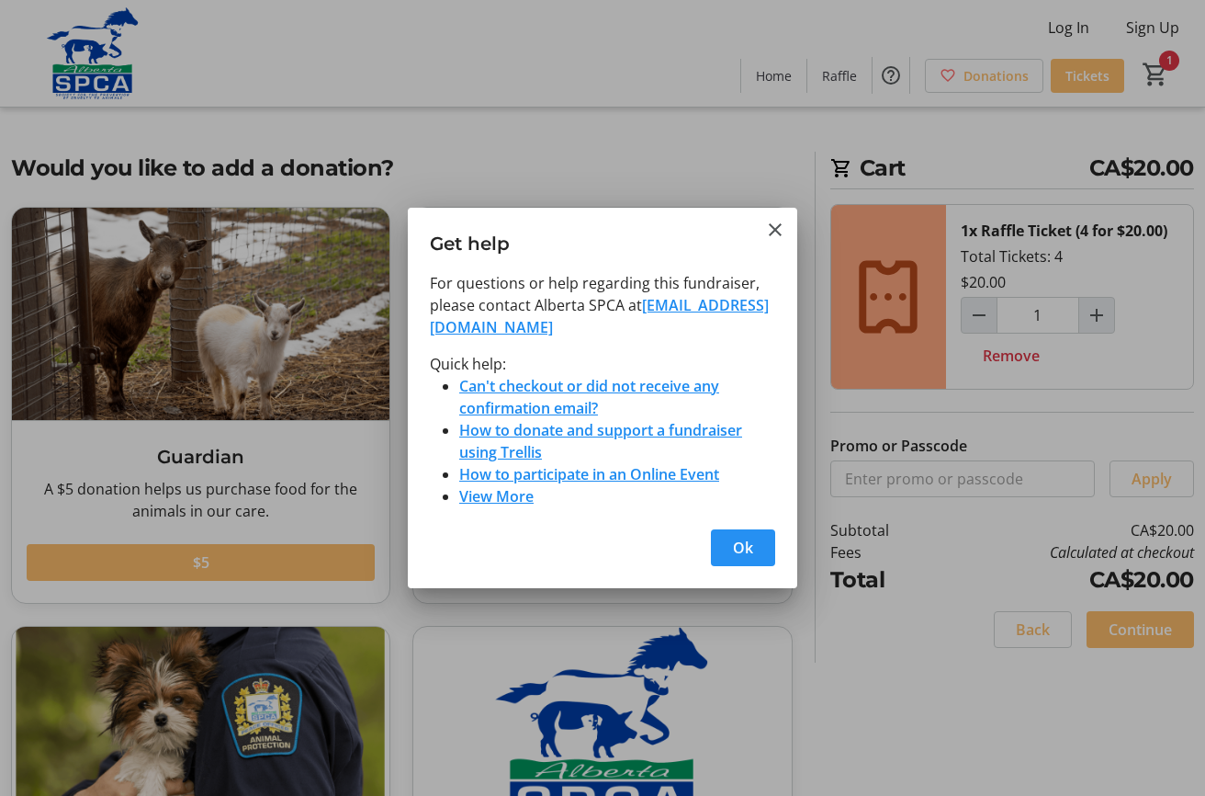
click at [726, 546] on span "button" at bounding box center [743, 547] width 64 height 44
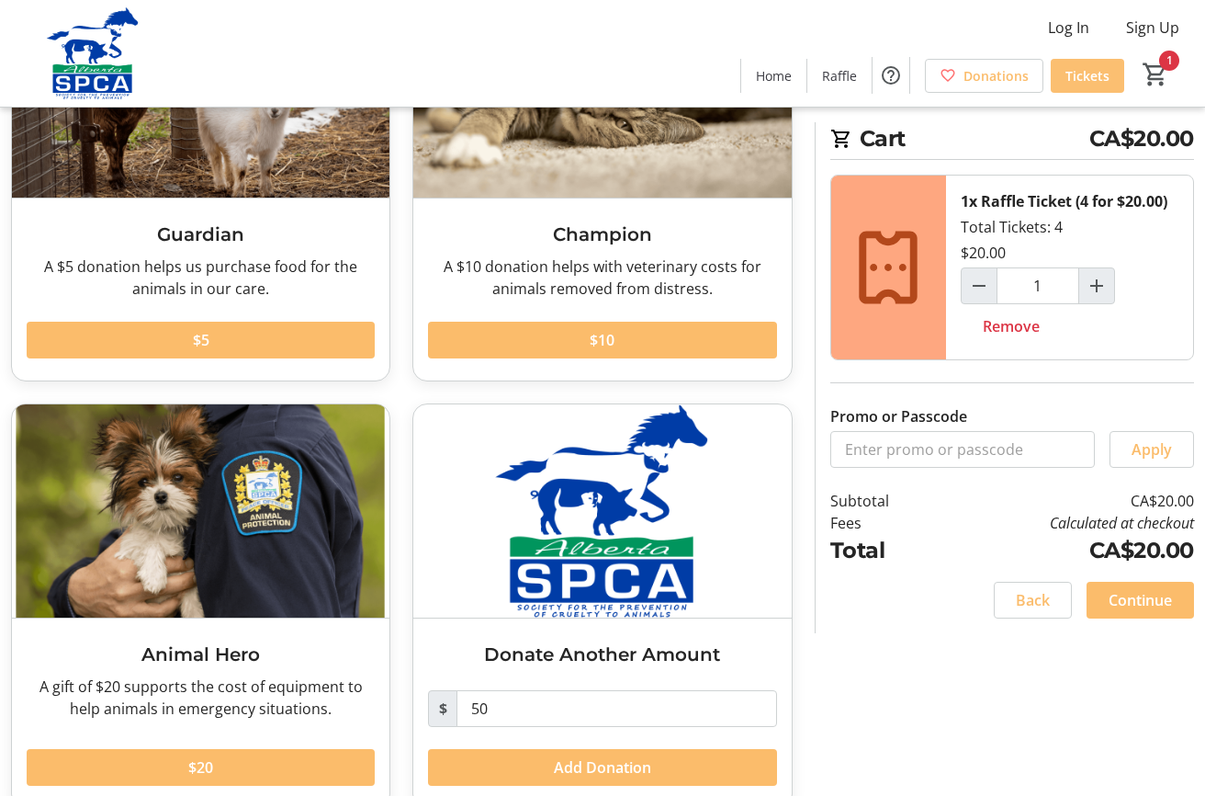
scroll to position [257, 0]
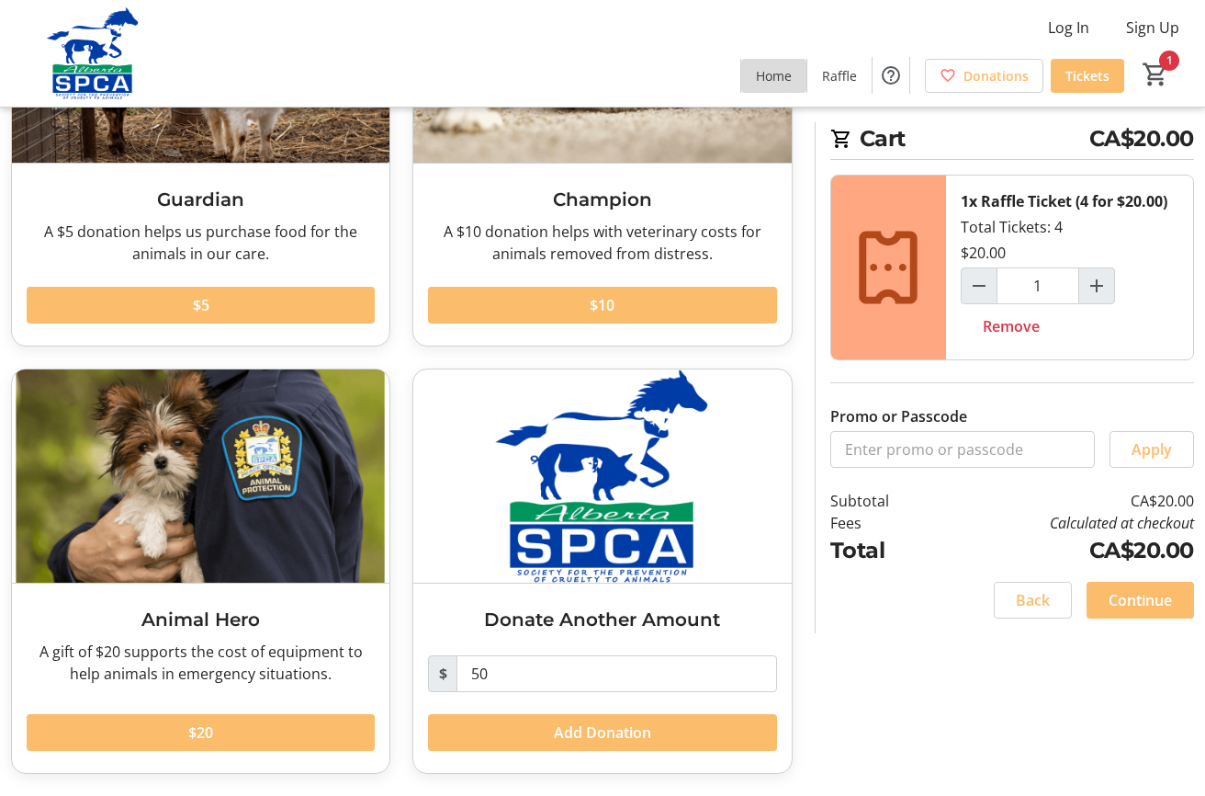
click at [777, 72] on span "Home" at bounding box center [774, 75] width 36 height 19
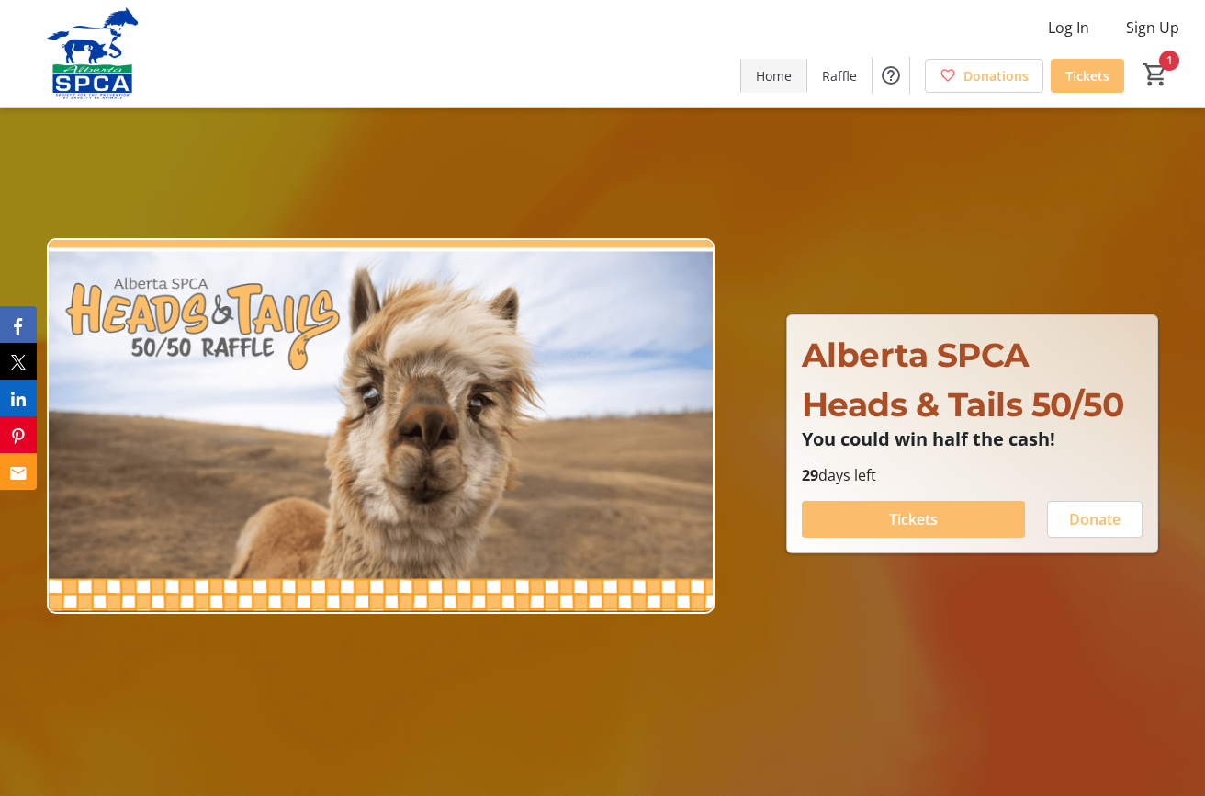
type input "1"
click at [849, 84] on span "Raffle" at bounding box center [839, 75] width 35 height 19
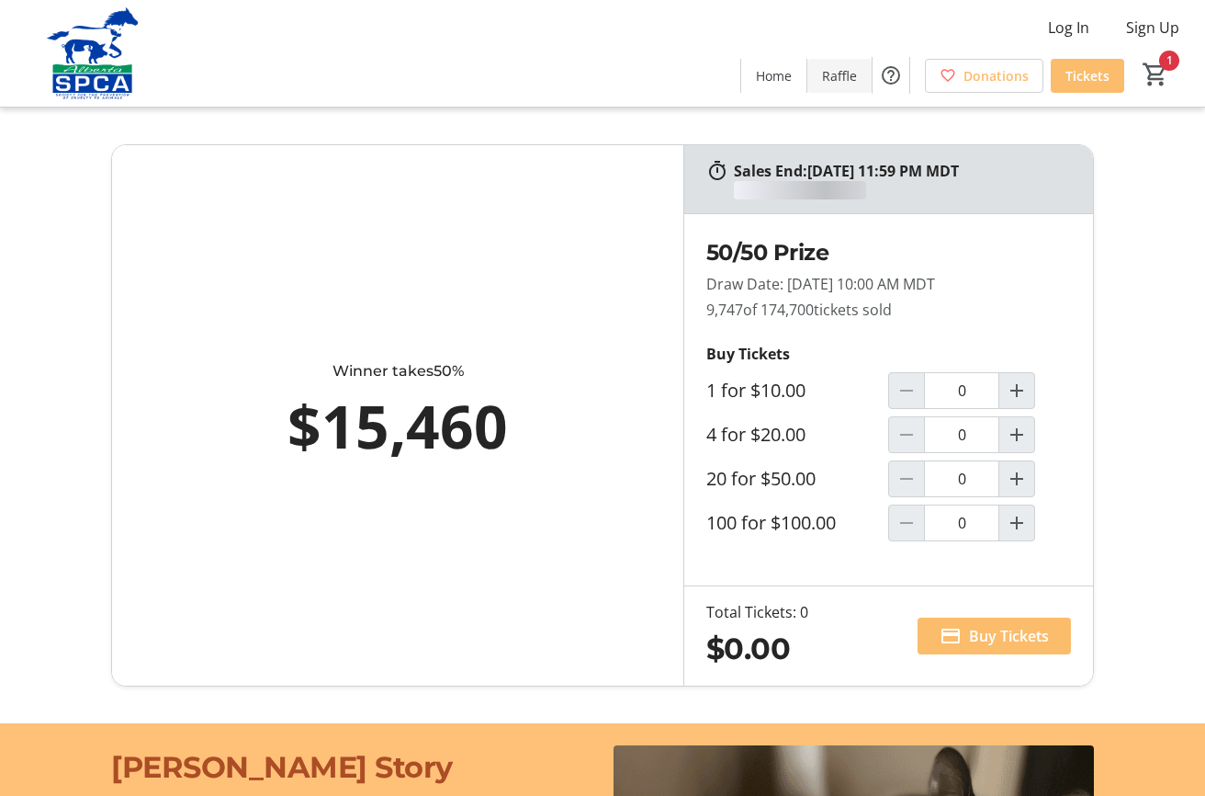
type input "1"
click at [1147, 26] on span "Sign Up" at bounding box center [1152, 28] width 53 height 22
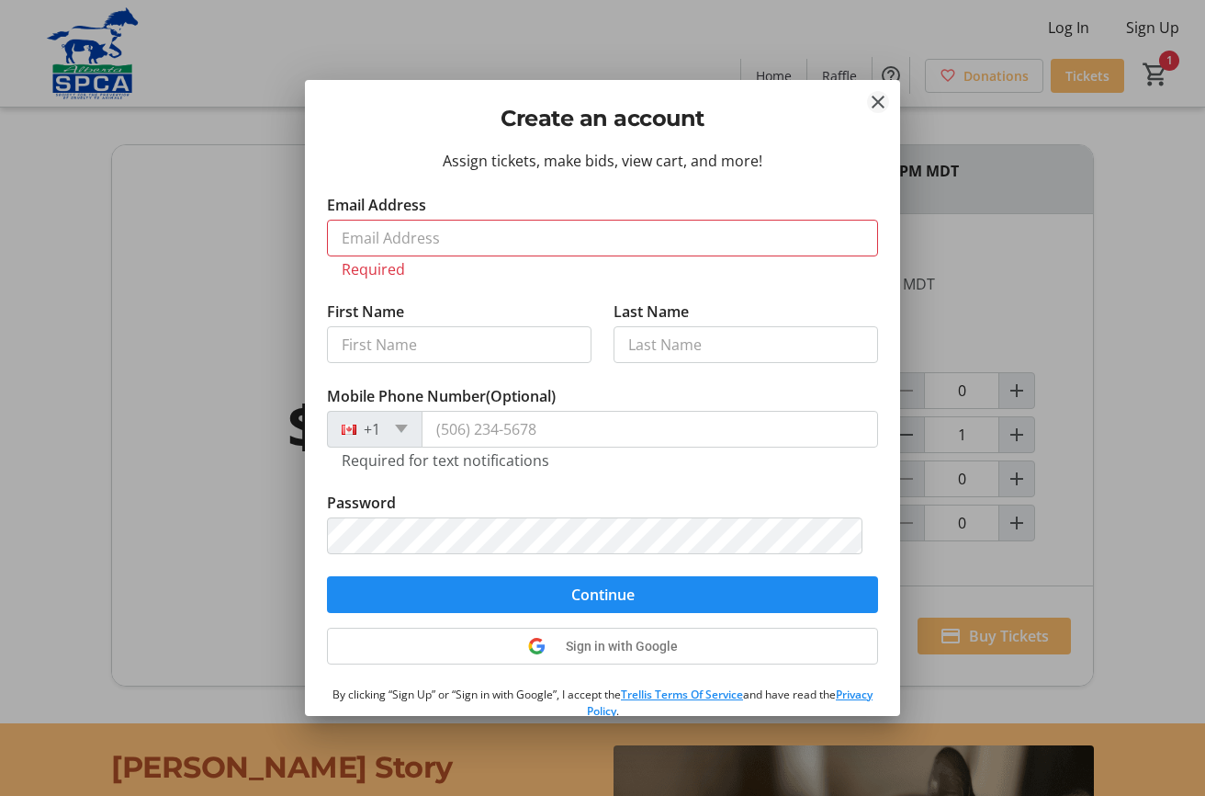
click at [879, 96] on mat-icon "Close" at bounding box center [878, 102] width 22 height 22
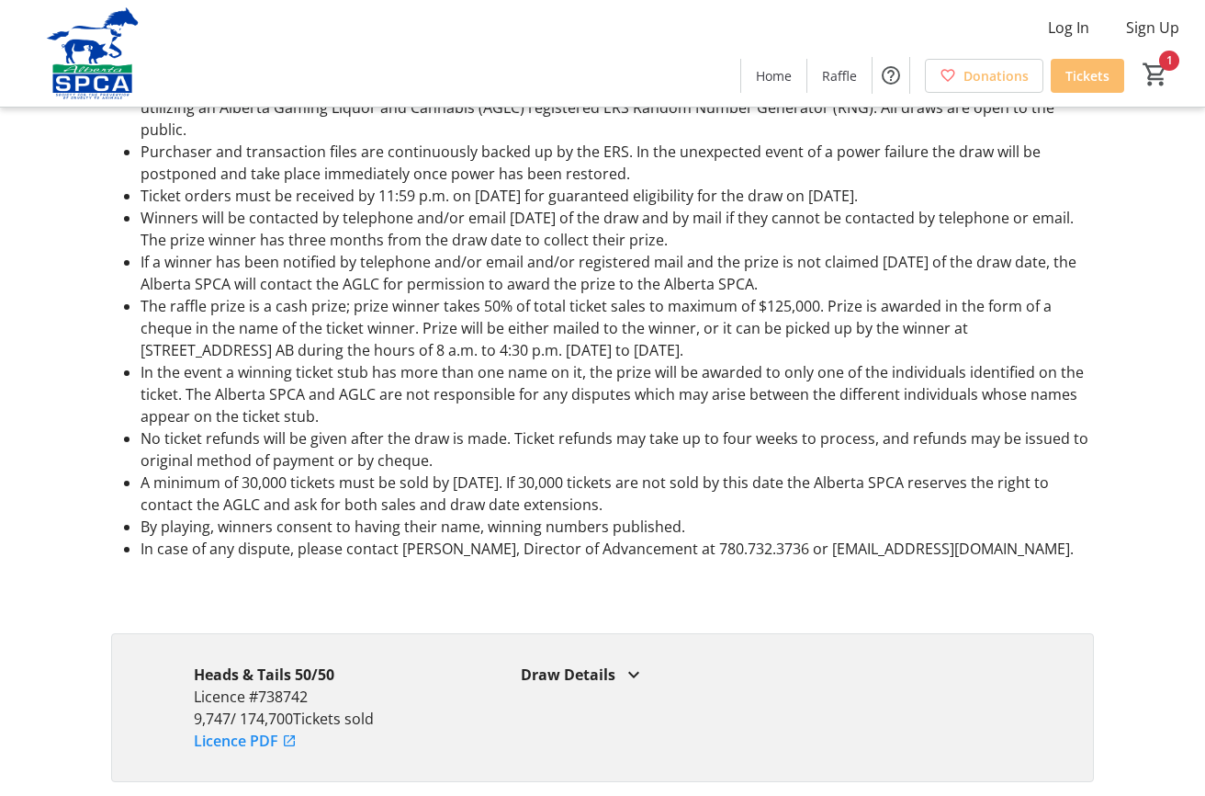
scroll to position [1562, 0]
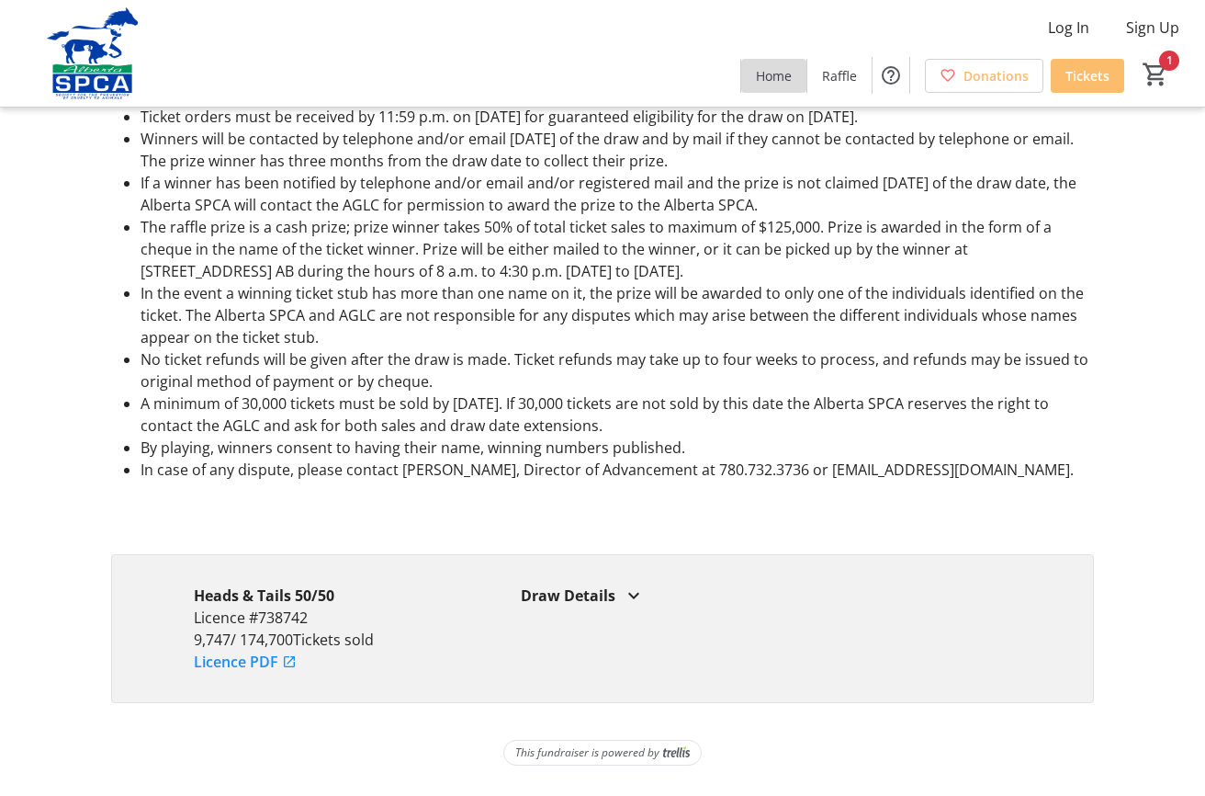
click at [769, 79] on span "Home" at bounding box center [774, 75] width 36 height 19
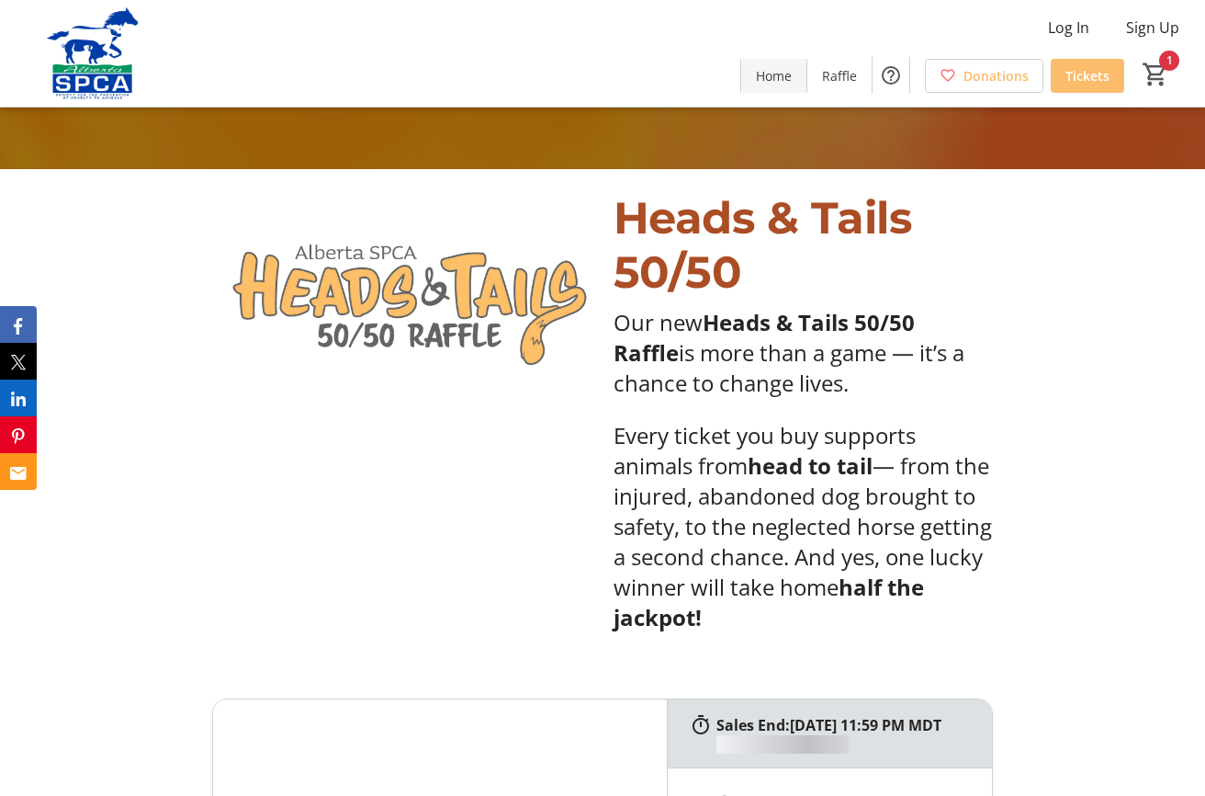
type input "1"
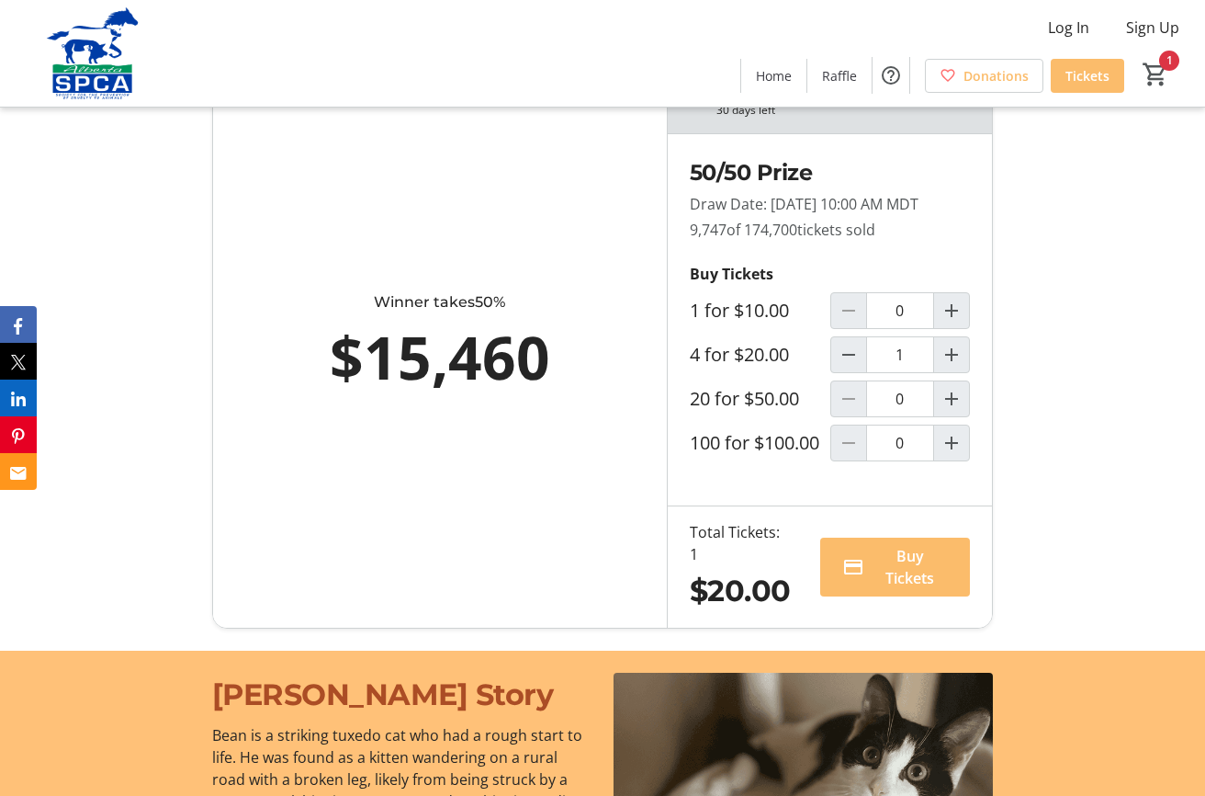
scroll to position [1286, 0]
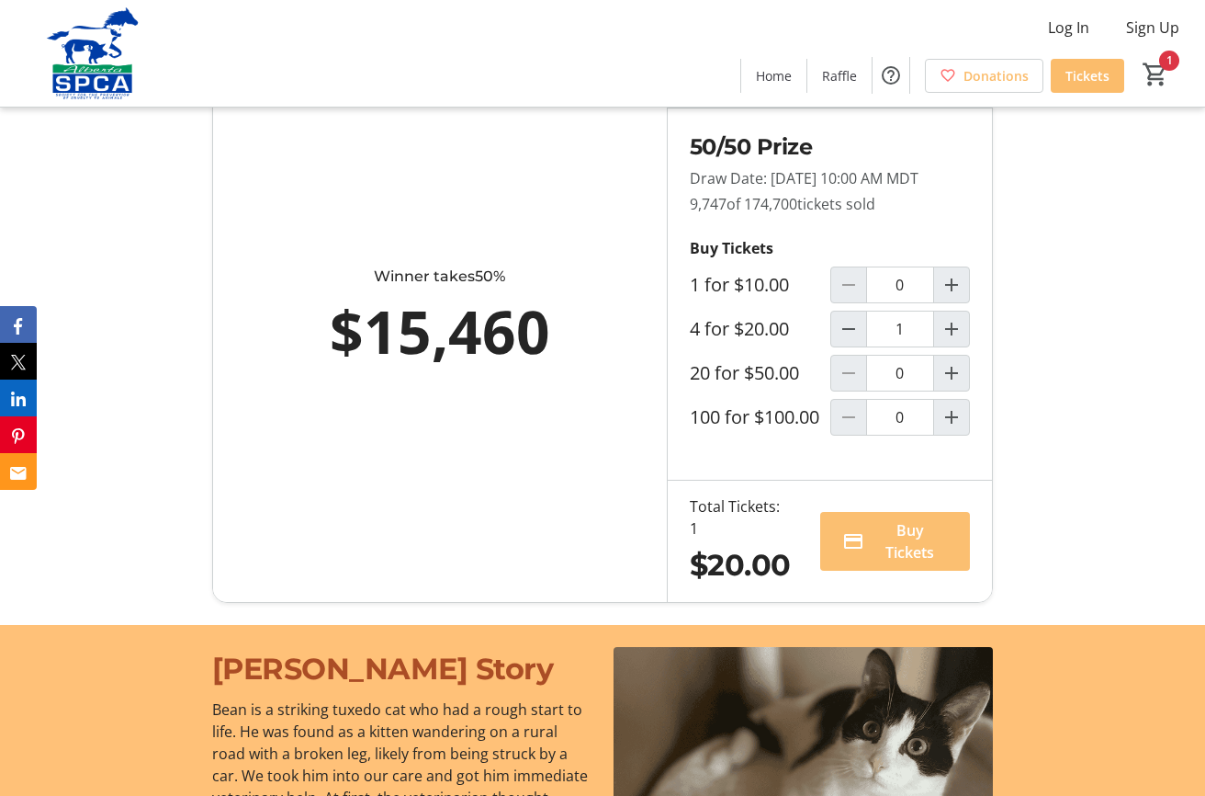
click at [861, 552] on mat-icon at bounding box center [853, 541] width 22 height 22
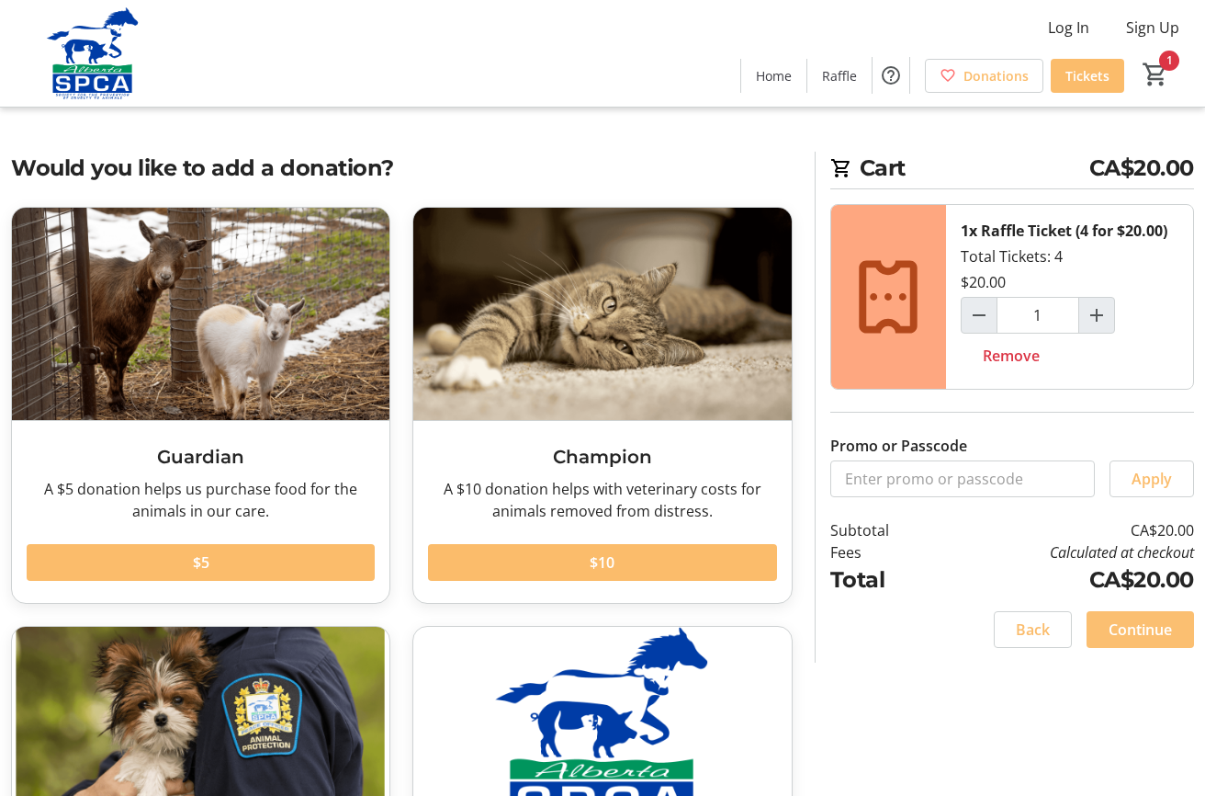
click at [1113, 630] on span "Continue" at bounding box center [1140, 629] width 63 height 22
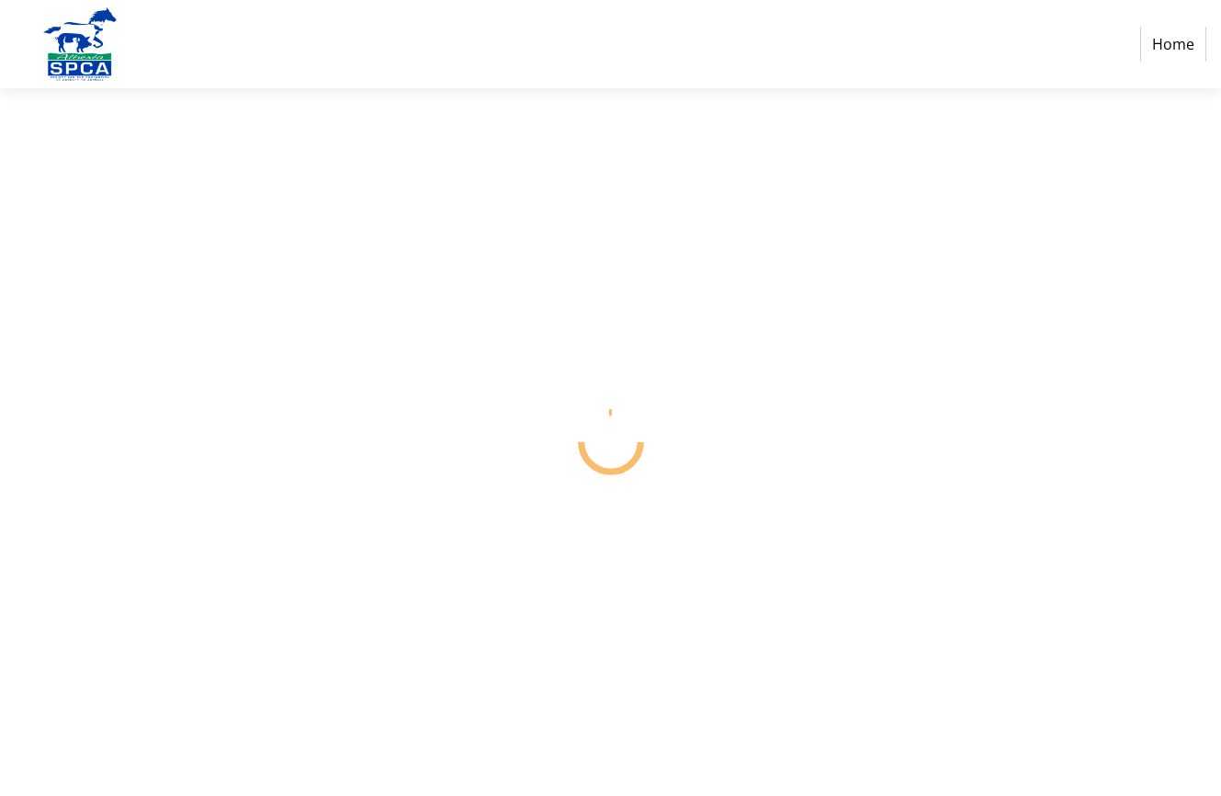
select select "CA"
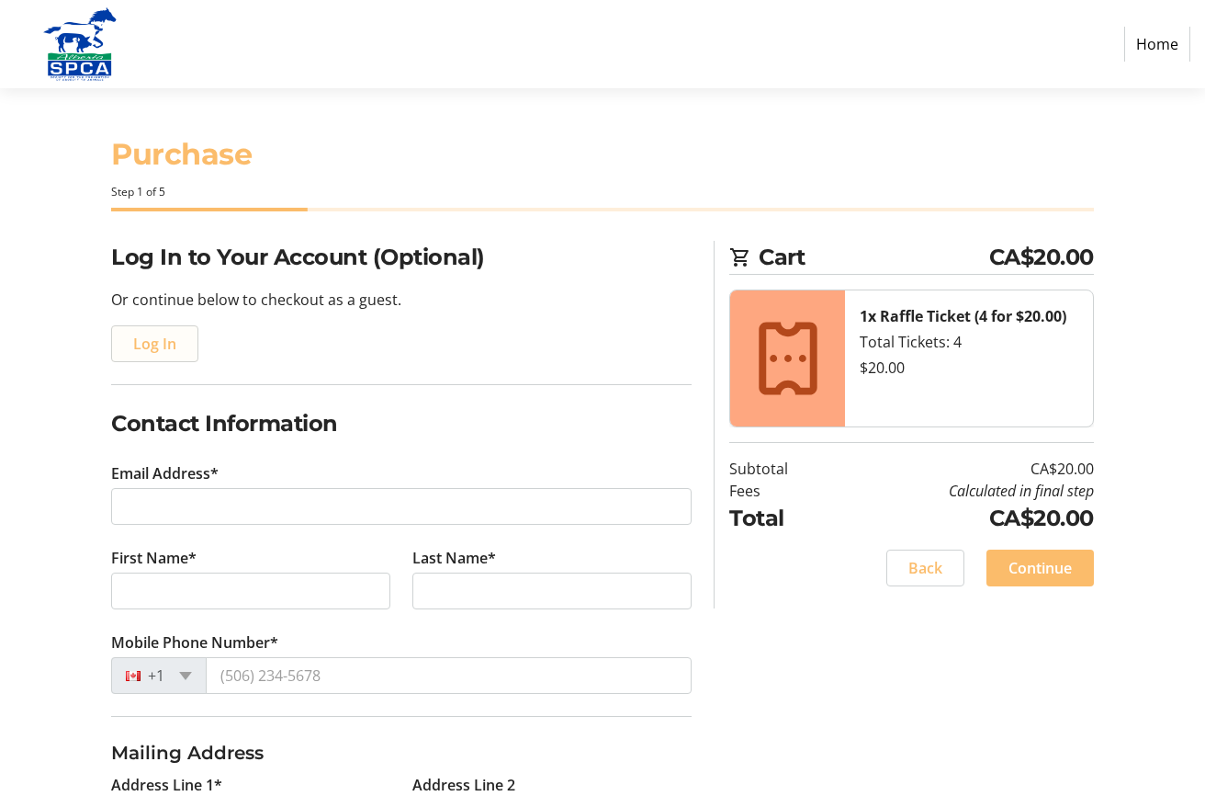
click at [172, 342] on span "Log In" at bounding box center [154, 344] width 43 height 22
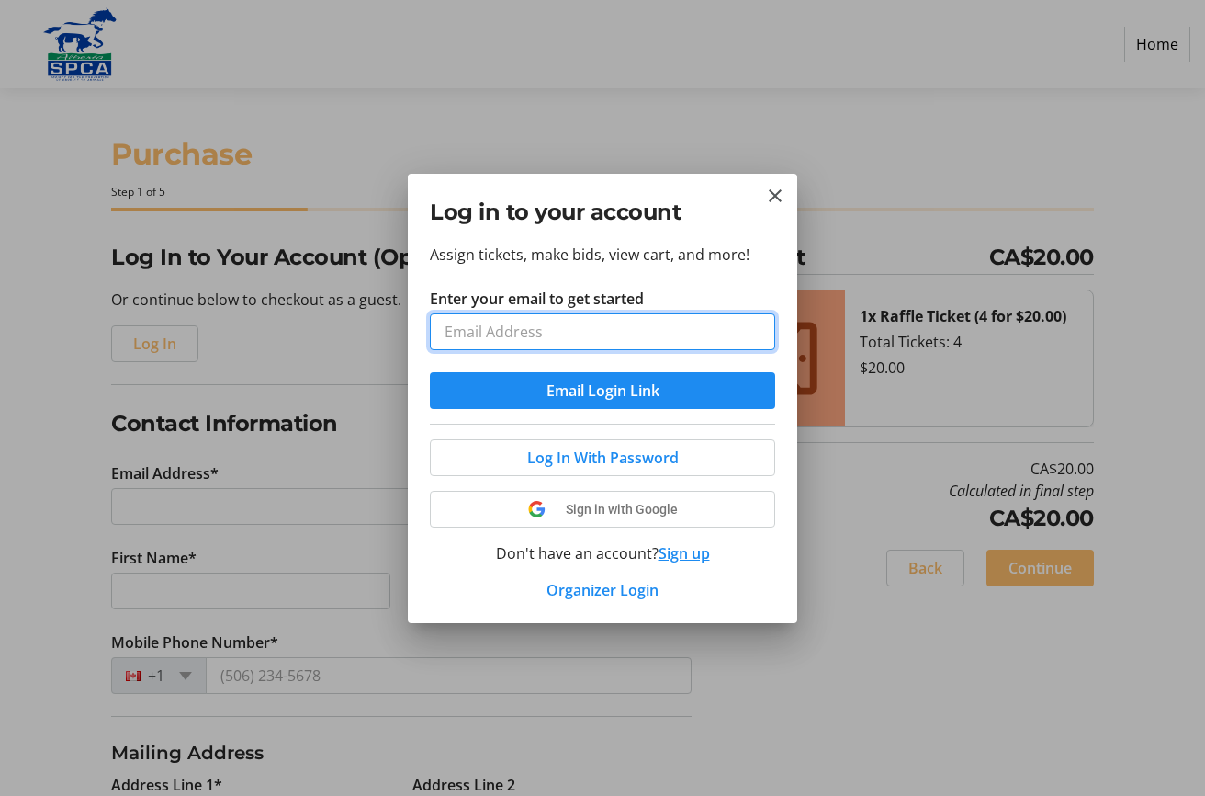
click at [452, 332] on input "Enter your email to get started" at bounding box center [602, 331] width 345 height 37
type input "[EMAIL_ADDRESS][PERSON_NAME][DOMAIN_NAME]"
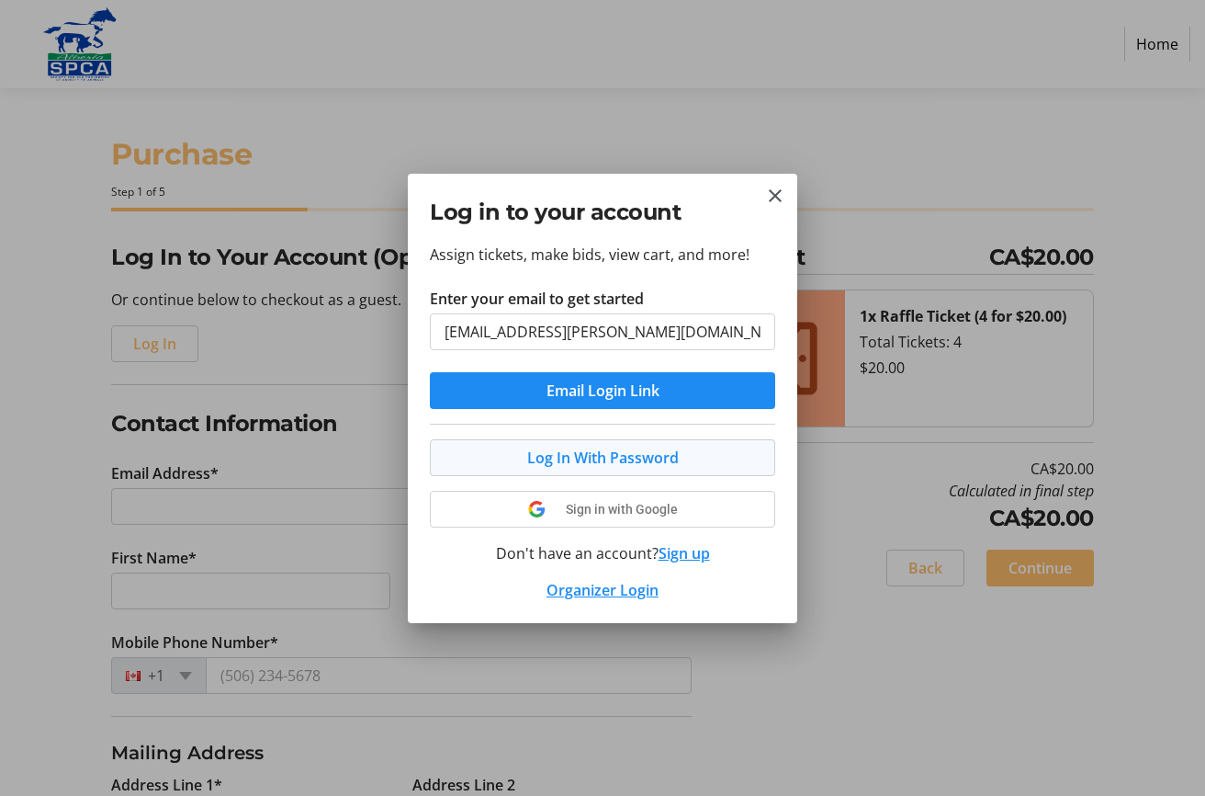
click at [554, 458] on span "Log In With Password" at bounding box center [603, 457] width 152 height 22
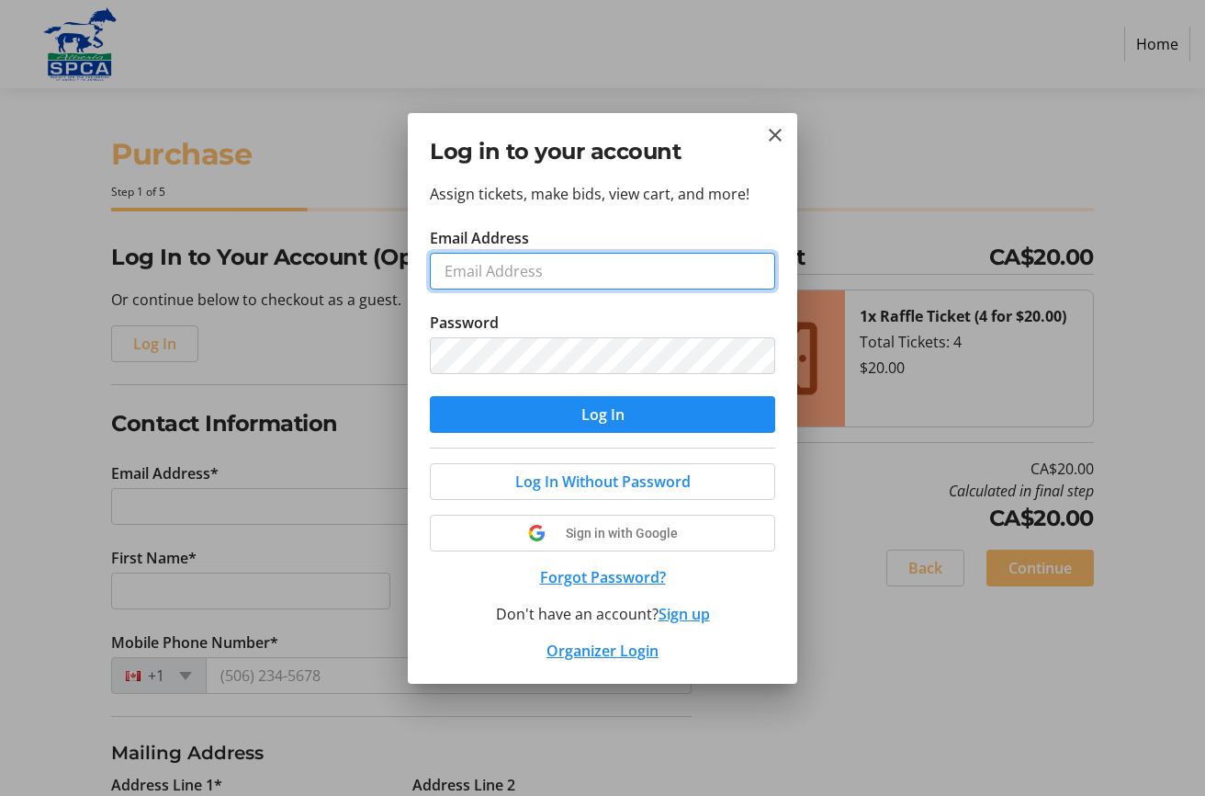
click at [472, 269] on input "Email Address" at bounding box center [602, 271] width 345 height 37
type input "[EMAIL_ADDRESS][PERSON_NAME][DOMAIN_NAME]"
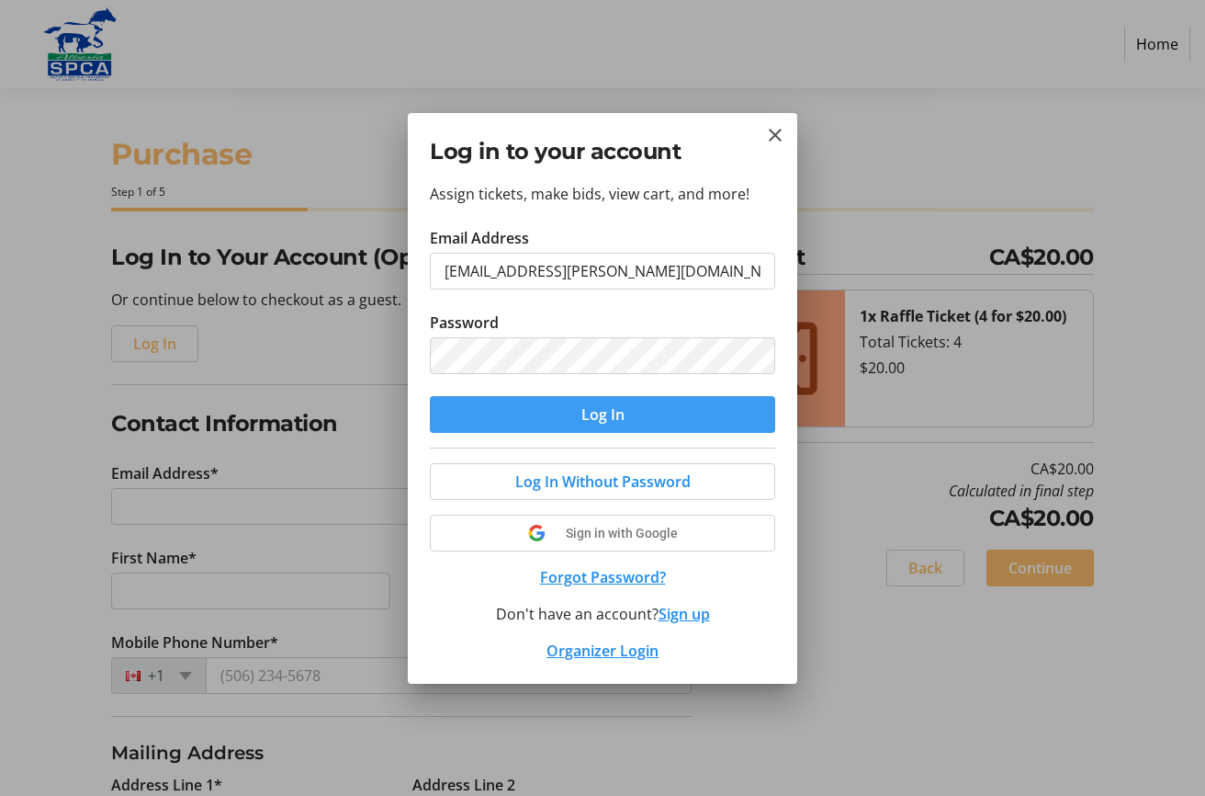
click at [597, 408] on span "Log In" at bounding box center [603, 414] width 43 height 22
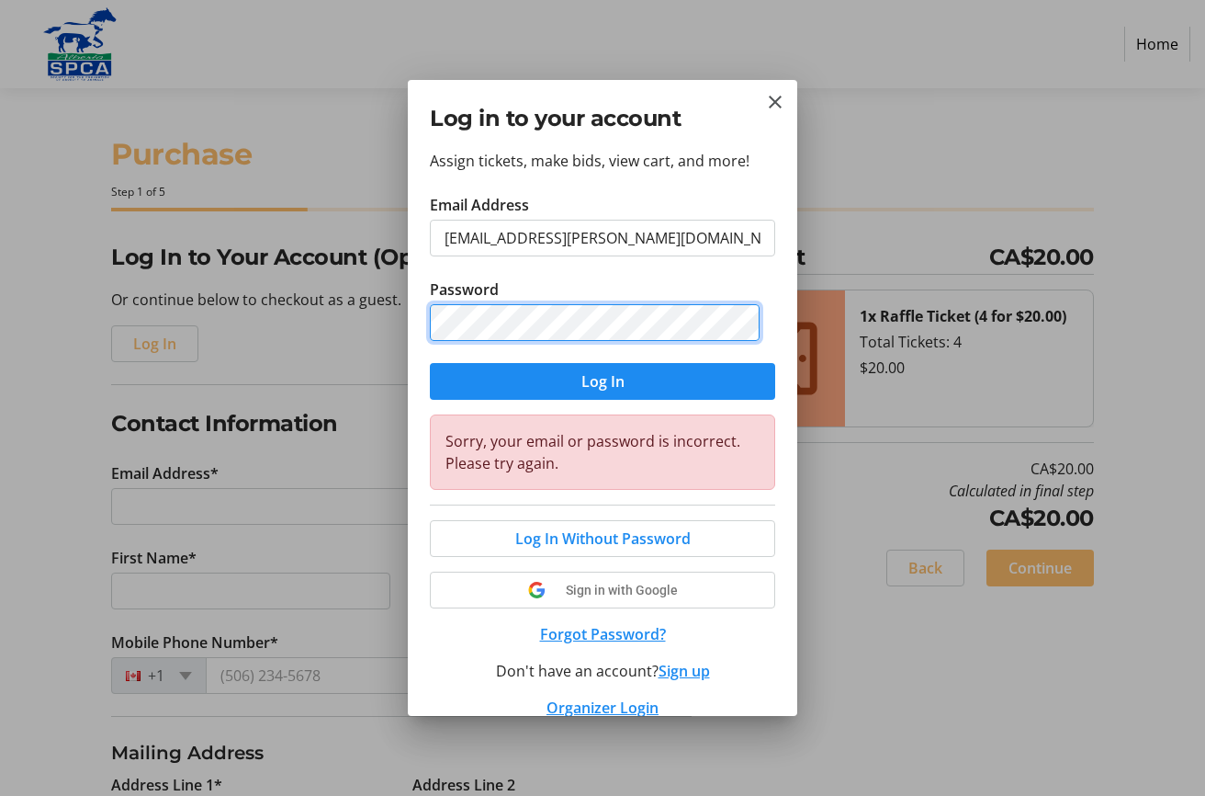
click at [414, 322] on div "Assign tickets, make bids, view cart, and more! Email Address CampUnity@shaw.ca…" at bounding box center [603, 433] width 390 height 567
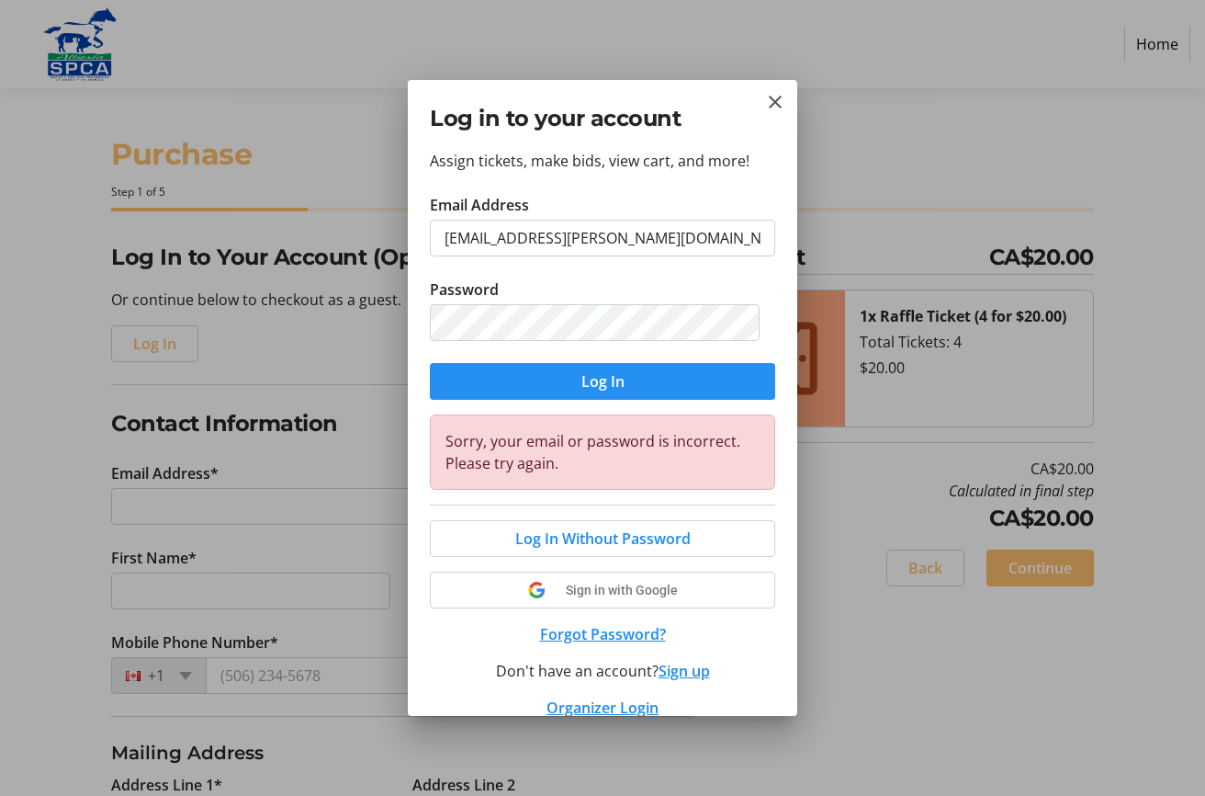
click at [582, 379] on span "Log In" at bounding box center [603, 381] width 43 height 22
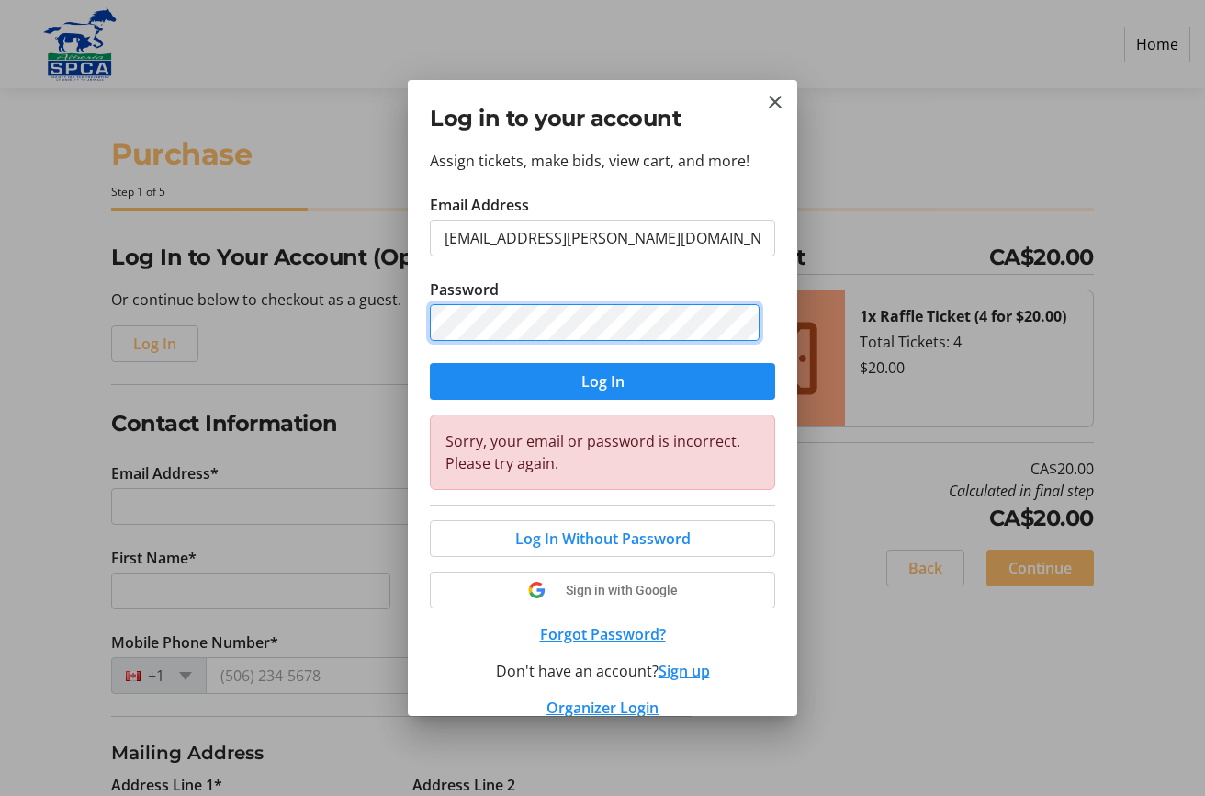
click at [376, 321] on div "Log in to your account Assign tickets, make bids, view cart, and more! Email Ad…" at bounding box center [602, 398] width 1205 height 796
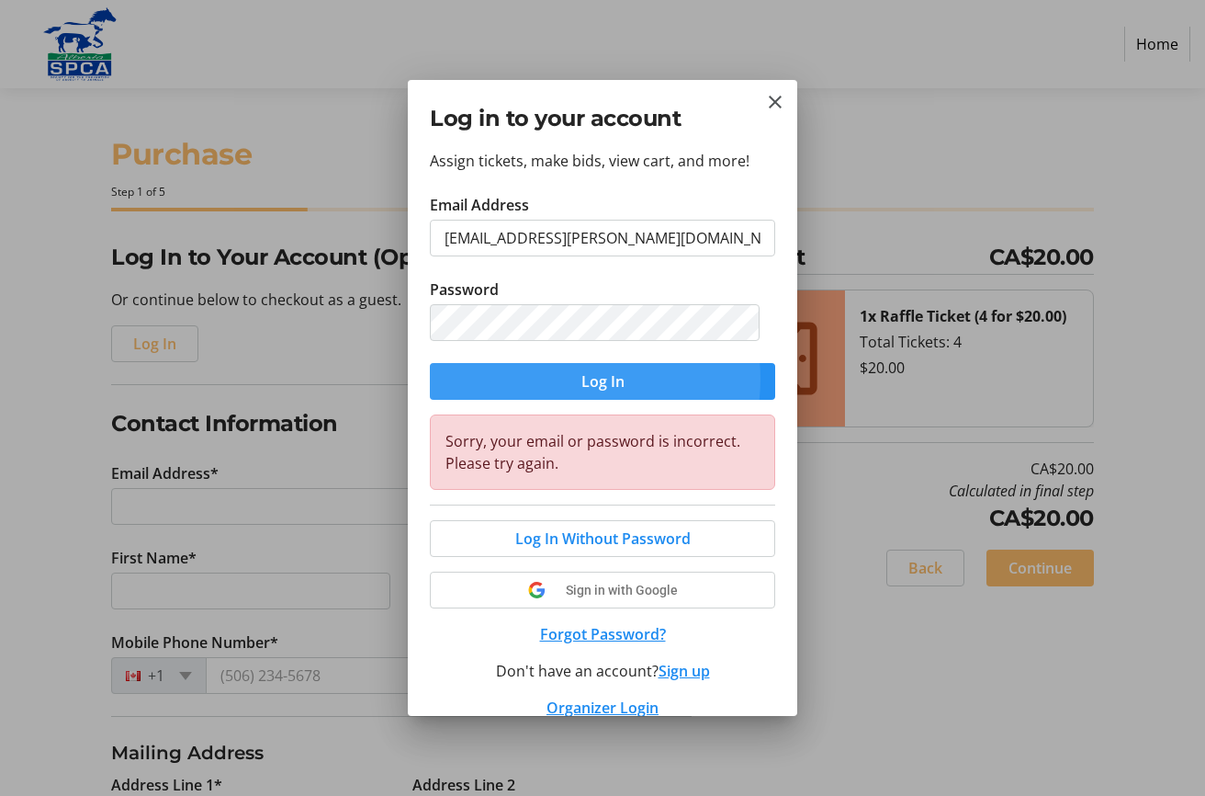
click at [566, 379] on span "submit" at bounding box center [602, 381] width 345 height 44
click at [587, 632] on button "Forgot Password?" at bounding box center [602, 634] width 345 height 22
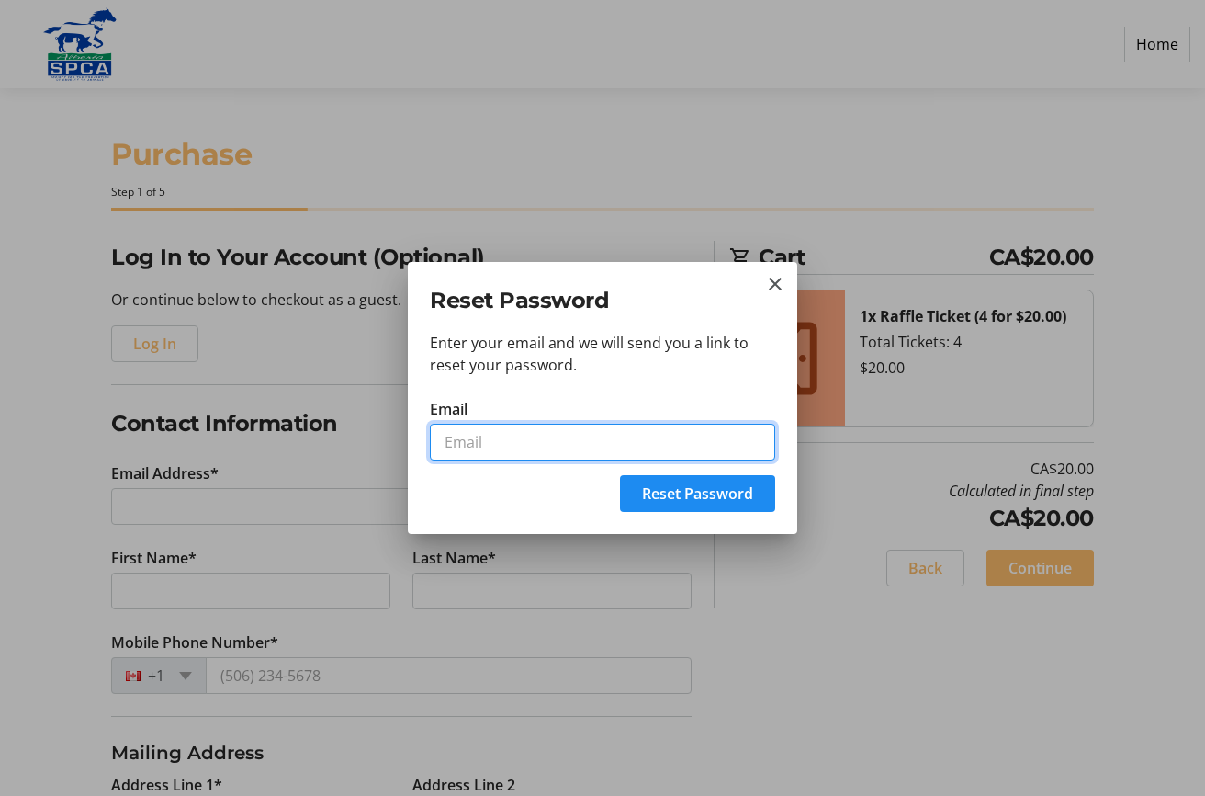
click at [459, 435] on input "Email" at bounding box center [602, 442] width 345 height 37
type input "[EMAIL_ADDRESS][PERSON_NAME][DOMAIN_NAME]"
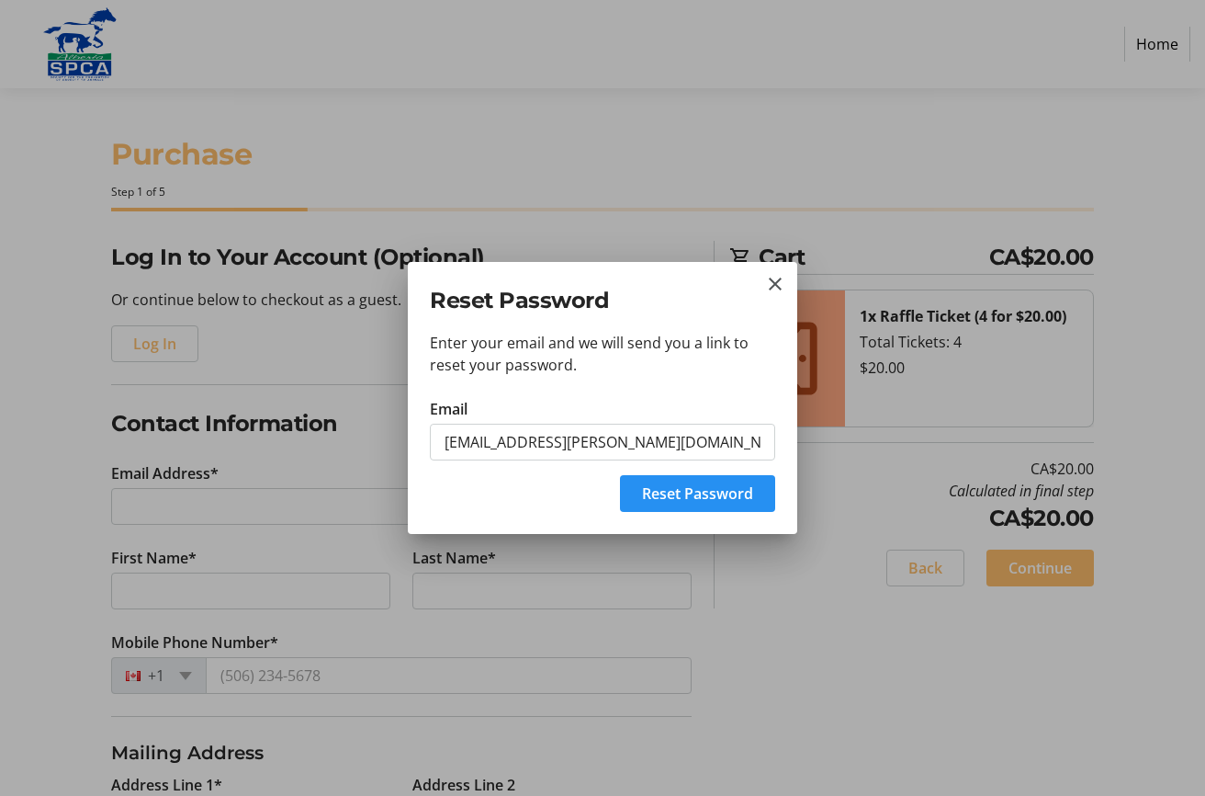
click at [666, 491] on span "Reset Password" at bounding box center [697, 493] width 111 height 22
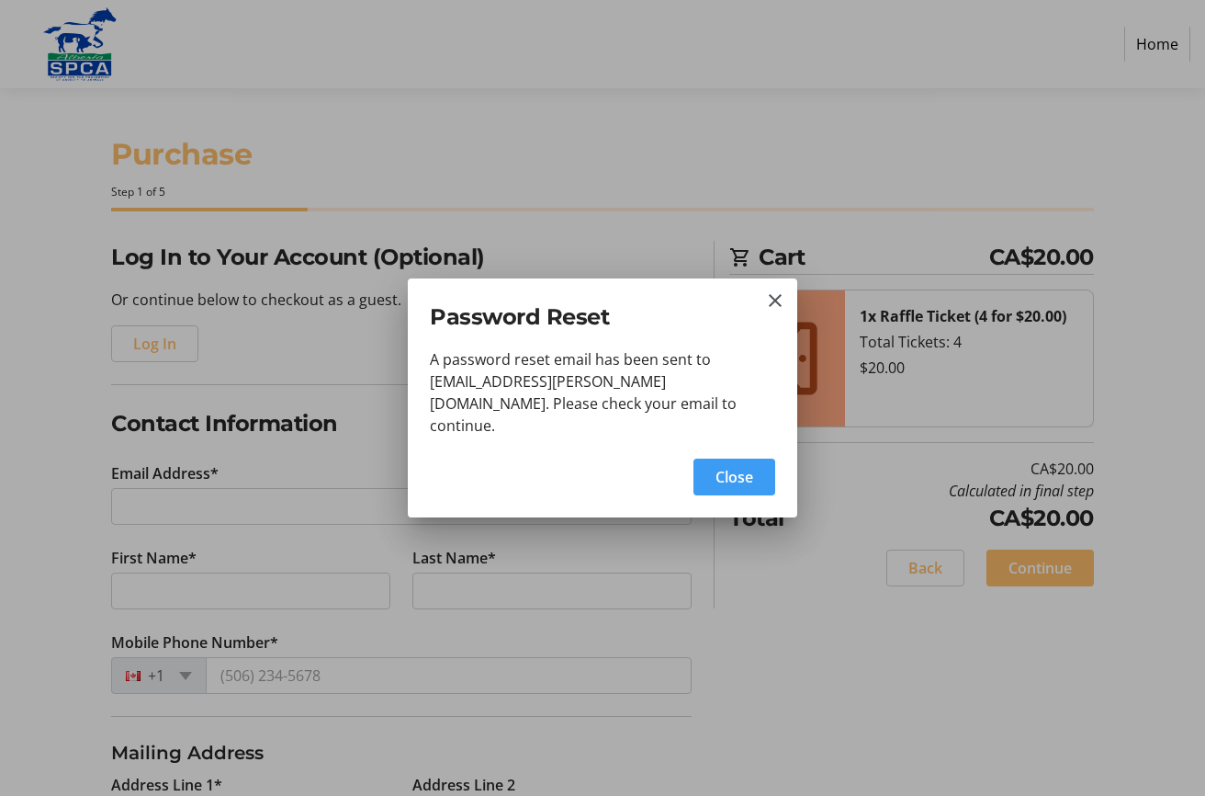
click at [749, 470] on span "Close" at bounding box center [735, 477] width 38 height 22
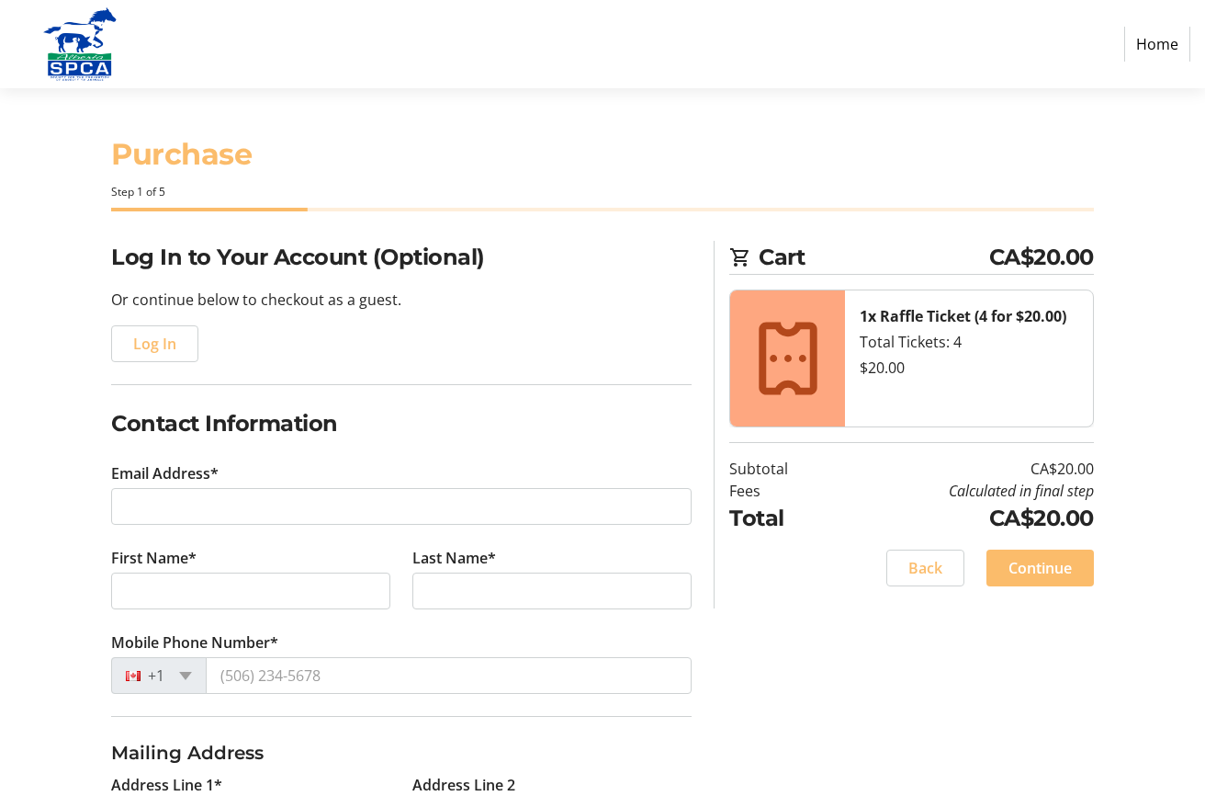
type input "[EMAIL_ADDRESS][PERSON_NAME][DOMAIN_NAME]"
type input "[PERSON_NAME]"
type input "Brask"
type input "[PHONE_NUMBER]"
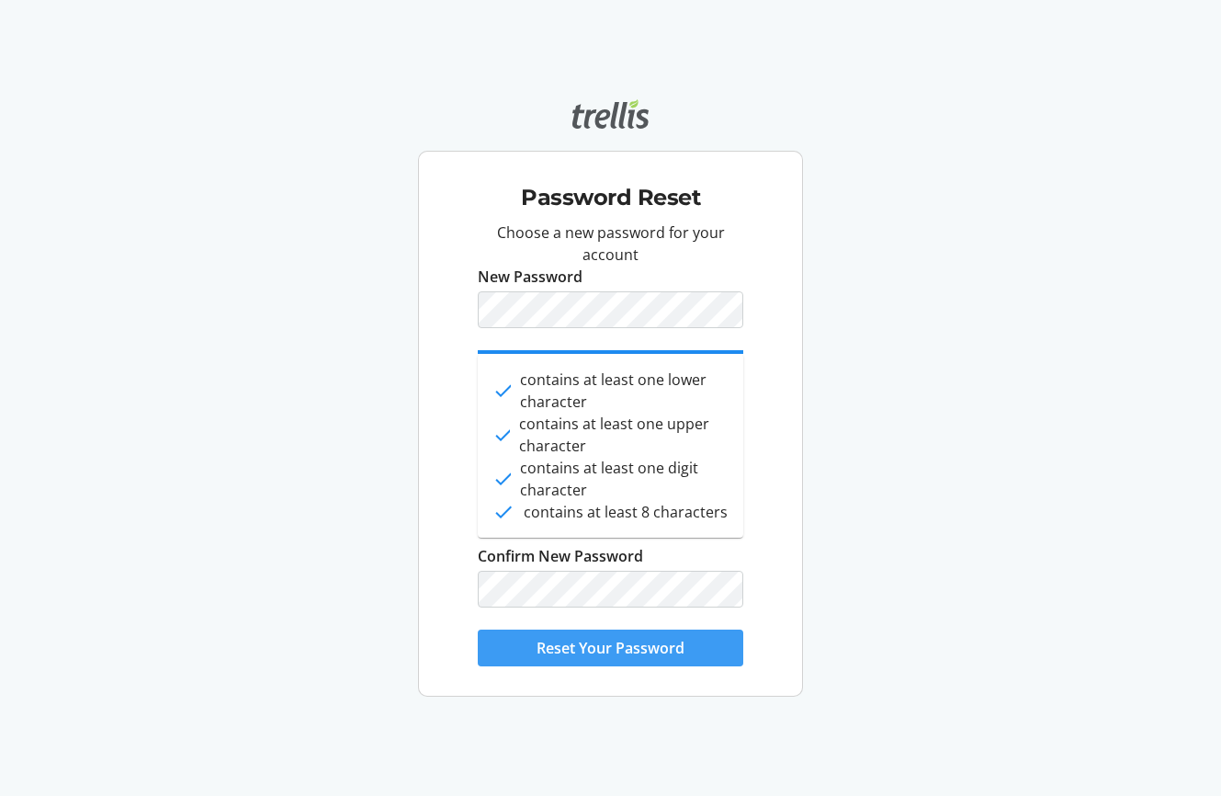
click at [608, 641] on span "Reset Your Password" at bounding box center [611, 648] width 148 height 22
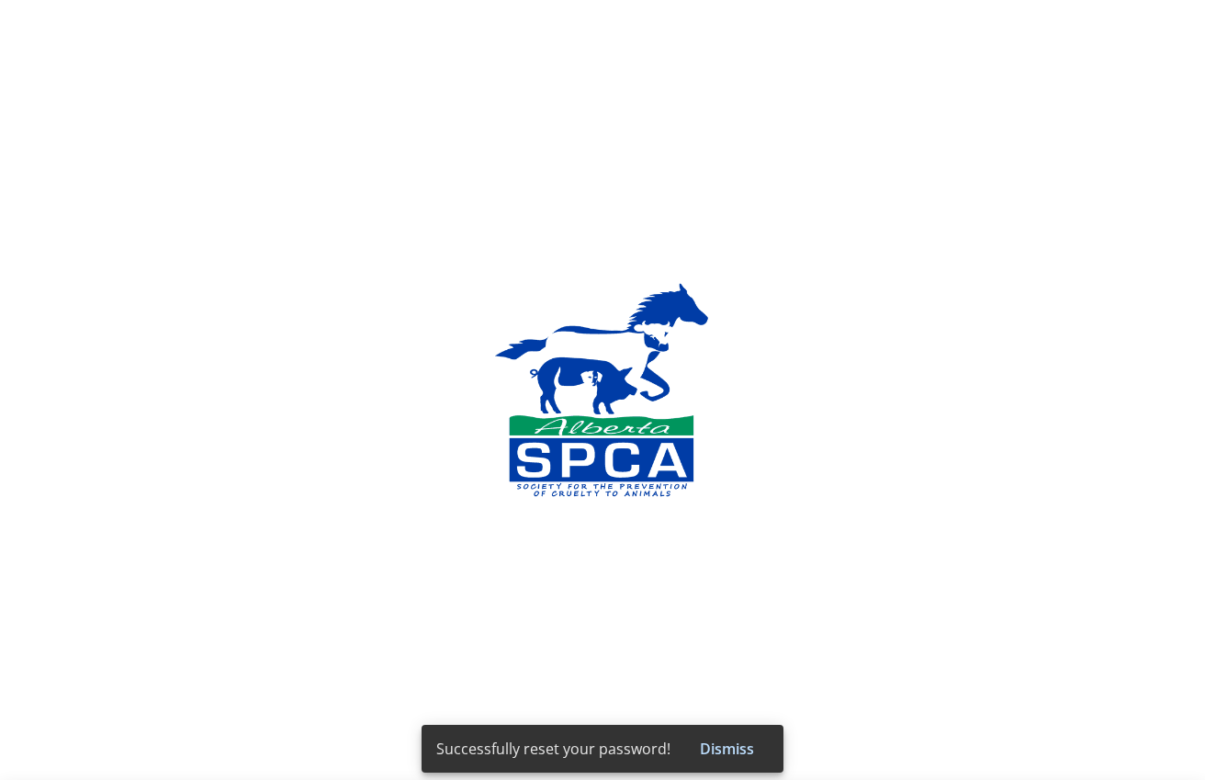
select select "CA"
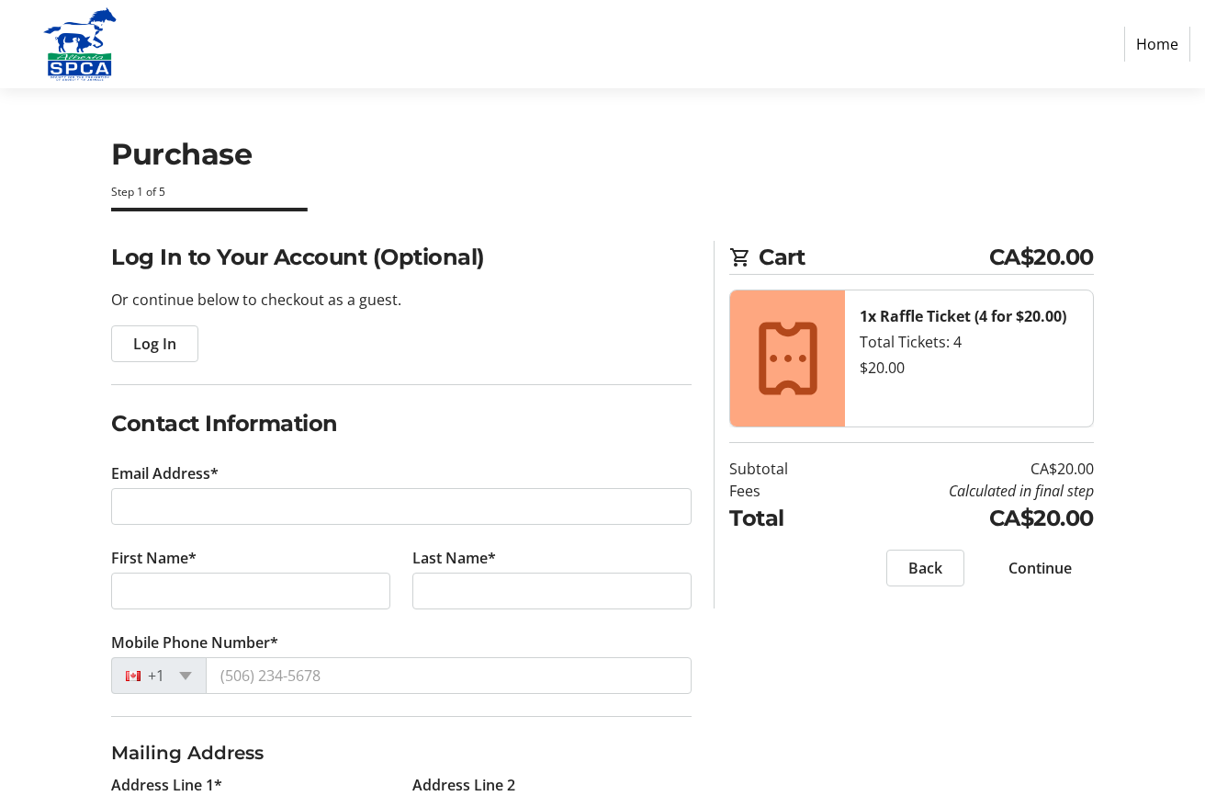
click at [158, 343] on span "Log In" at bounding box center [154, 344] width 43 height 22
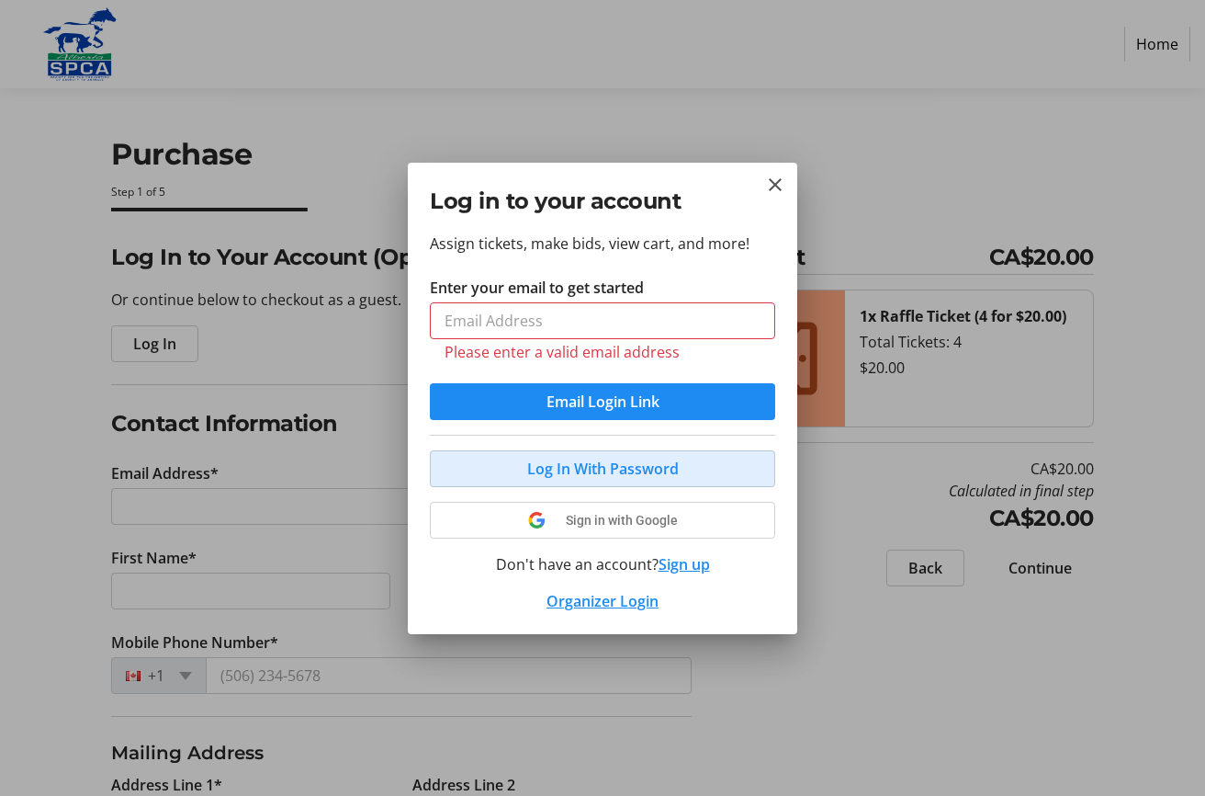
click at [586, 453] on button "Log In With Password" at bounding box center [602, 468] width 345 height 37
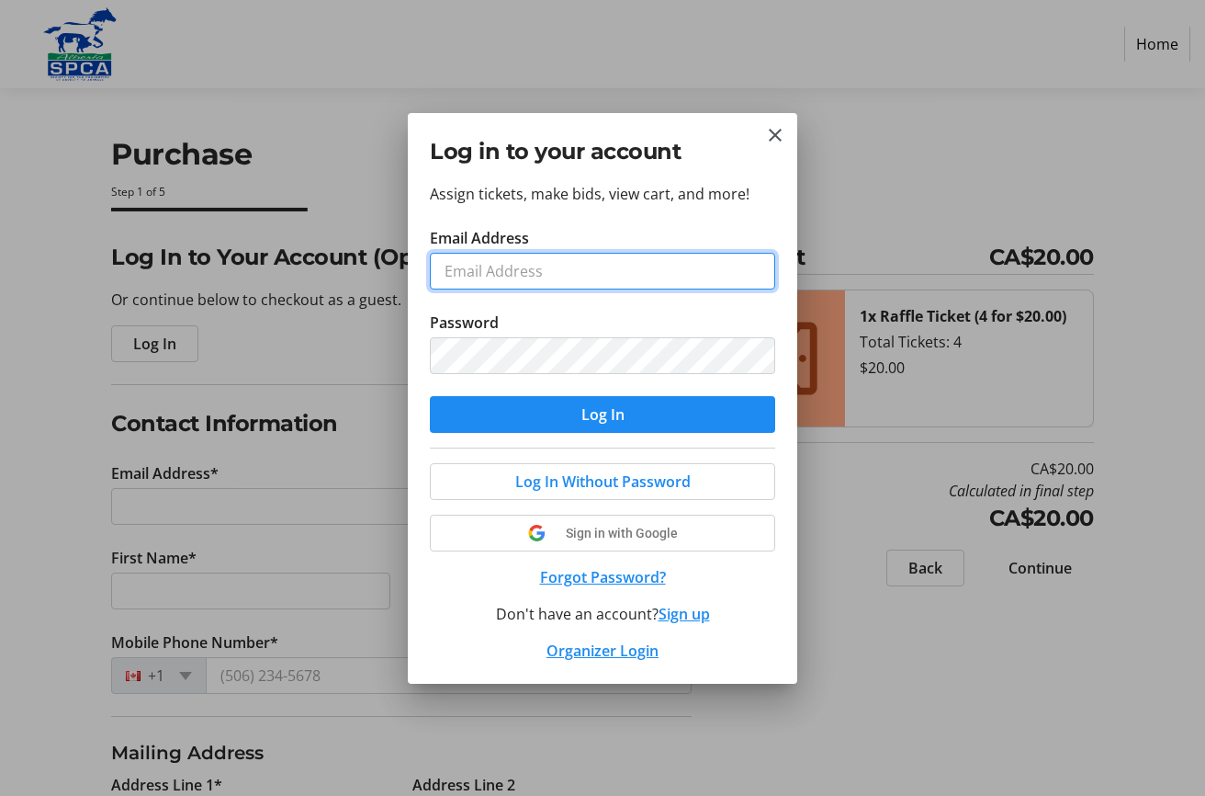
click at [461, 272] on input "Email Address" at bounding box center [602, 271] width 345 height 37
type input "[EMAIL_ADDRESS][PERSON_NAME][DOMAIN_NAME]"
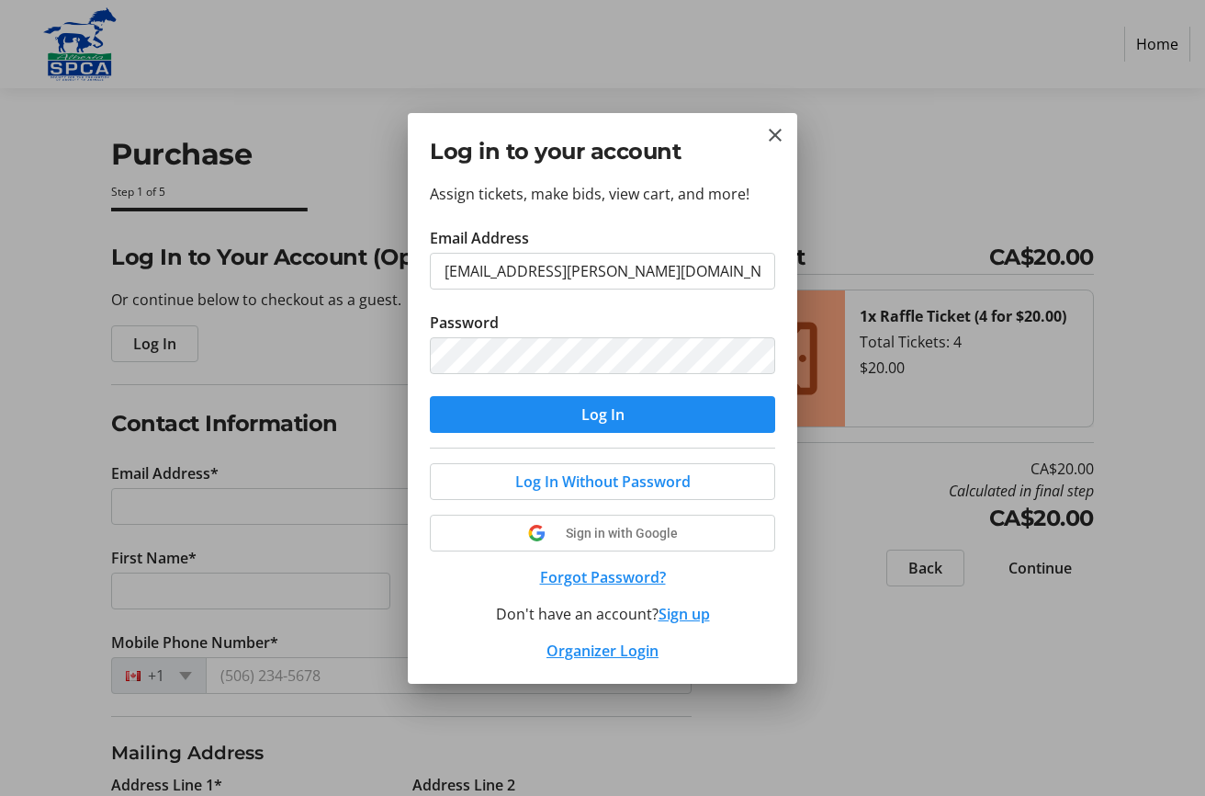
click at [553, 417] on span "submit" at bounding box center [602, 414] width 345 height 44
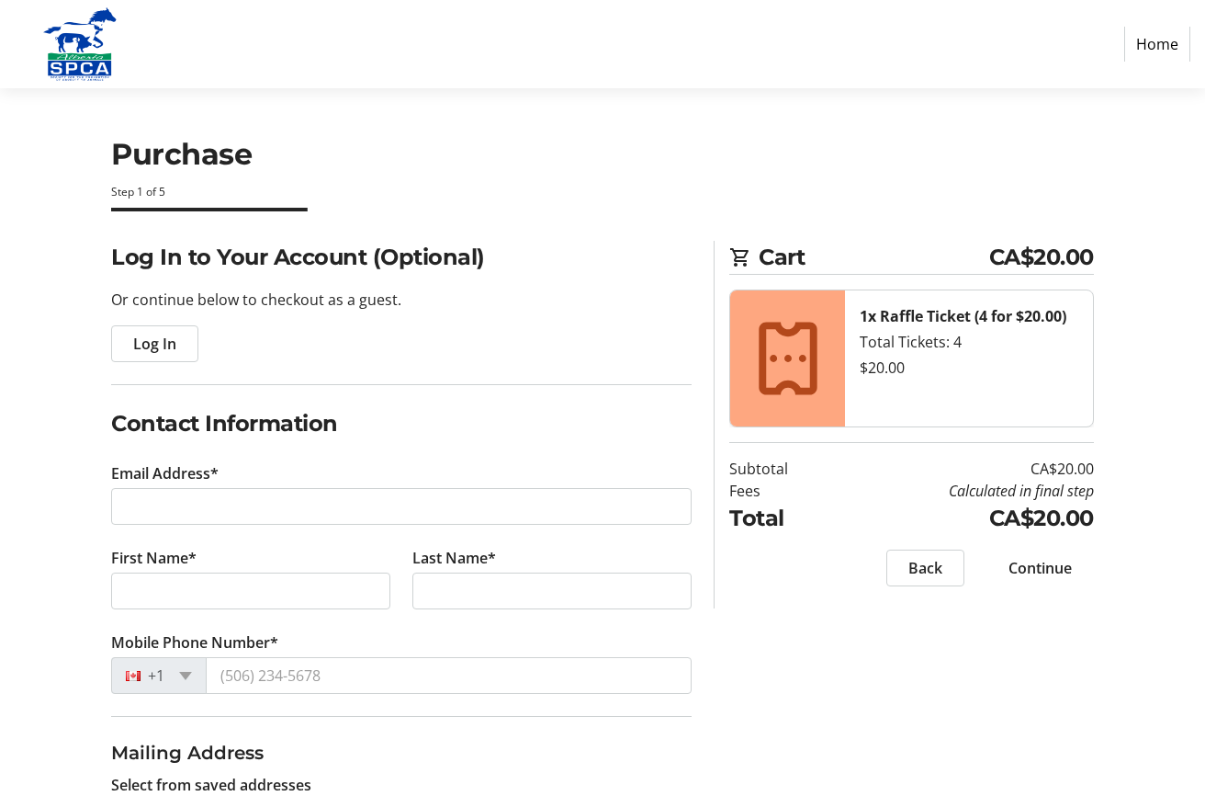
type input "[EMAIL_ADDRESS][PERSON_NAME][DOMAIN_NAME]"
type input "[PERSON_NAME]"
type input "Brask"
type input "[PHONE_NUMBER]"
radio input "true"
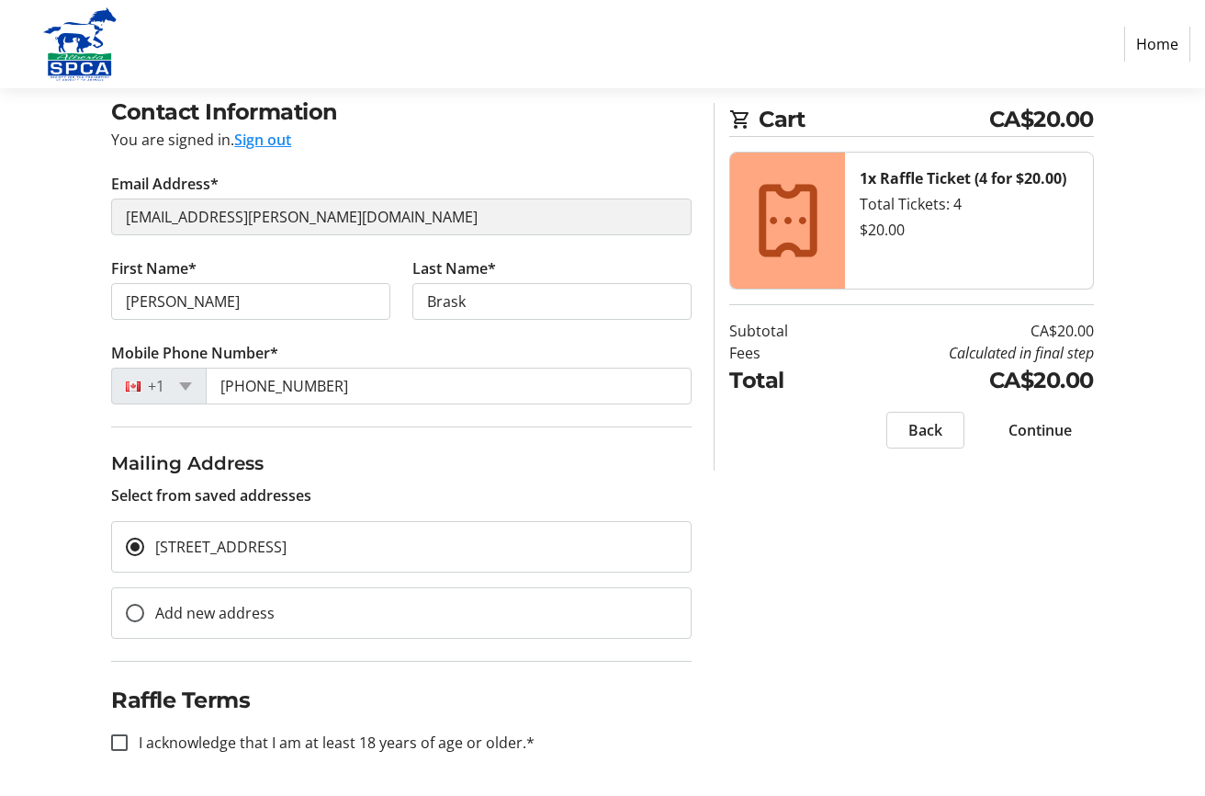
scroll to position [147, 0]
click at [116, 740] on input "I acknowledge that I am at least 18 years of age or older.*" at bounding box center [119, 740] width 17 height 17
checkbox input "true"
click at [1058, 430] on span "Continue" at bounding box center [1040, 430] width 63 height 22
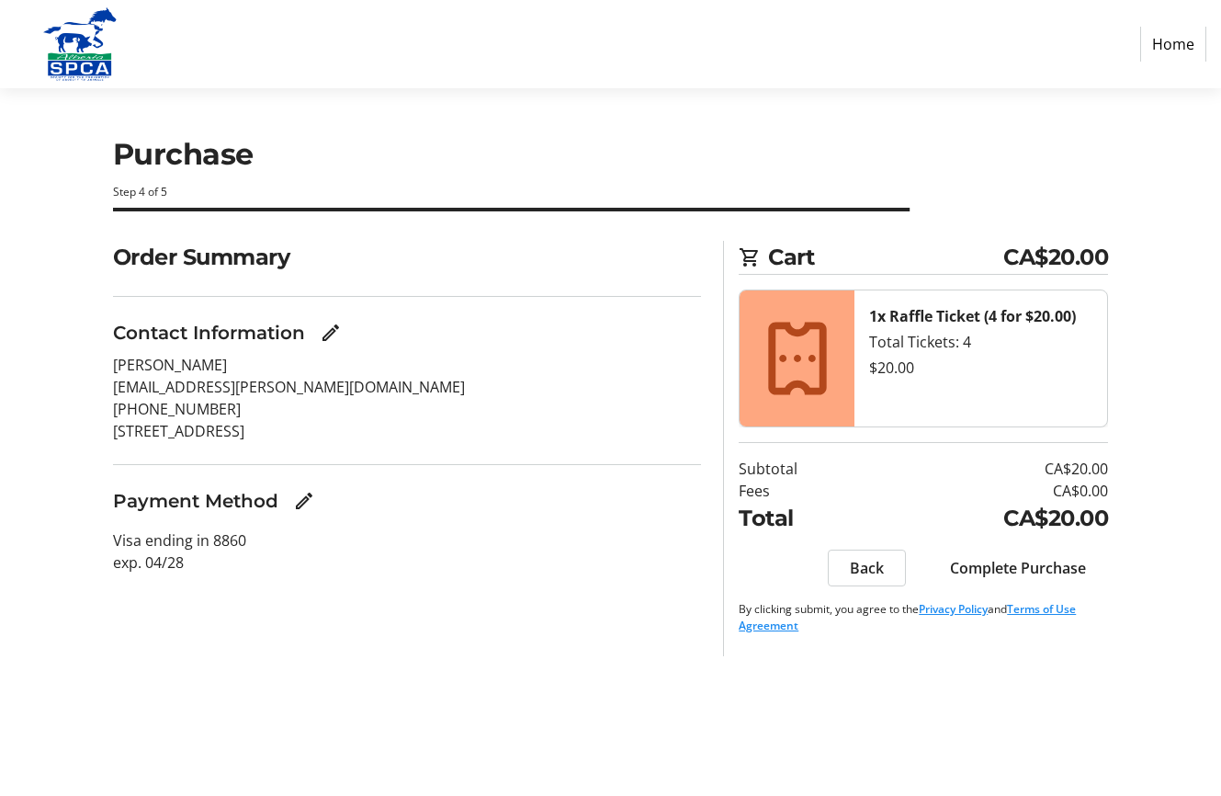
click at [243, 504] on h3 "Payment Method" at bounding box center [195, 501] width 165 height 28
click at [299, 504] on mat-icon "Edit Payment Method" at bounding box center [304, 501] width 22 height 22
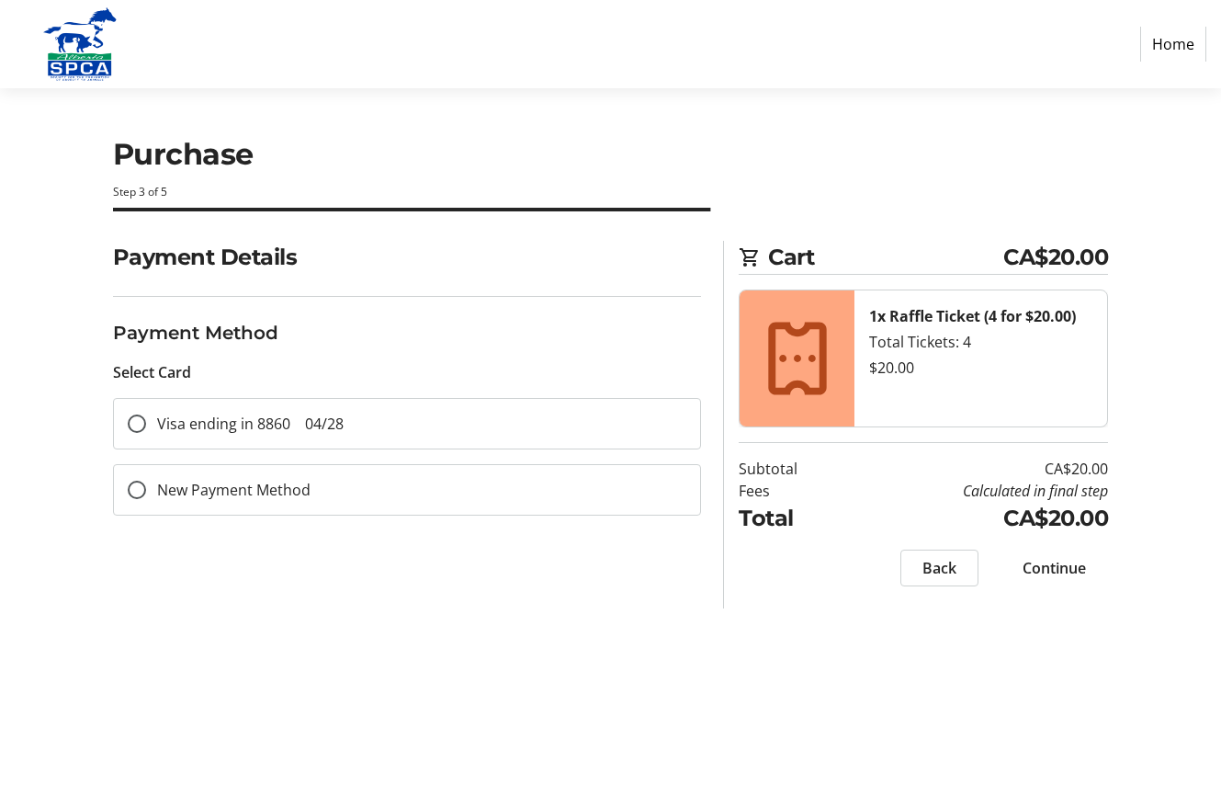
click at [1034, 563] on span "Continue" at bounding box center [1054, 568] width 63 height 22
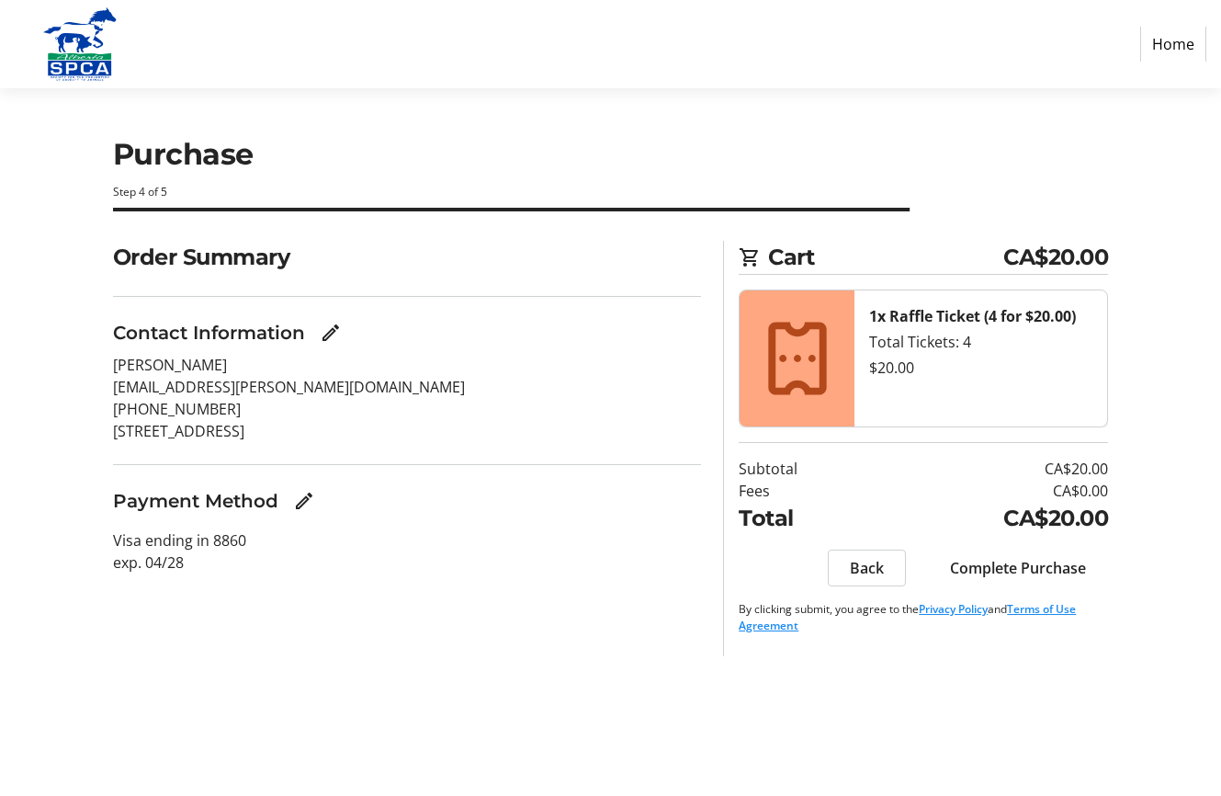
click at [1022, 566] on span "Complete Purchase" at bounding box center [1018, 568] width 136 height 22
